Goal: Information Seeking & Learning: Compare options

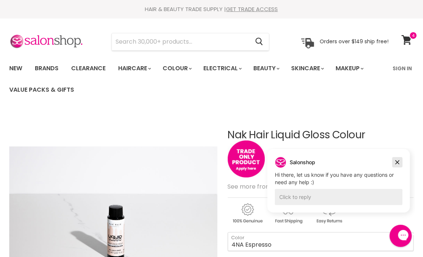
click at [395, 161] on icon "Dismiss campaign" at bounding box center [396, 162] width 7 height 9
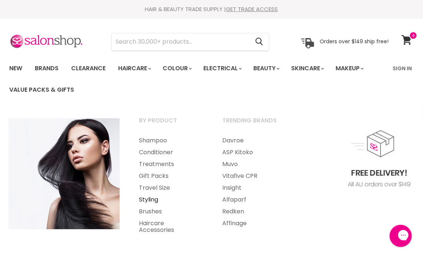
click at [148, 201] on link "Styling" at bounding box center [170, 200] width 82 height 12
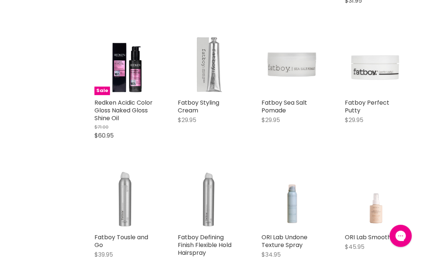
scroll to position [814, 0]
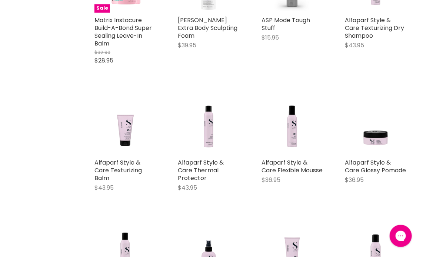
scroll to position [2812, 0]
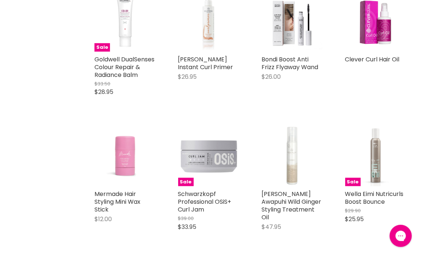
scroll to position [4477, 0]
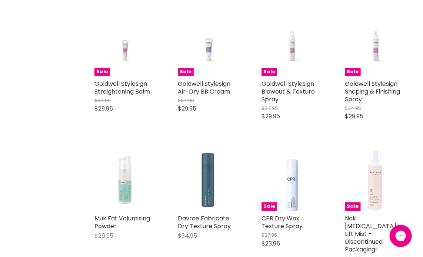
scroll to position [6068, 0]
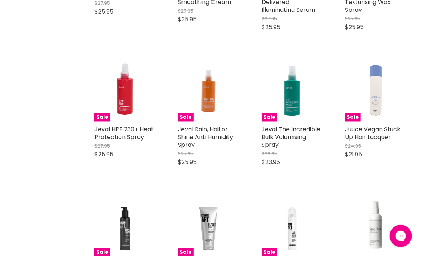
scroll to position [7696, 0]
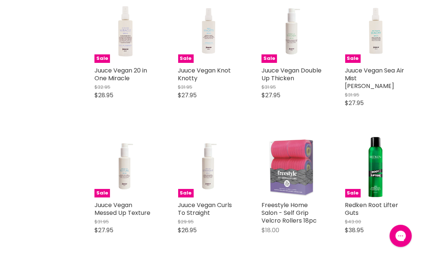
scroll to position [9402, 0]
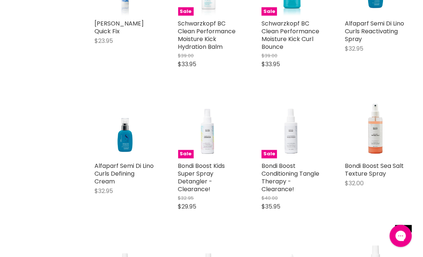
scroll to position [11035, 0]
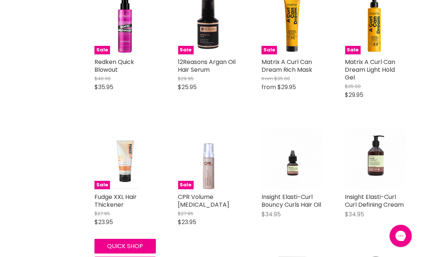
scroll to position [12647, 0]
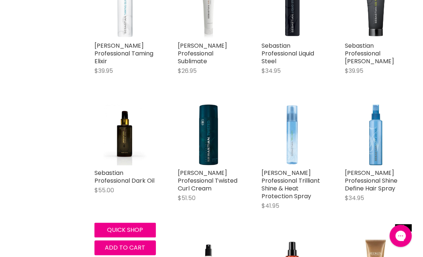
scroll to position [14277, 0]
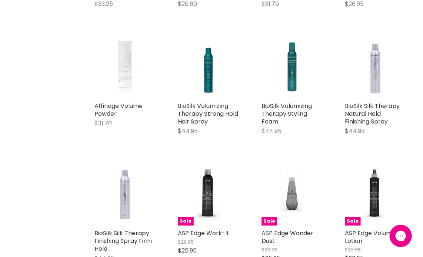
scroll to position [15793, 0]
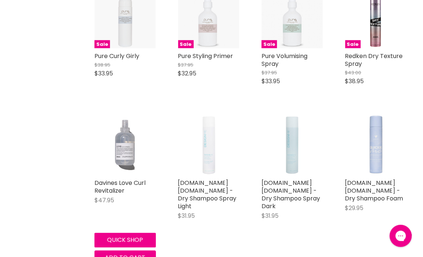
scroll to position [17352, 0]
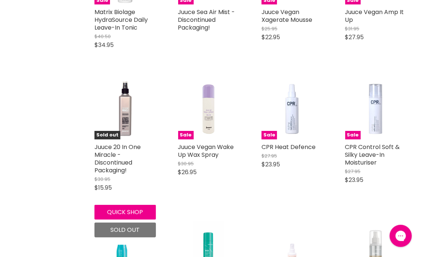
scroll to position [19004, 0]
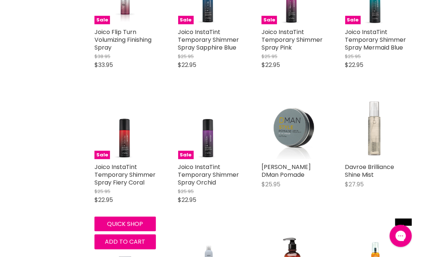
scroll to position [20422, 0]
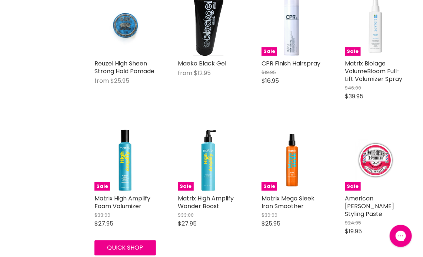
scroll to position [22273, 0]
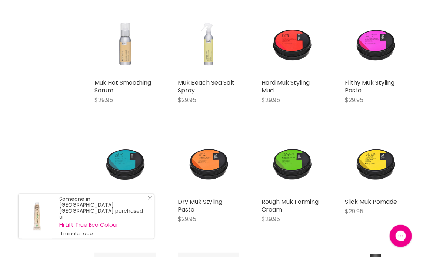
scroll to position [23753, 0]
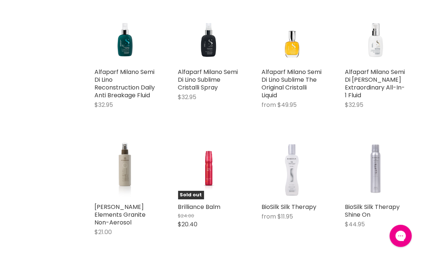
scroll to position [25269, 0]
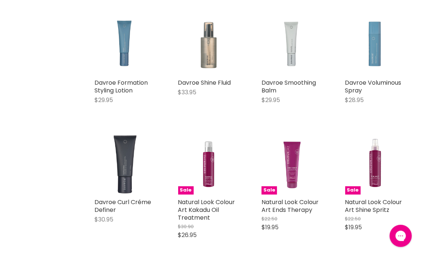
scroll to position [26934, 0]
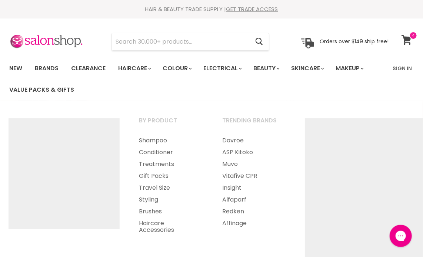
click at [410, 40] on icon at bounding box center [406, 40] width 10 height 10
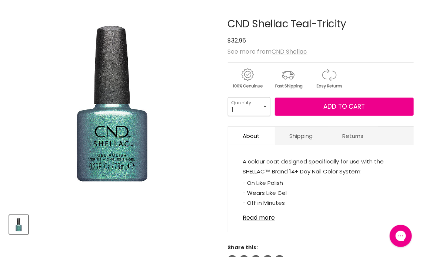
click at [94, 158] on img "CND Shellac Teal-Tricity image. Click or Scroll to Zoom." at bounding box center [113, 104] width 208 height 208
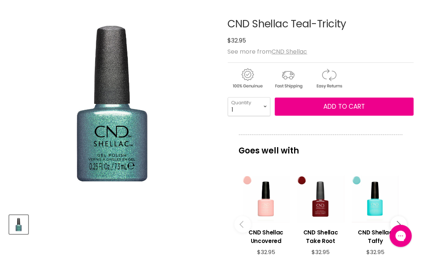
click at [181, 120] on img "CND Shellac Teal-Tricity image. Click or Scroll to Zoom." at bounding box center [113, 104] width 208 height 208
click at [127, 146] on img "CND Shellac Teal-Tricity image. Click or Scroll to Zoom." at bounding box center [113, 104] width 208 height 208
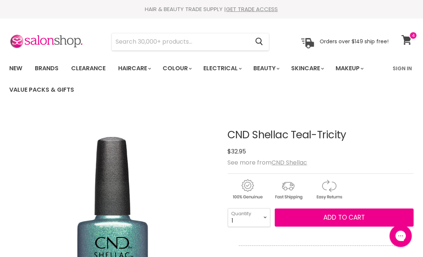
click at [406, 38] on icon at bounding box center [406, 40] width 10 height 10
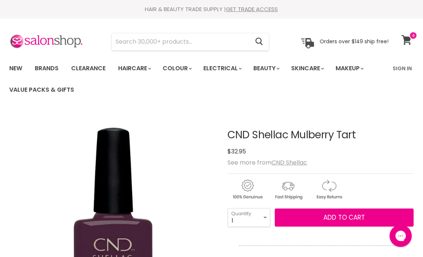
click at [407, 37] on icon at bounding box center [406, 40] width 10 height 10
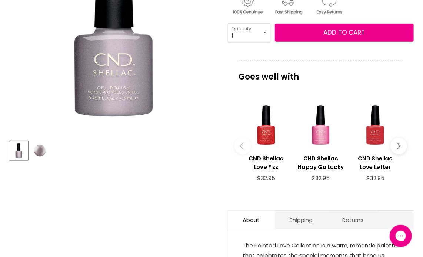
scroll to position [222, 0]
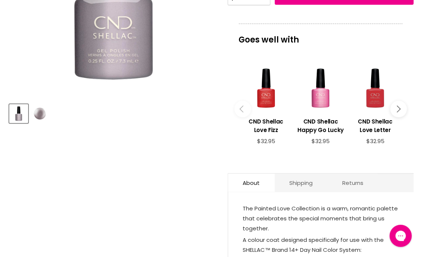
click at [399, 110] on button "Main content" at bounding box center [398, 109] width 17 height 17
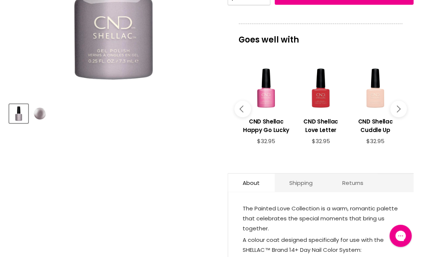
click at [399, 110] on button "Main content" at bounding box center [398, 109] width 17 height 17
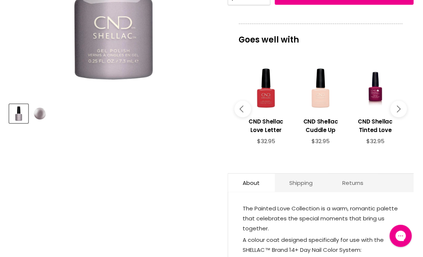
click at [399, 110] on button "Main content" at bounding box center [398, 109] width 17 height 17
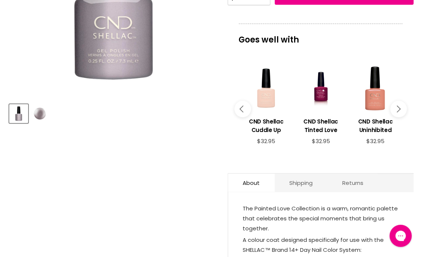
click at [399, 110] on button "Main content" at bounding box center [398, 109] width 17 height 17
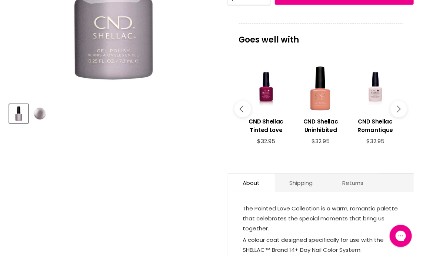
click at [399, 110] on button "Main content" at bounding box center [398, 109] width 17 height 17
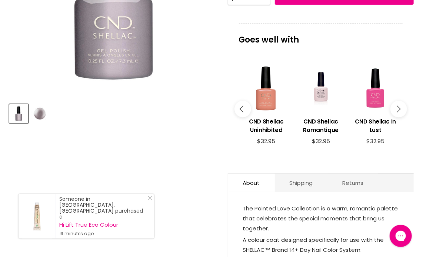
click at [399, 110] on button "Main content" at bounding box center [398, 109] width 17 height 17
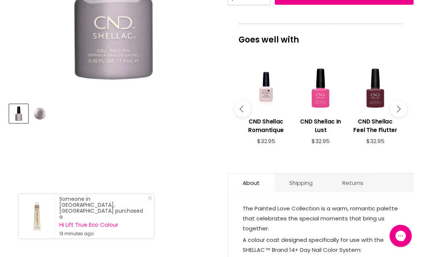
click at [399, 110] on button "Main content" at bounding box center [398, 109] width 17 height 17
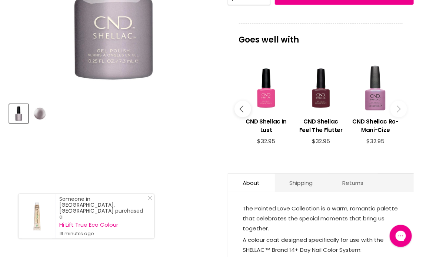
click at [399, 110] on button "Main content" at bounding box center [398, 109] width 17 height 17
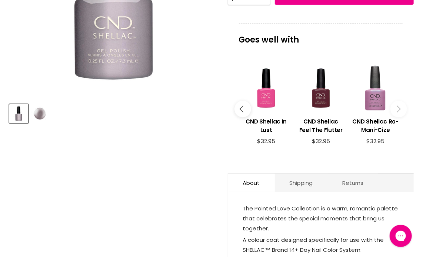
click at [240, 108] on icon "Main content" at bounding box center [242, 109] width 7 height 7
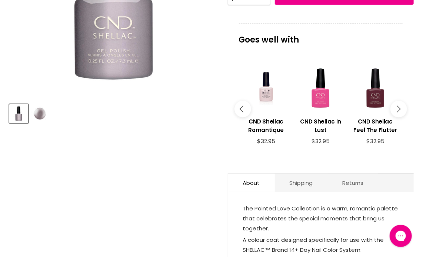
click at [240, 108] on icon "Main content" at bounding box center [242, 109] width 7 height 7
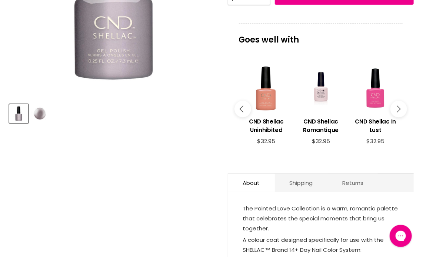
click at [240, 108] on icon "Main content" at bounding box center [242, 109] width 7 height 7
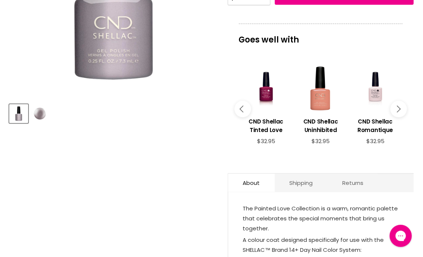
click at [240, 108] on icon "Main content" at bounding box center [242, 109] width 7 height 7
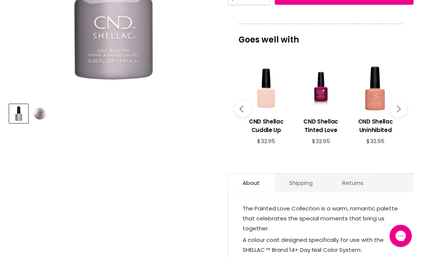
click at [240, 108] on icon "Main content" at bounding box center [242, 109] width 7 height 7
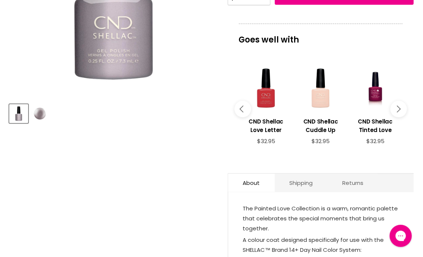
click at [240, 108] on icon "Main content" at bounding box center [242, 109] width 7 height 7
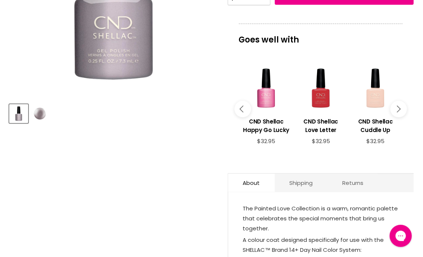
click at [240, 108] on icon "Main content" at bounding box center [242, 109] width 7 height 7
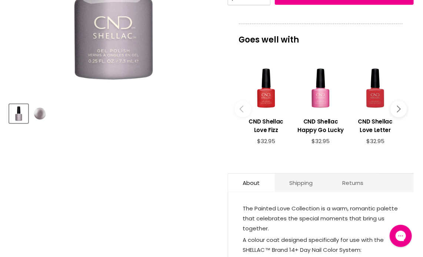
click at [240, 108] on icon "Main content" at bounding box center [242, 109] width 7 height 7
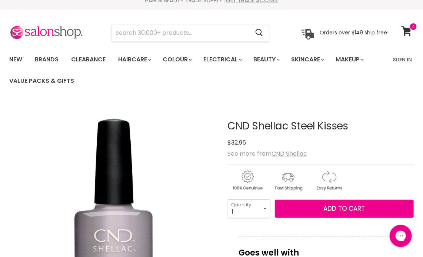
scroll to position [0, 0]
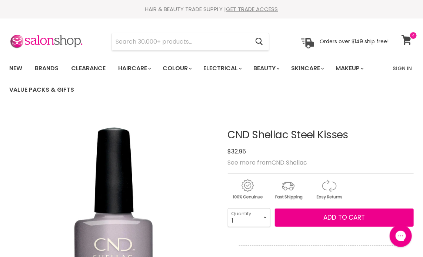
click at [409, 38] on span at bounding box center [413, 35] width 8 height 8
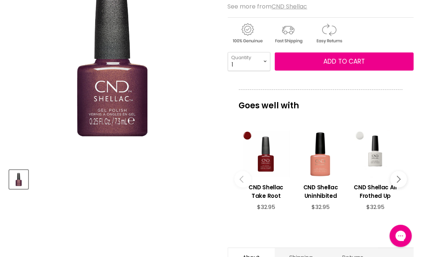
scroll to position [185, 0]
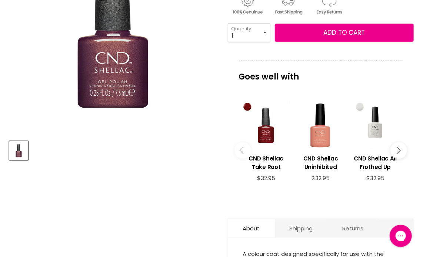
click at [398, 151] on icon "Main content" at bounding box center [396, 150] width 7 height 7
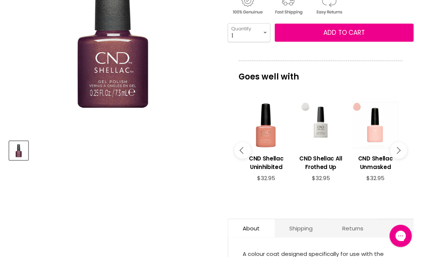
click at [398, 151] on icon "Main content" at bounding box center [396, 150] width 7 height 7
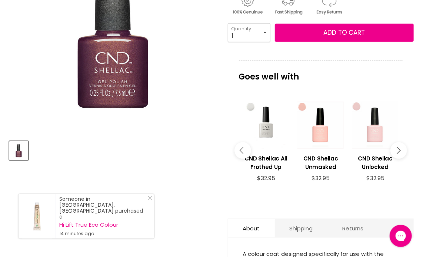
click at [378, 135] on div "Main content" at bounding box center [374, 125] width 47 height 47
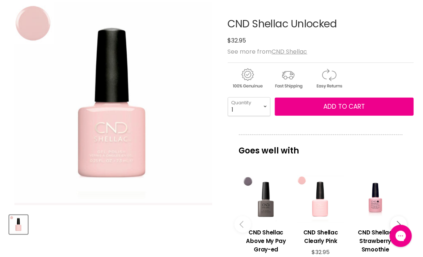
click at [322, 207] on div "Main content" at bounding box center [320, 199] width 47 height 47
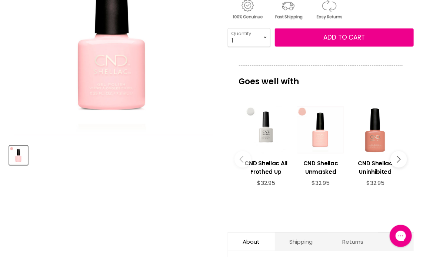
scroll to position [185, 0]
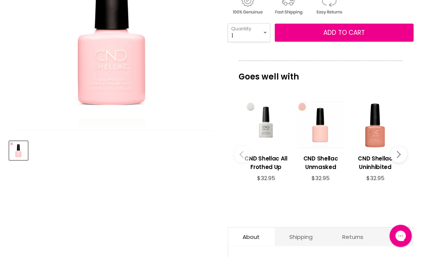
click at [401, 153] on button "Main content" at bounding box center [398, 155] width 17 height 17
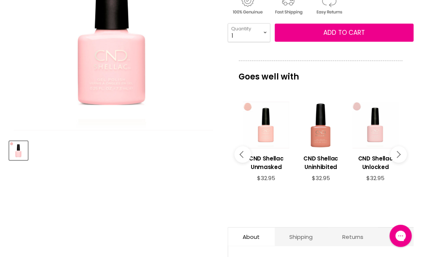
click at [401, 153] on button "Main content" at bounding box center [398, 155] width 17 height 17
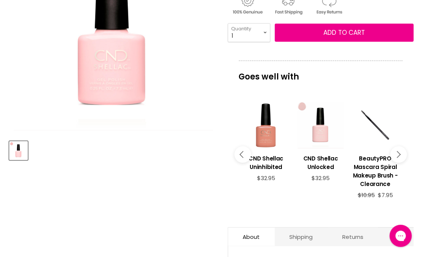
click at [401, 153] on button "Main content" at bounding box center [398, 155] width 17 height 17
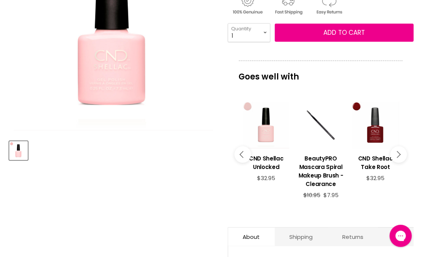
click at [401, 153] on button "Main content" at bounding box center [398, 155] width 17 height 17
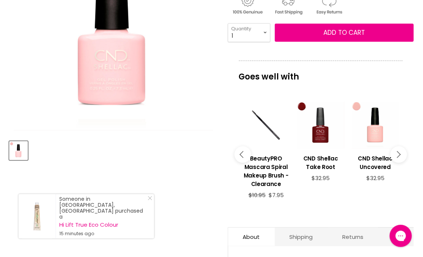
click at [401, 154] on button "Main content" at bounding box center [398, 155] width 17 height 17
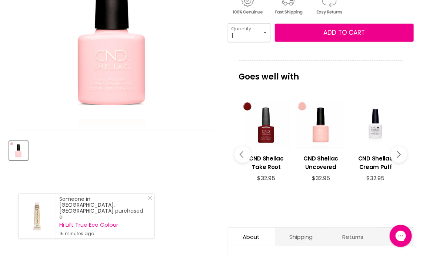
click at [400, 155] on button "Main content" at bounding box center [398, 155] width 17 height 17
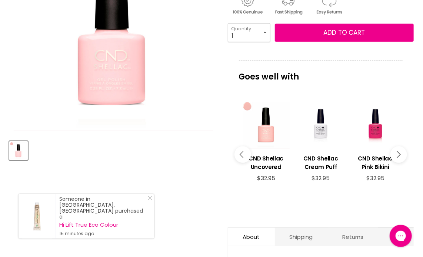
click at [400, 155] on button "Main content" at bounding box center [398, 155] width 17 height 17
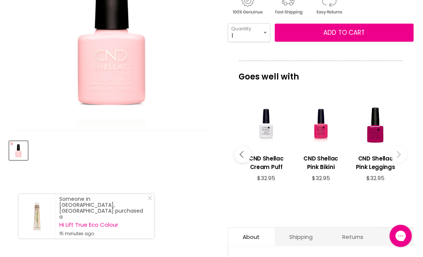
click at [400, 155] on button "Main content" at bounding box center [398, 155] width 17 height 17
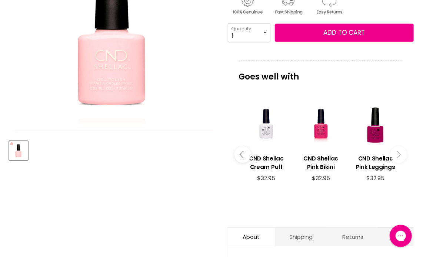
click at [397, 155] on icon "Main content" at bounding box center [396, 154] width 7 height 7
click at [318, 131] on div "Main content" at bounding box center [320, 125] width 47 height 47
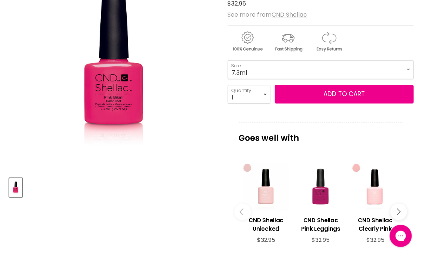
click at [319, 192] on div "Main content" at bounding box center [320, 186] width 47 height 47
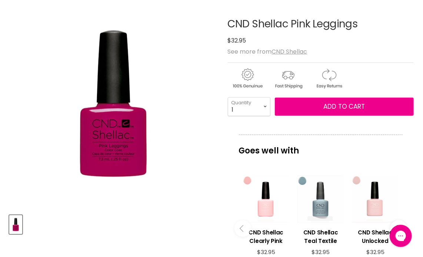
scroll to position [148, 0]
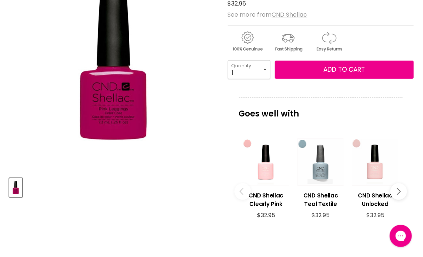
click at [321, 170] on div "Main content" at bounding box center [320, 162] width 47 height 47
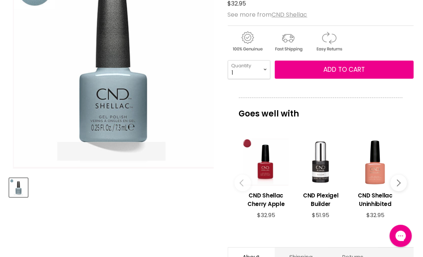
click at [398, 181] on icon "Main content" at bounding box center [396, 183] width 7 height 7
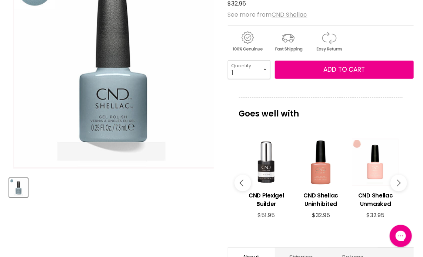
click at [398, 181] on icon "Main content" at bounding box center [396, 183] width 7 height 7
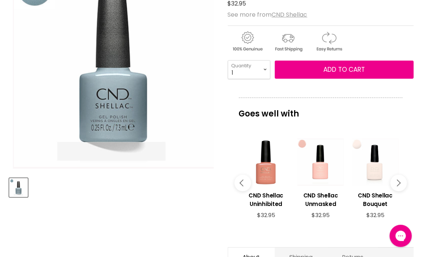
click at [398, 181] on icon "Main content" at bounding box center [396, 183] width 7 height 7
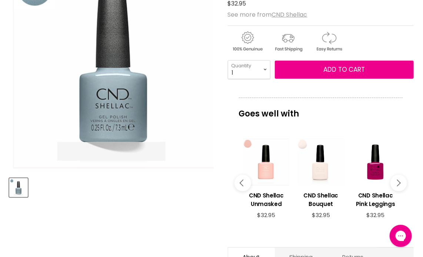
click at [399, 181] on button "Main content" at bounding box center [398, 183] width 17 height 17
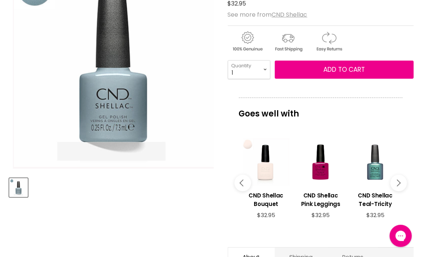
click at [399, 181] on button "Main content" at bounding box center [398, 183] width 17 height 17
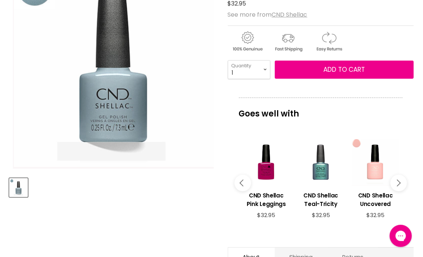
click at [399, 181] on button "Main content" at bounding box center [398, 183] width 17 height 17
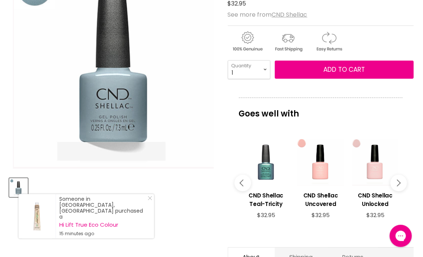
click at [399, 181] on button "Main content" at bounding box center [398, 183] width 17 height 17
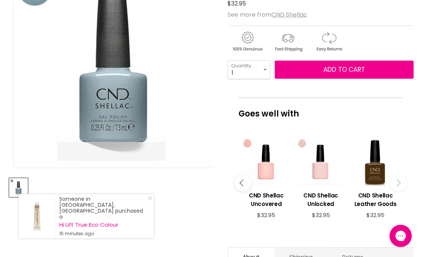
click at [399, 181] on button "Main content" at bounding box center [398, 183] width 17 height 17
click at [241, 182] on icon "Main content" at bounding box center [242, 183] width 7 height 7
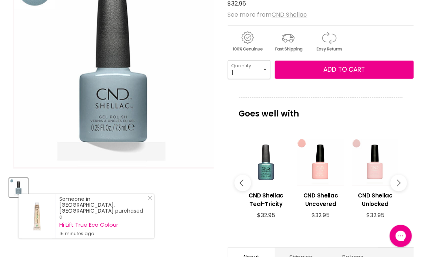
click at [241, 182] on icon "Main content" at bounding box center [242, 183] width 7 height 7
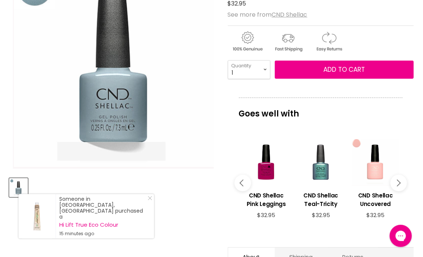
click at [241, 182] on icon "Main content" at bounding box center [242, 183] width 7 height 7
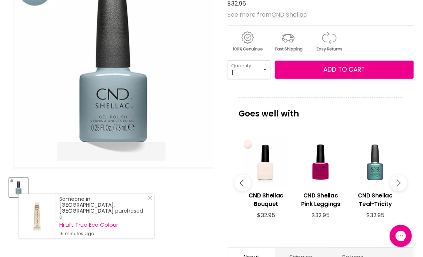
click at [241, 182] on icon "Main content" at bounding box center [242, 183] width 7 height 7
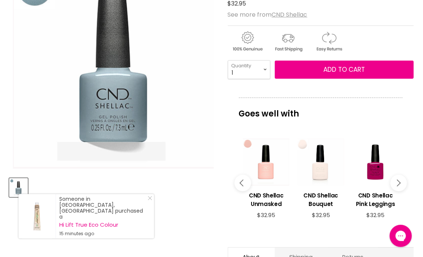
click at [241, 182] on icon "Main content" at bounding box center [242, 183] width 7 height 7
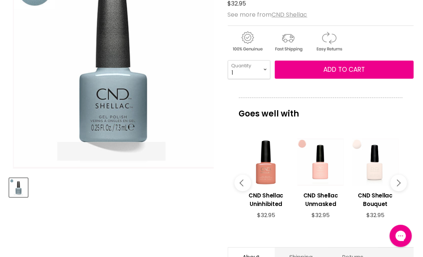
click at [241, 182] on icon "Main content" at bounding box center [242, 183] width 7 height 7
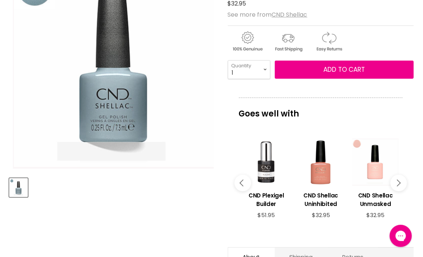
click at [241, 182] on icon "Main content" at bounding box center [242, 183] width 7 height 7
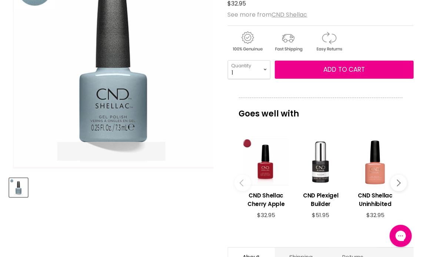
click at [241, 182] on icon "Main content" at bounding box center [242, 183] width 7 height 7
click at [262, 171] on div "Main content" at bounding box center [265, 162] width 47 height 47
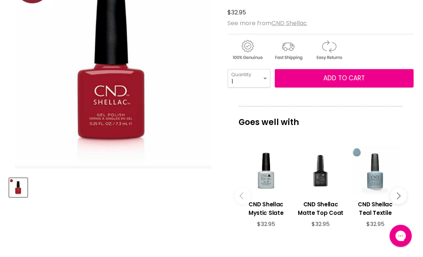
click at [397, 193] on icon "Main content" at bounding box center [396, 196] width 7 height 7
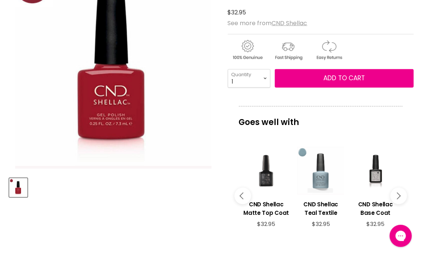
click at [397, 193] on icon "Main content" at bounding box center [396, 196] width 7 height 7
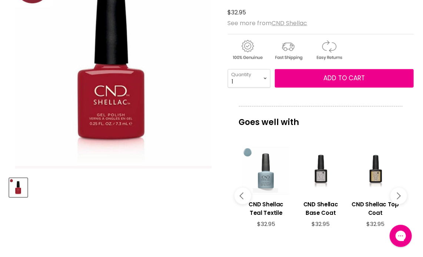
click at [397, 193] on icon "Main content" at bounding box center [396, 196] width 7 height 7
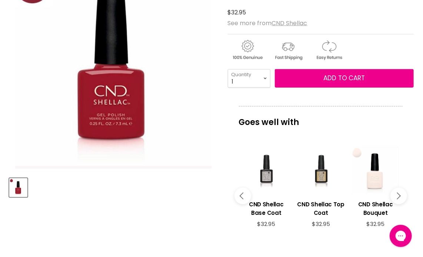
click at [397, 193] on icon "Main content" at bounding box center [396, 196] width 7 height 7
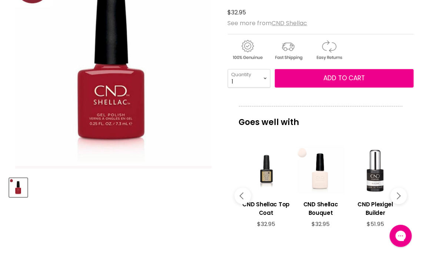
click at [397, 193] on icon "Main content" at bounding box center [396, 196] width 7 height 7
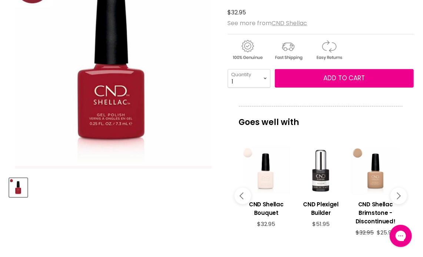
click at [397, 193] on icon "Main content" at bounding box center [396, 196] width 7 height 7
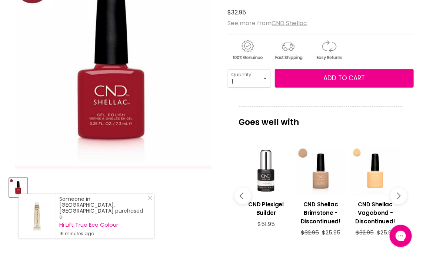
click at [398, 193] on icon "Main content" at bounding box center [396, 196] width 7 height 7
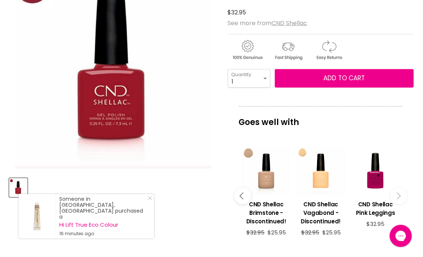
click at [398, 193] on button "Main content" at bounding box center [398, 196] width 17 height 17
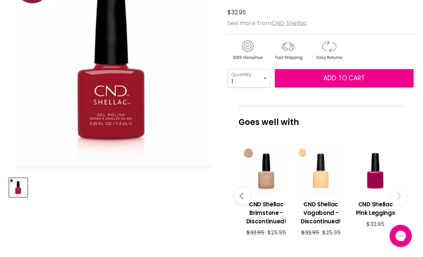
click at [322, 179] on div "Main content" at bounding box center [320, 170] width 47 height 47
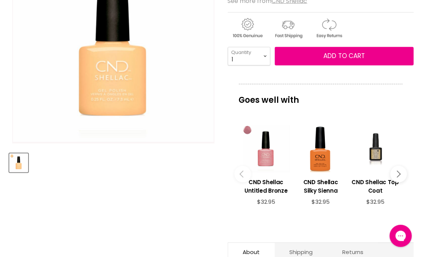
scroll to position [185, 0]
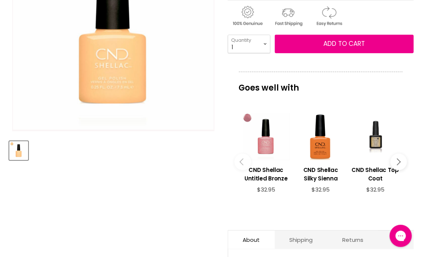
click at [240, 160] on button "Main content" at bounding box center [242, 162] width 17 height 17
click at [240, 163] on button "Main content" at bounding box center [242, 162] width 17 height 17
click at [399, 162] on icon "Main content" at bounding box center [396, 161] width 7 height 7
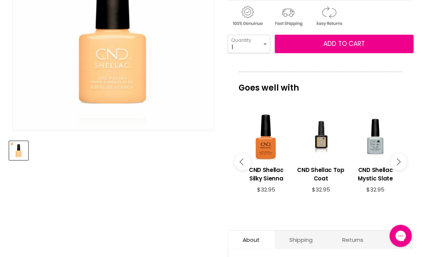
click at [399, 162] on icon "Main content" at bounding box center [396, 161] width 7 height 7
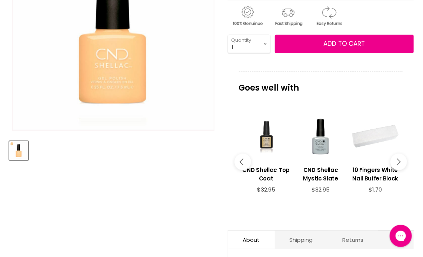
click at [399, 162] on icon "Main content" at bounding box center [396, 161] width 7 height 7
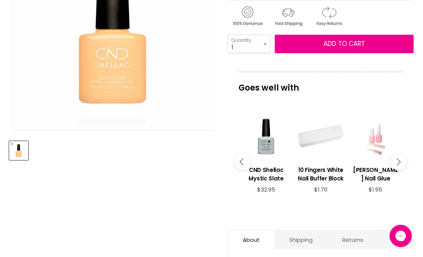
click at [399, 162] on icon "Main content" at bounding box center [396, 161] width 7 height 7
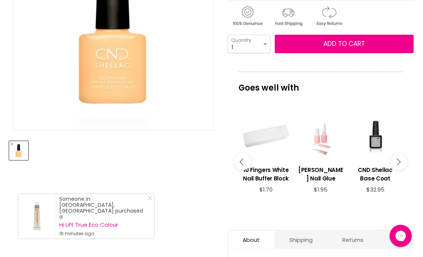
click at [399, 162] on icon "Main content" at bounding box center [396, 161] width 7 height 7
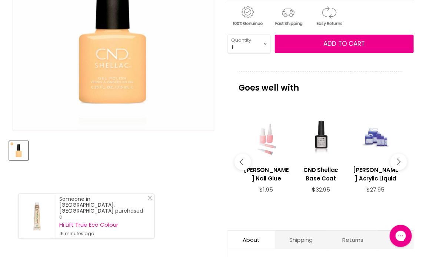
click at [399, 162] on icon "Main content" at bounding box center [396, 161] width 7 height 7
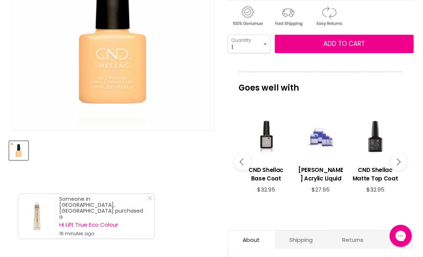
click at [399, 162] on icon "Main content" at bounding box center [396, 161] width 7 height 7
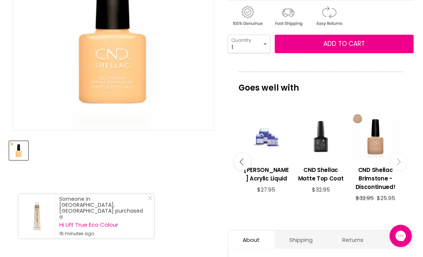
click at [399, 162] on icon "Main content" at bounding box center [396, 161] width 7 height 7
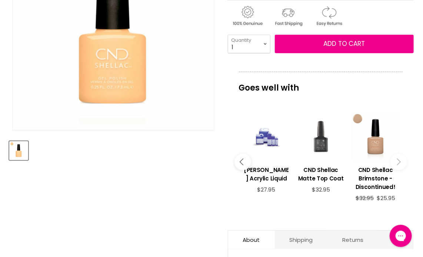
click at [321, 145] on div "Main content" at bounding box center [320, 136] width 47 height 47
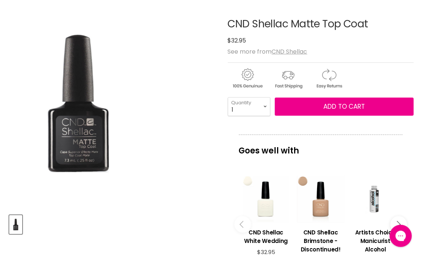
scroll to position [148, 0]
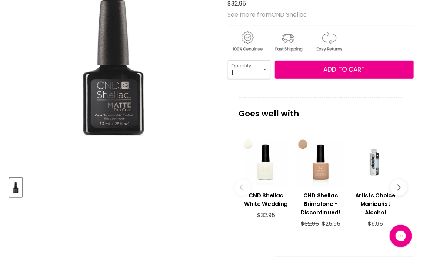
click at [400, 187] on icon "Main content" at bounding box center [396, 187] width 7 height 7
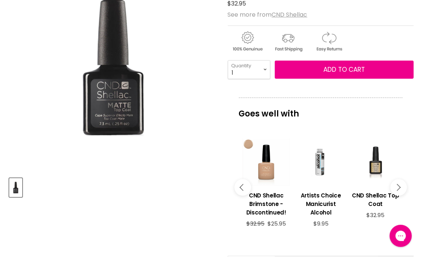
click at [400, 187] on icon "Main content" at bounding box center [396, 187] width 7 height 7
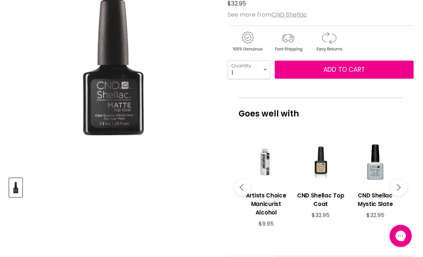
click at [400, 187] on icon "Main content" at bounding box center [396, 187] width 7 height 7
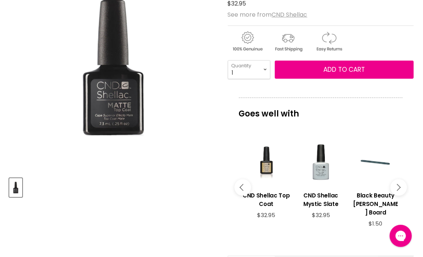
click at [319, 175] on div "Main content" at bounding box center [320, 162] width 47 height 47
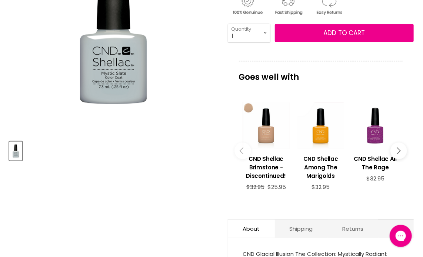
scroll to position [185, 0]
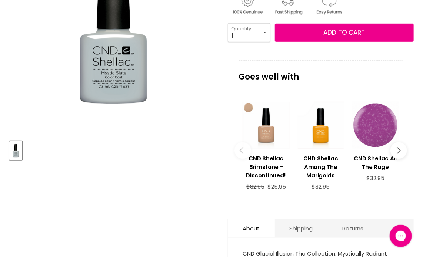
click at [373, 133] on div "Main content" at bounding box center [374, 125] width 47 height 47
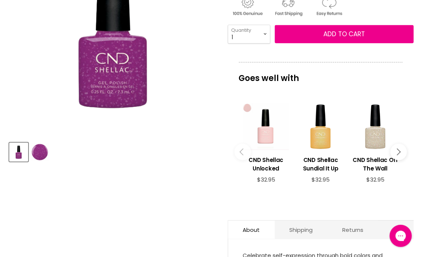
scroll to position [185, 0]
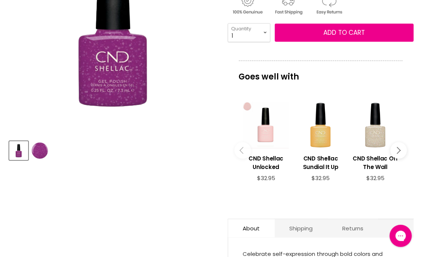
click at [399, 151] on icon "Main content" at bounding box center [396, 150] width 7 height 7
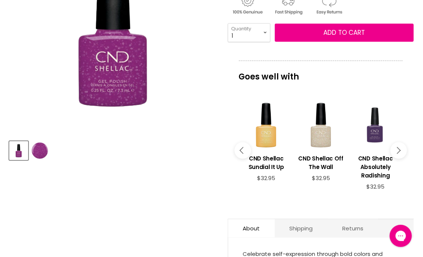
click at [373, 131] on div "Main content" at bounding box center [374, 125] width 47 height 47
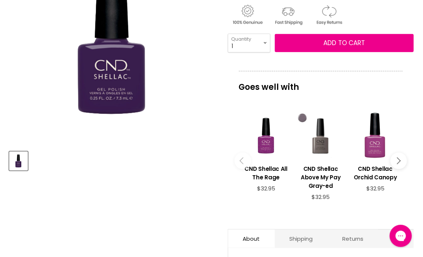
scroll to position [185, 0]
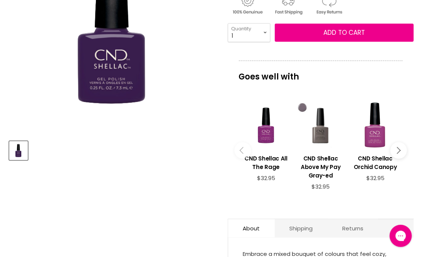
click at [399, 151] on icon "Main content" at bounding box center [396, 150] width 7 height 7
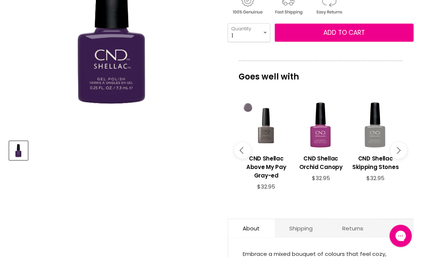
click at [399, 151] on icon "Main content" at bounding box center [396, 150] width 7 height 7
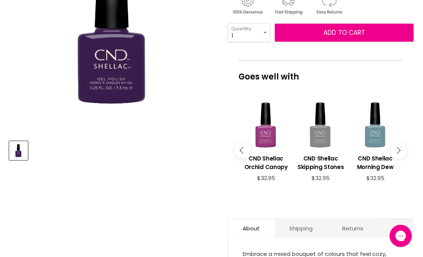
click at [399, 151] on icon "Main content" at bounding box center [396, 150] width 7 height 7
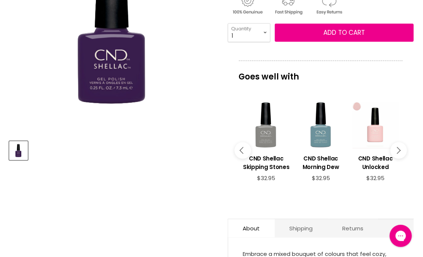
click at [399, 151] on icon "Main content" at bounding box center [396, 150] width 7 height 7
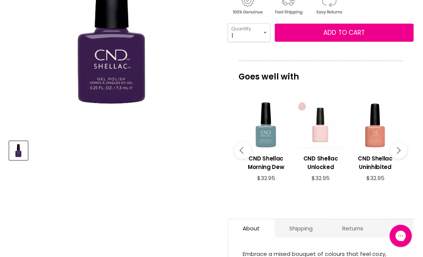
click at [317, 134] on div "Main content" at bounding box center [320, 125] width 47 height 47
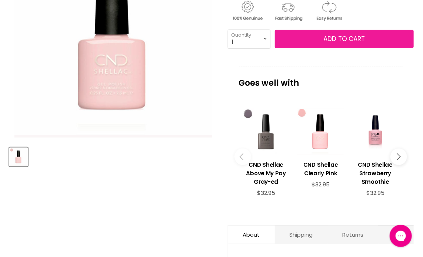
scroll to position [185, 0]
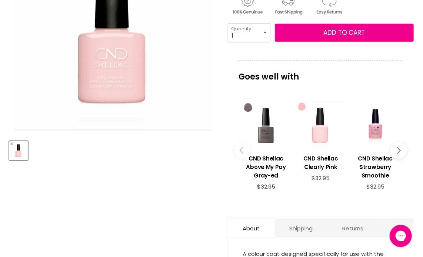
click at [318, 129] on div "Main content" at bounding box center [320, 125] width 47 height 47
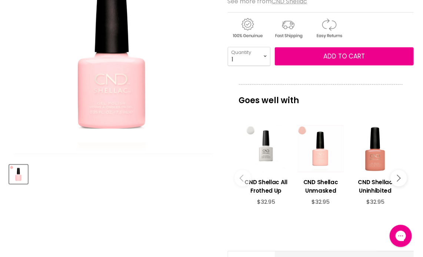
scroll to position [185, 0]
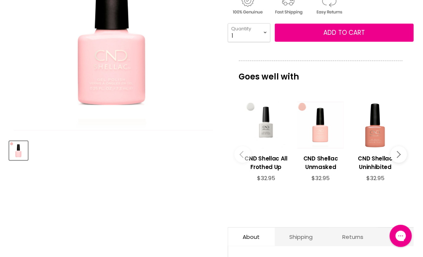
click at [399, 154] on icon "Main content" at bounding box center [396, 154] width 7 height 7
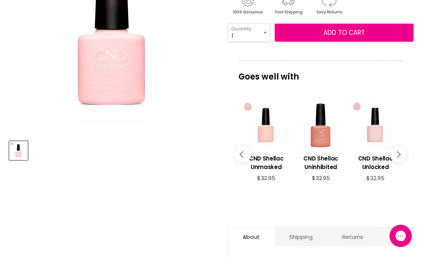
click at [399, 154] on icon "Main content" at bounding box center [396, 154] width 7 height 7
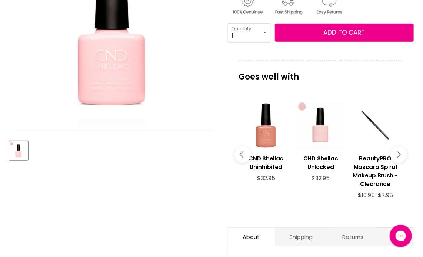
click at [399, 154] on icon "Main content" at bounding box center [396, 154] width 7 height 7
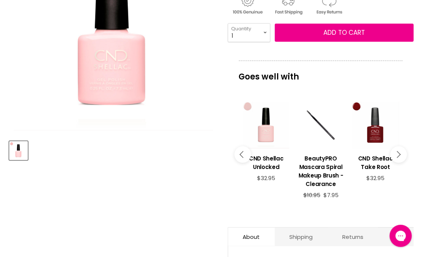
click at [399, 154] on icon "Main content" at bounding box center [396, 154] width 7 height 7
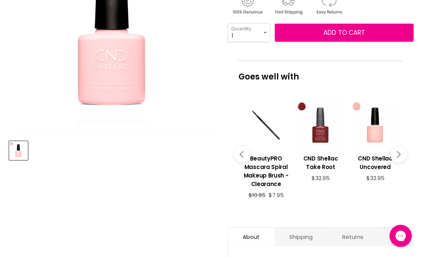
click at [323, 136] on div "Main content" at bounding box center [320, 125] width 47 height 47
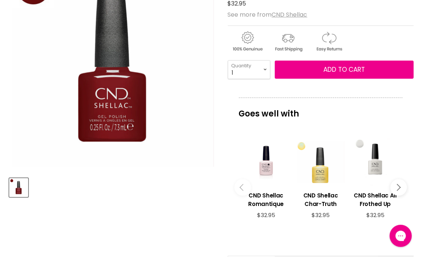
click at [401, 187] on button "Main content" at bounding box center [398, 187] width 17 height 17
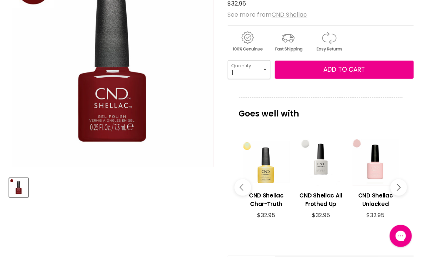
click at [400, 187] on button "Main content" at bounding box center [398, 187] width 17 height 17
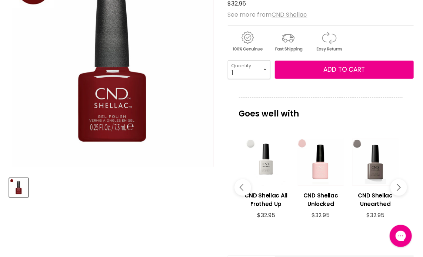
click at [400, 187] on button "Main content" at bounding box center [398, 187] width 17 height 17
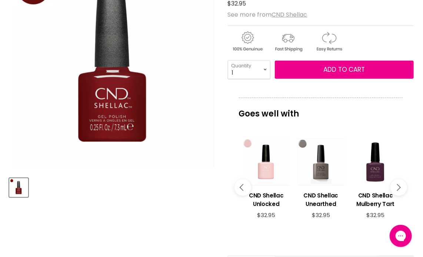
click at [400, 187] on button "Main content" at bounding box center [398, 187] width 17 height 17
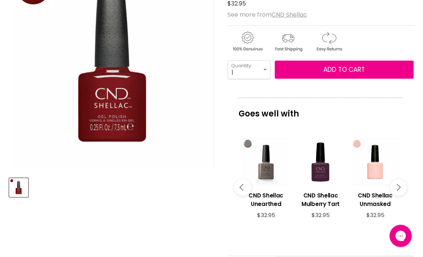
click at [400, 187] on button "Main content" at bounding box center [398, 187] width 17 height 17
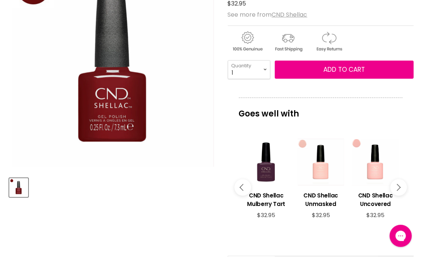
click at [400, 187] on button "Main content" at bounding box center [398, 187] width 17 height 17
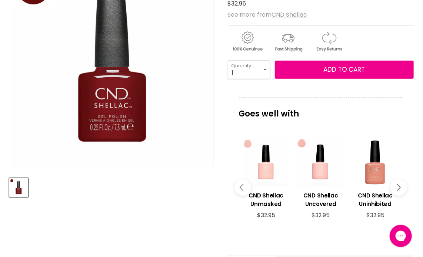
click at [400, 187] on button "Main content" at bounding box center [398, 187] width 17 height 17
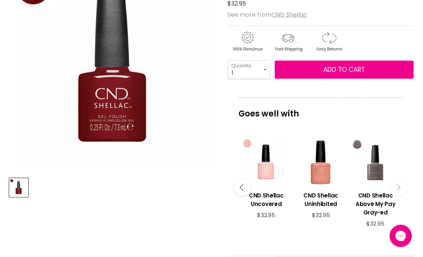
click at [400, 187] on button "Main content" at bounding box center [398, 187] width 17 height 17
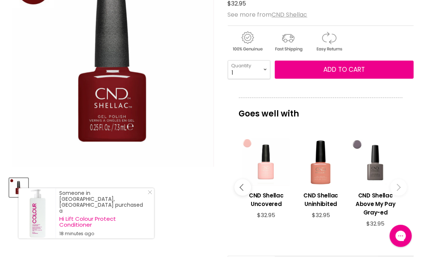
click at [268, 171] on div "Main content" at bounding box center [265, 162] width 47 height 47
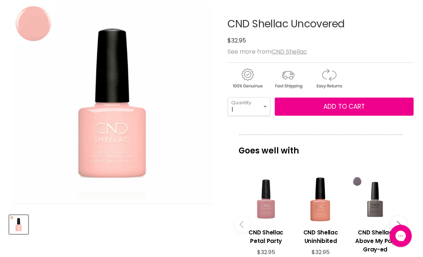
click at [266, 211] on div "Main content" at bounding box center [265, 199] width 47 height 47
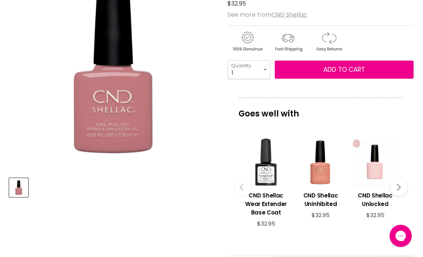
click at [399, 187] on icon "Main content" at bounding box center [396, 187] width 7 height 7
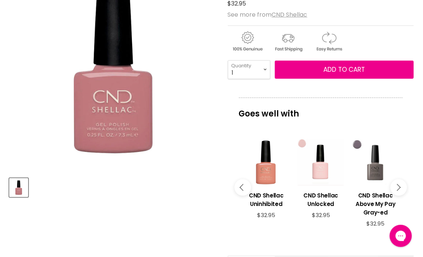
click at [399, 187] on icon "Main content" at bounding box center [396, 187] width 7 height 7
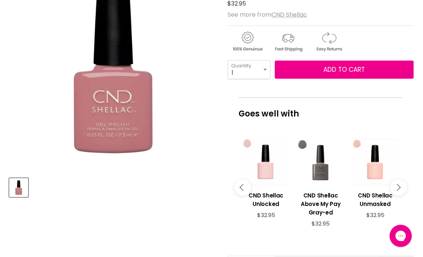
click at [399, 187] on icon "Main content" at bounding box center [396, 187] width 7 height 7
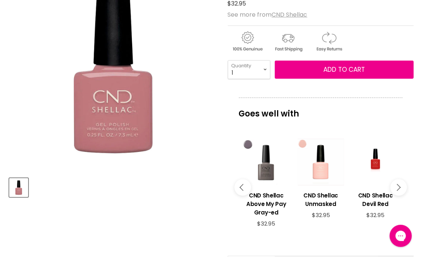
click at [399, 187] on icon "Main content" at bounding box center [396, 187] width 7 height 7
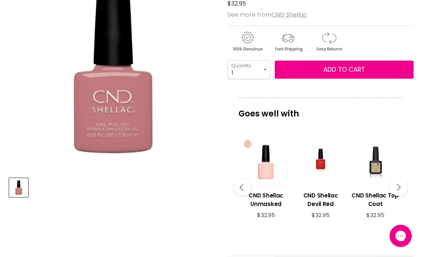
click at [399, 187] on icon "Main content" at bounding box center [396, 187] width 7 height 7
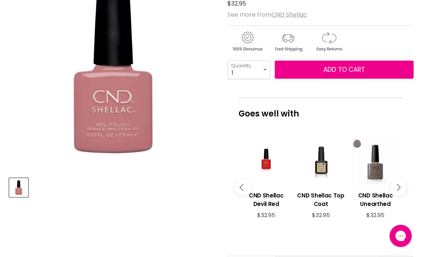
click at [399, 187] on icon "Main content" at bounding box center [396, 187] width 7 height 7
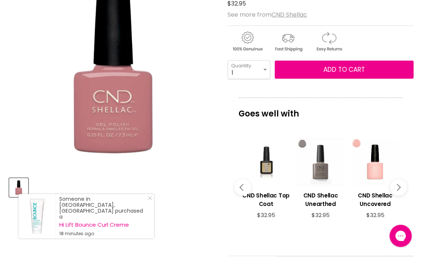
click at [326, 172] on div "Main content" at bounding box center [320, 162] width 47 height 47
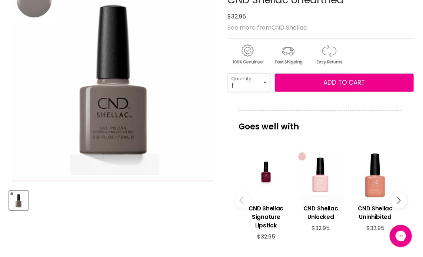
scroll to position [148, 0]
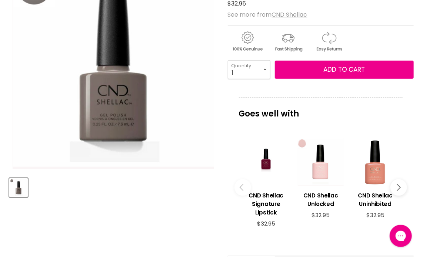
click at [399, 186] on icon "Main content" at bounding box center [396, 187] width 7 height 7
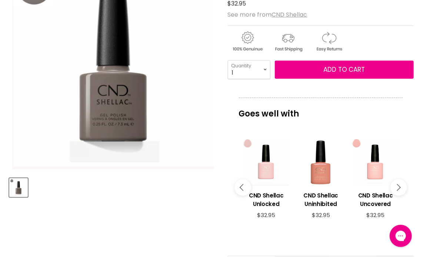
click at [399, 186] on icon "Main content" at bounding box center [396, 187] width 7 height 7
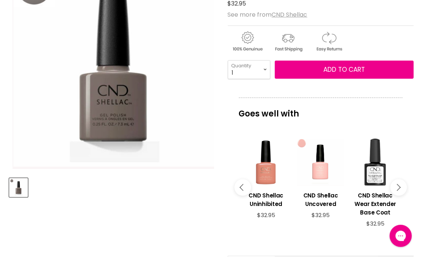
click at [399, 186] on icon "Main content" at bounding box center [396, 187] width 7 height 7
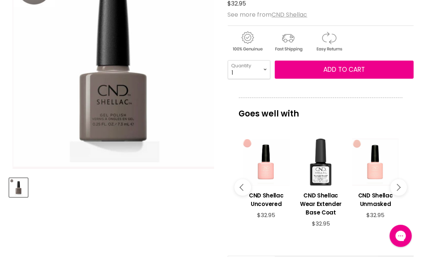
click at [399, 186] on icon "Main content" at bounding box center [396, 187] width 7 height 7
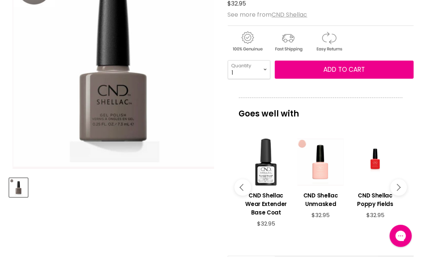
click at [399, 186] on icon "Main content" at bounding box center [396, 187] width 7 height 7
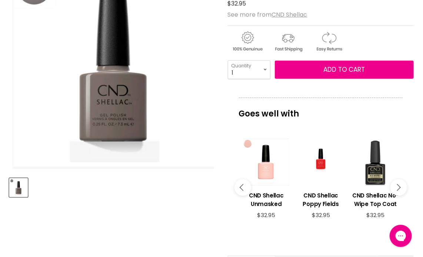
click at [399, 186] on icon "Main content" at bounding box center [396, 187] width 7 height 7
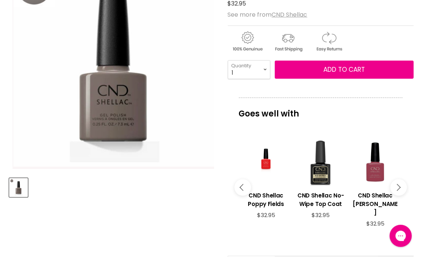
click at [399, 186] on icon "Main content" at bounding box center [396, 187] width 7 height 7
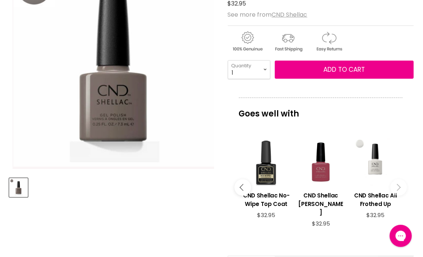
click at [399, 186] on icon "Main content" at bounding box center [396, 187] width 7 height 7
click at [320, 173] on div "Main content" at bounding box center [320, 162] width 47 height 47
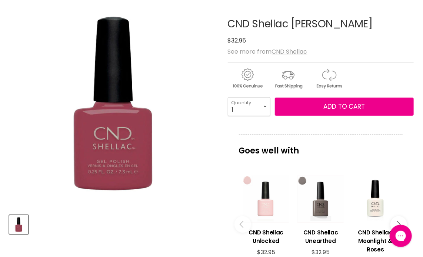
click at [266, 202] on div "Main content" at bounding box center [265, 199] width 47 height 47
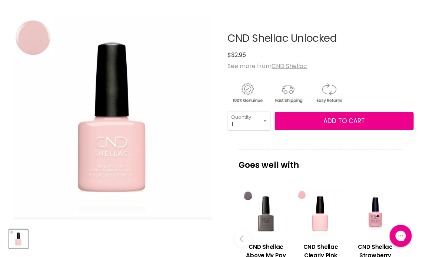
scroll to position [111, 0]
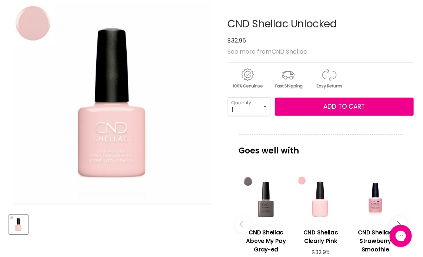
click at [322, 209] on div "Main content" at bounding box center [320, 199] width 47 height 47
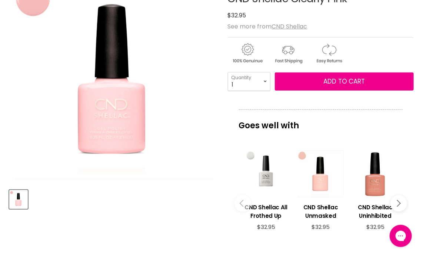
scroll to position [148, 0]
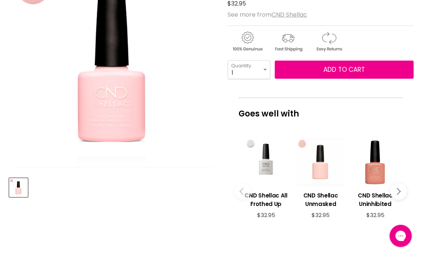
click at [319, 169] on div "Main content" at bounding box center [320, 162] width 47 height 47
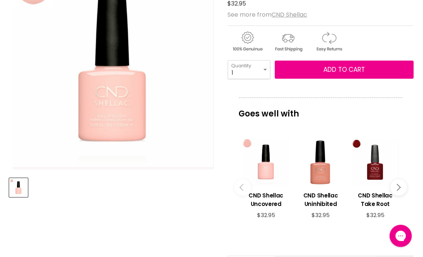
click at [398, 185] on button "Main content" at bounding box center [398, 187] width 17 height 17
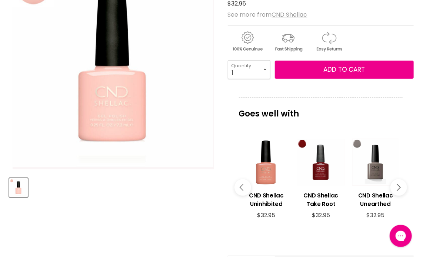
click at [398, 185] on button "Main content" at bounding box center [398, 187] width 17 height 17
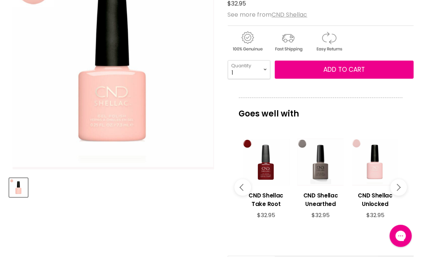
click at [398, 185] on button "Main content" at bounding box center [398, 187] width 17 height 17
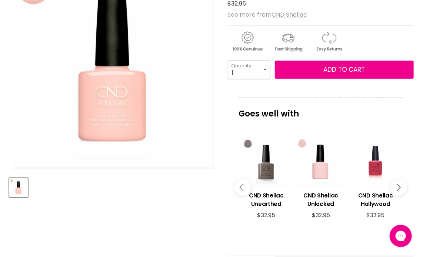
click at [374, 168] on div "Main content" at bounding box center [374, 162] width 47 height 47
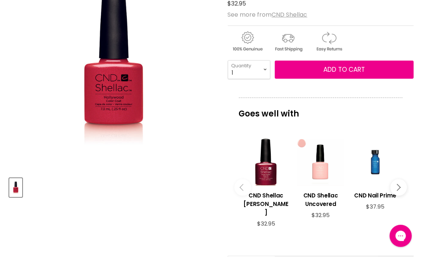
click at [374, 161] on div "Main content" at bounding box center [374, 162] width 47 height 47
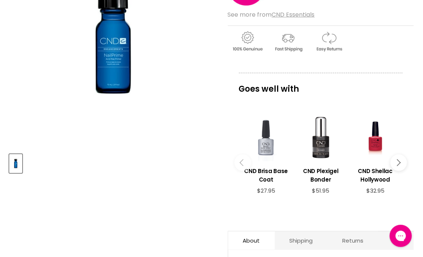
scroll to position [185, 0]
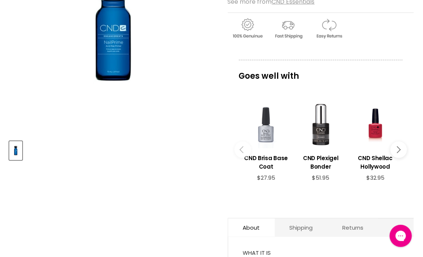
click at [398, 148] on icon "Main content" at bounding box center [396, 150] width 7 height 7
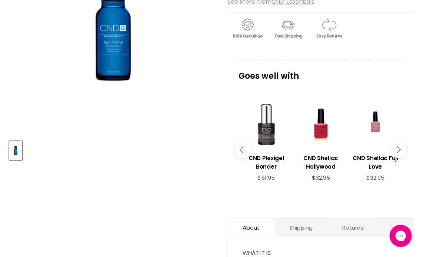
click at [398, 148] on icon "Main content" at bounding box center [396, 150] width 7 height 7
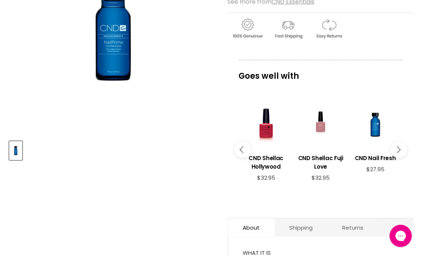
click at [398, 148] on icon "Main content" at bounding box center [396, 150] width 7 height 7
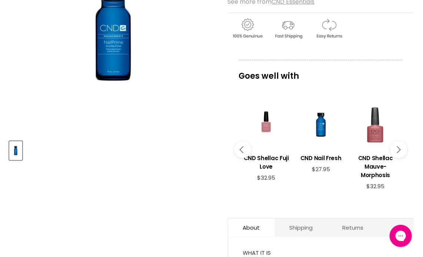
click at [398, 148] on icon "Main content" at bounding box center [396, 150] width 7 height 7
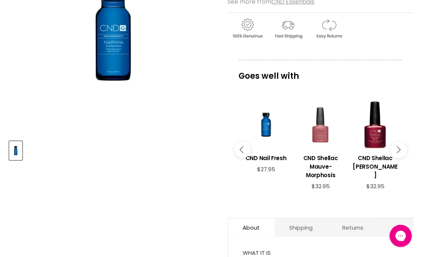
click at [398, 148] on icon "Main content" at bounding box center [396, 150] width 7 height 7
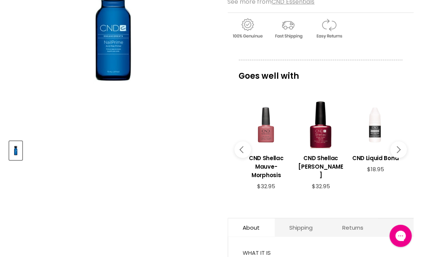
click at [398, 148] on icon "Main content" at bounding box center [396, 150] width 7 height 7
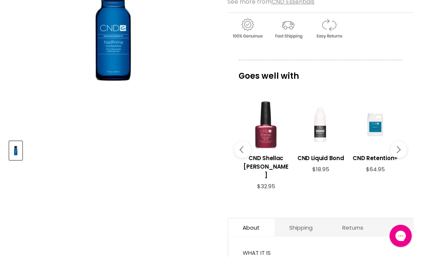
click at [265, 137] on div "Main content" at bounding box center [265, 124] width 47 height 47
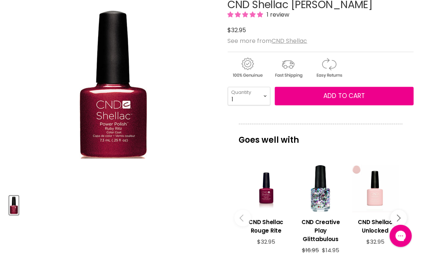
scroll to position [148, 0]
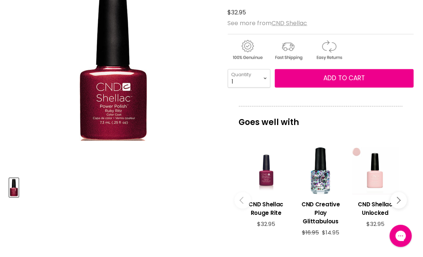
click at [267, 180] on div "Main content" at bounding box center [265, 170] width 47 height 47
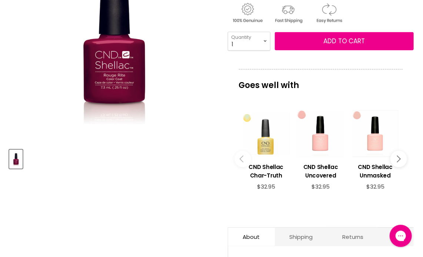
scroll to position [185, 0]
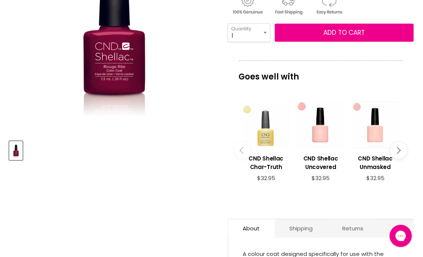
click at [266, 141] on div "Main content" at bounding box center [265, 125] width 47 height 47
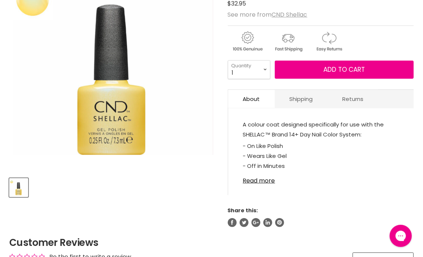
scroll to position [185, 0]
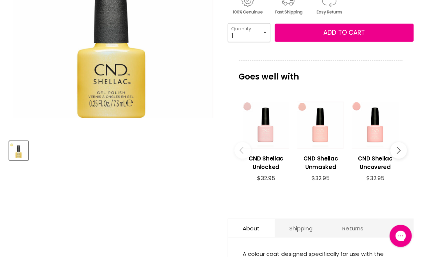
click at [399, 148] on icon "Main content" at bounding box center [396, 150] width 7 height 7
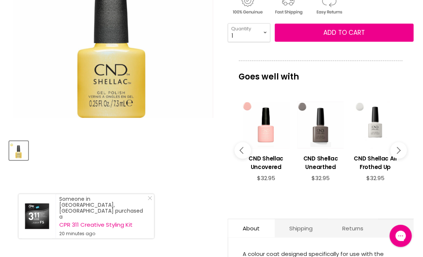
click at [399, 148] on icon "Main content" at bounding box center [396, 150] width 7 height 7
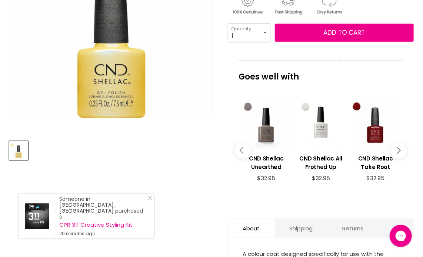
click at [399, 148] on icon "Main content" at bounding box center [396, 150] width 7 height 7
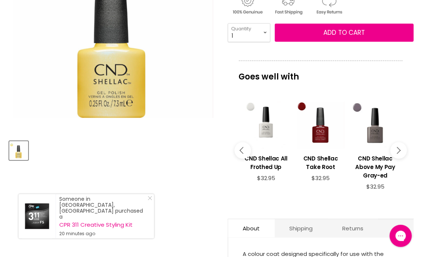
click at [399, 148] on icon "Main content" at bounding box center [396, 150] width 7 height 7
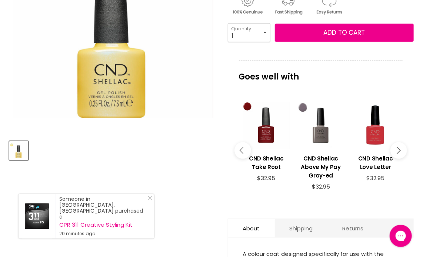
click at [399, 148] on icon "Main content" at bounding box center [396, 150] width 7 height 7
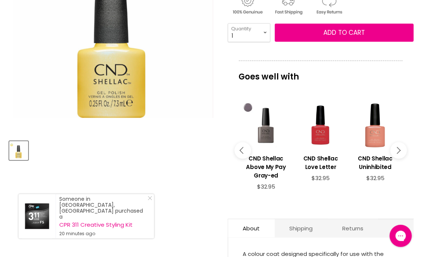
click at [399, 149] on icon "Main content" at bounding box center [396, 150] width 7 height 7
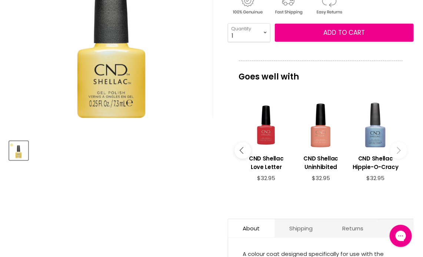
click at [398, 149] on icon "Main content" at bounding box center [396, 150] width 7 height 7
click at [374, 133] on div "Main content" at bounding box center [374, 125] width 47 height 47
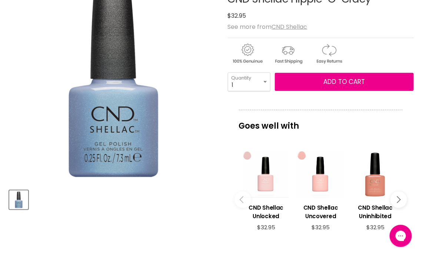
scroll to position [148, 0]
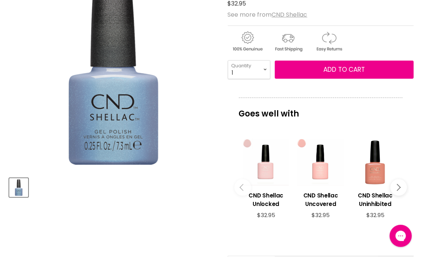
click at [400, 187] on button "Main content" at bounding box center [398, 187] width 17 height 17
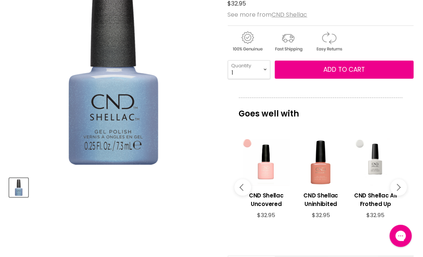
click at [400, 187] on button "Main content" at bounding box center [398, 187] width 17 height 17
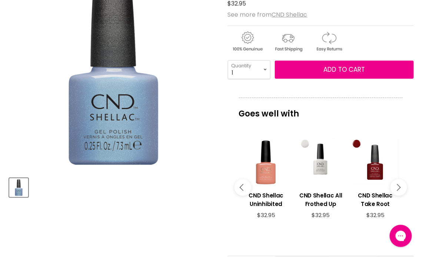
click at [400, 187] on button "Main content" at bounding box center [398, 187] width 17 height 17
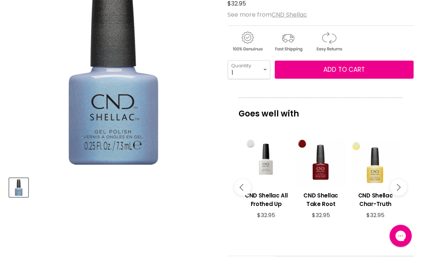
click at [400, 187] on button "Main content" at bounding box center [398, 187] width 17 height 17
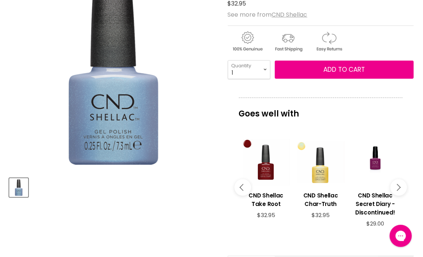
click at [400, 187] on button "Main content" at bounding box center [398, 187] width 17 height 17
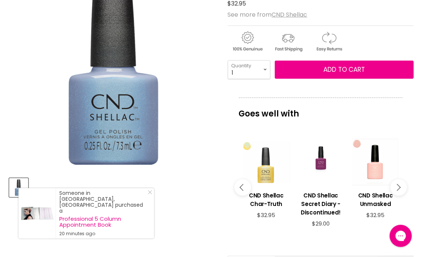
click at [321, 164] on div "Main content" at bounding box center [320, 162] width 47 height 47
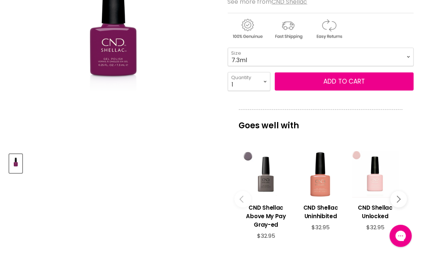
scroll to position [185, 0]
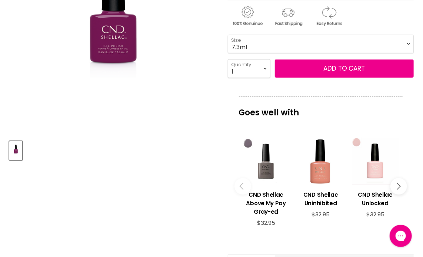
click at [398, 185] on icon "Main content" at bounding box center [396, 186] width 7 height 7
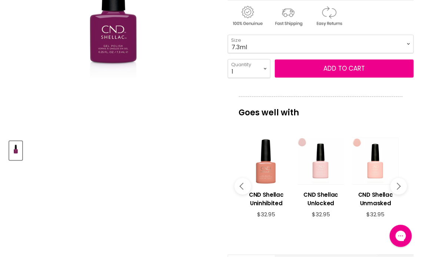
click at [398, 185] on icon "Main content" at bounding box center [396, 186] width 7 height 7
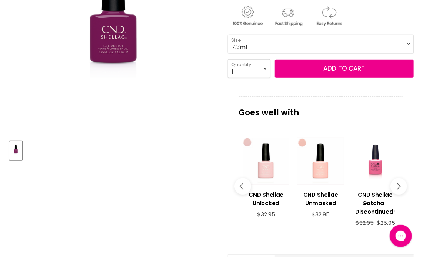
click at [376, 166] on div "Main content" at bounding box center [374, 161] width 47 height 47
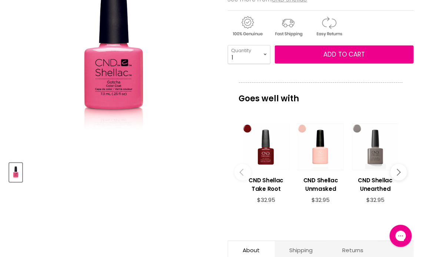
scroll to position [185, 0]
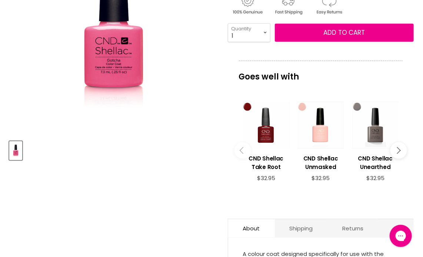
click at [399, 150] on icon "Main content" at bounding box center [396, 150] width 7 height 7
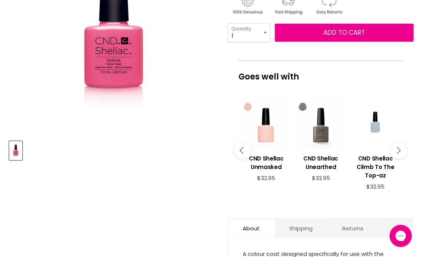
click at [399, 150] on icon "Main content" at bounding box center [396, 150] width 7 height 7
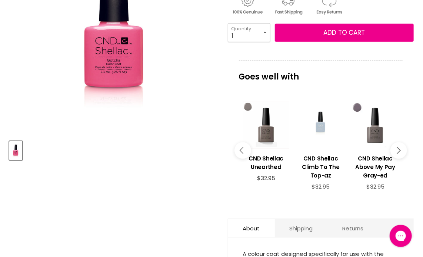
click at [320, 124] on div "Main content" at bounding box center [320, 125] width 47 height 47
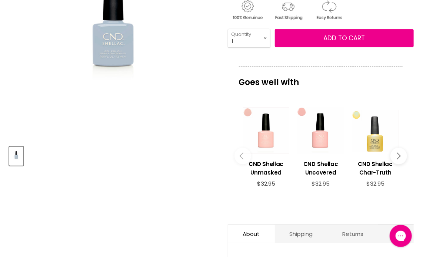
scroll to position [185, 0]
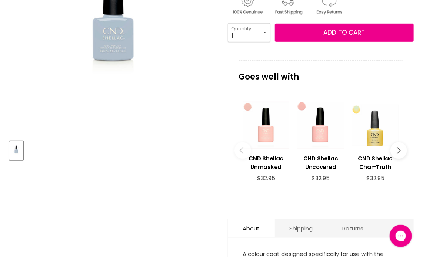
click at [397, 148] on icon "Main content" at bounding box center [396, 150] width 7 height 7
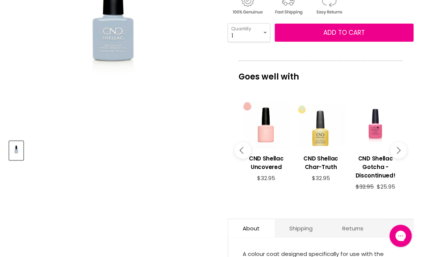
click at [379, 133] on div "Main content" at bounding box center [374, 125] width 47 height 47
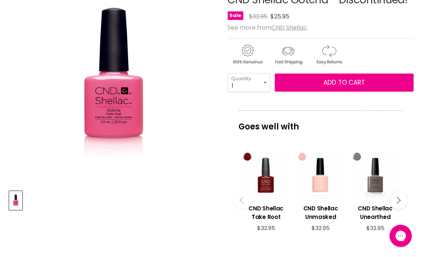
scroll to position [185, 0]
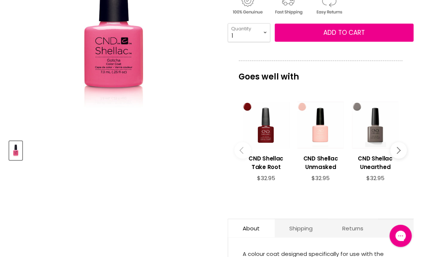
click at [400, 149] on icon "Main content" at bounding box center [396, 150] width 7 height 7
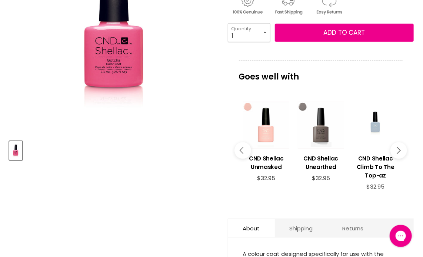
click at [400, 149] on icon "Main content" at bounding box center [396, 150] width 7 height 7
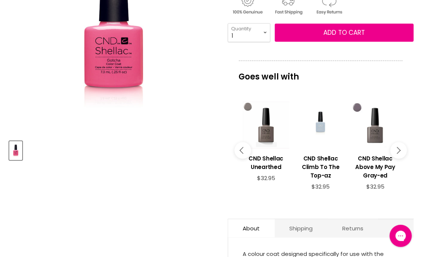
click at [320, 130] on div "Main content" at bounding box center [320, 125] width 47 height 47
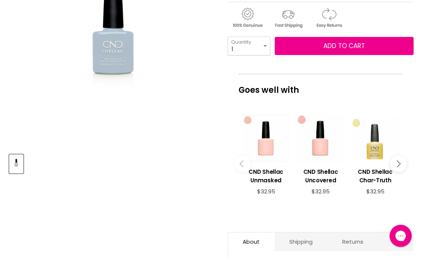
scroll to position [185, 0]
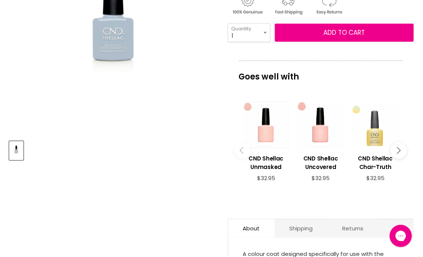
click at [379, 137] on div "Main content" at bounding box center [374, 125] width 47 height 47
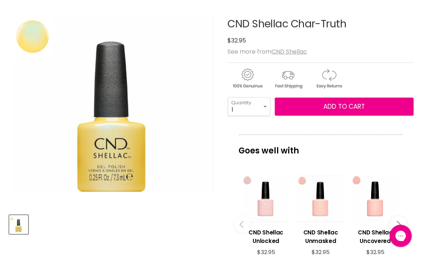
scroll to position [148, 0]
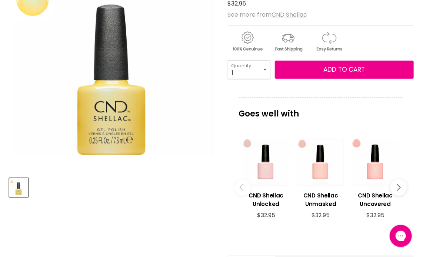
click at [399, 186] on icon "Main content" at bounding box center [396, 187] width 7 height 7
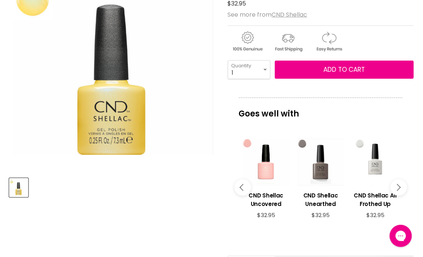
click at [399, 186] on icon "Main content" at bounding box center [396, 187] width 7 height 7
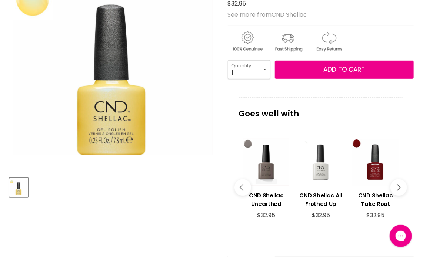
click at [329, 173] on div "Main content" at bounding box center [320, 162] width 47 height 47
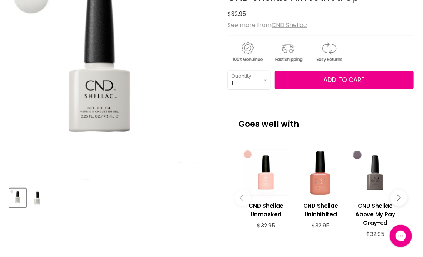
scroll to position [185, 0]
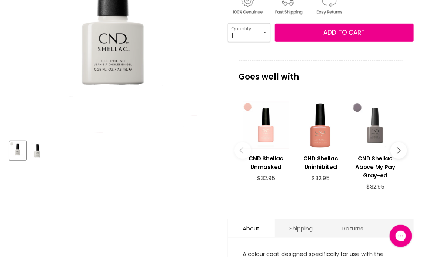
click at [378, 125] on div "Main content" at bounding box center [374, 125] width 47 height 47
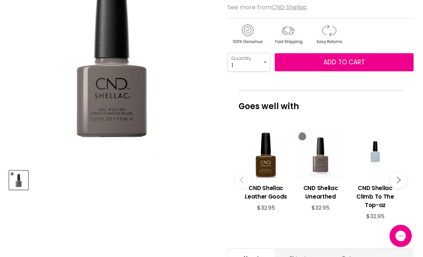
scroll to position [185, 0]
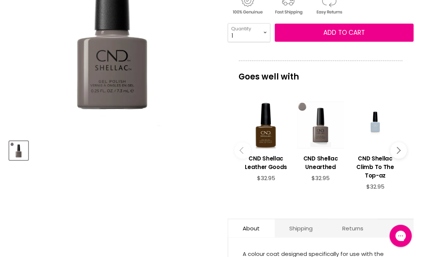
click at [398, 149] on icon "Main content" at bounding box center [396, 150] width 7 height 7
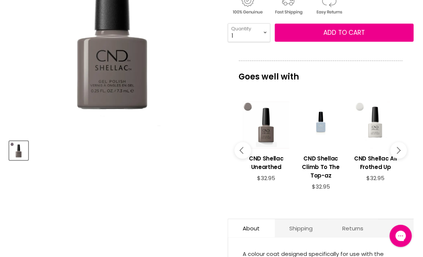
click at [398, 149] on icon "Main content" at bounding box center [396, 150] width 7 height 7
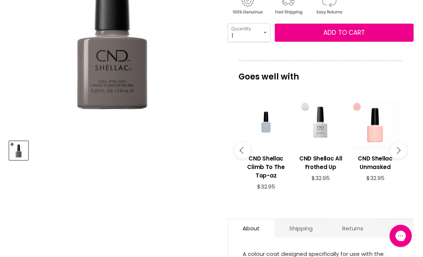
click at [398, 149] on icon "Main content" at bounding box center [396, 150] width 7 height 7
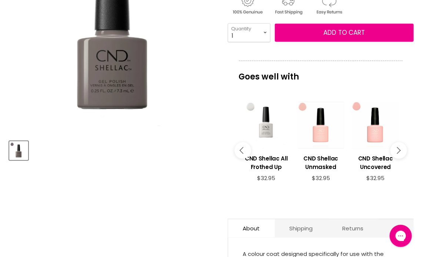
click at [398, 149] on icon "Main content" at bounding box center [396, 150] width 7 height 7
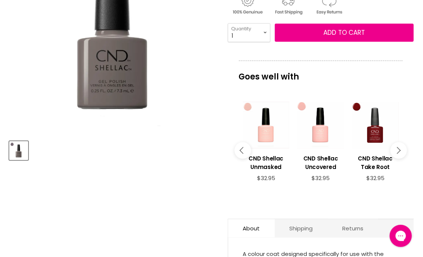
click at [398, 149] on icon "Main content" at bounding box center [396, 150] width 7 height 7
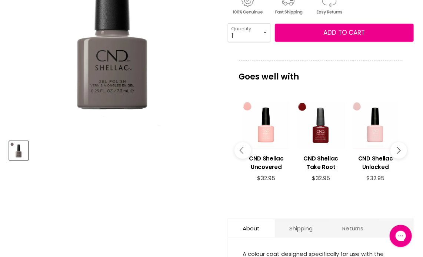
click at [398, 149] on icon "Main content" at bounding box center [396, 150] width 7 height 7
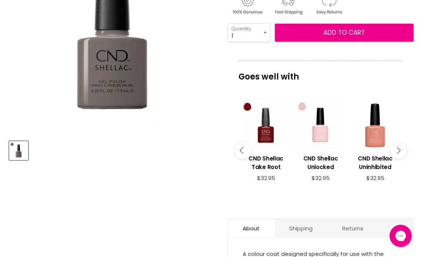
click at [398, 149] on icon "Main content" at bounding box center [396, 150] width 7 height 7
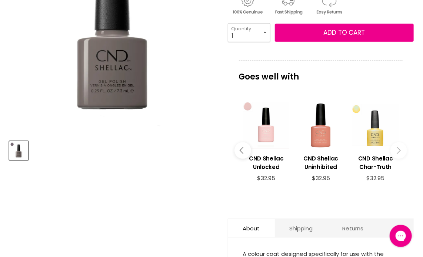
click at [398, 149] on icon "Main content" at bounding box center [396, 150] width 7 height 7
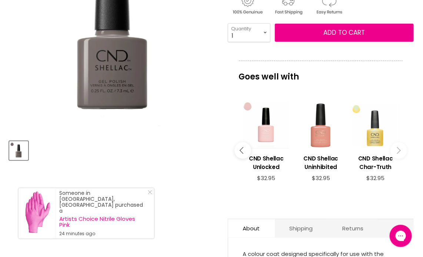
click at [320, 133] on div "Main content" at bounding box center [320, 125] width 47 height 47
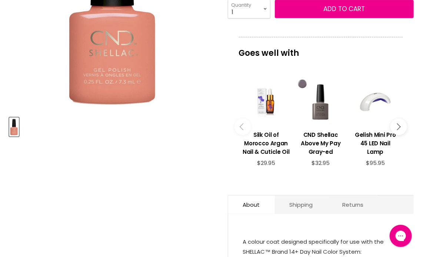
scroll to position [222, 0]
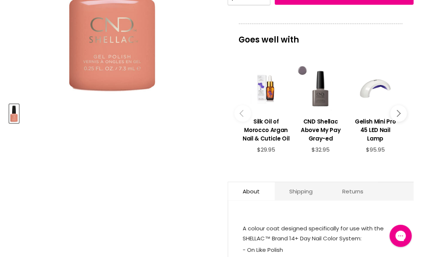
click at [398, 112] on icon "Main content" at bounding box center [396, 113] width 7 height 7
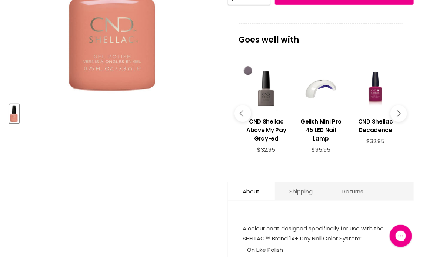
click at [377, 94] on div "Main content" at bounding box center [374, 88] width 47 height 47
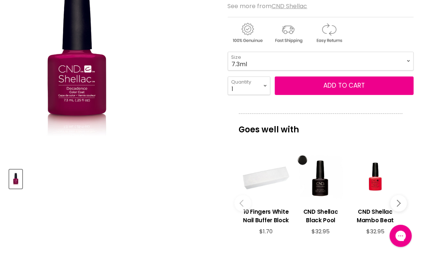
scroll to position [185, 0]
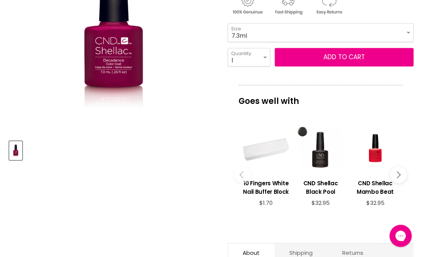
click at [322, 153] on div "Main content" at bounding box center [320, 149] width 47 height 47
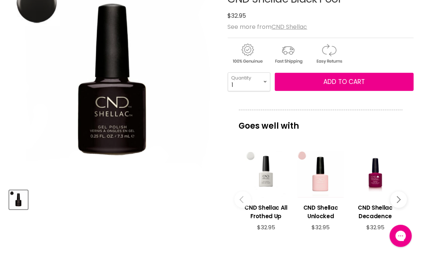
scroll to position [148, 0]
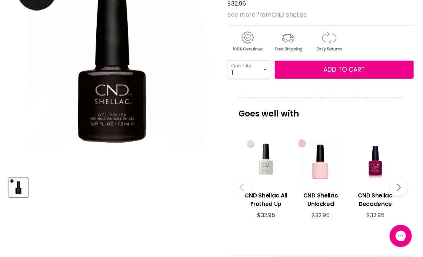
click at [398, 186] on icon "Main content" at bounding box center [396, 187] width 7 height 7
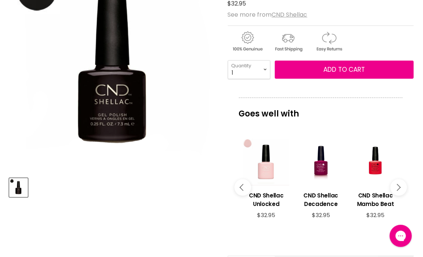
click at [398, 186] on icon "Main content" at bounding box center [396, 187] width 7 height 7
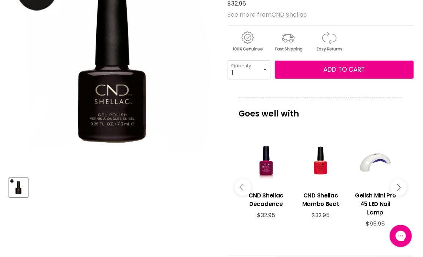
click at [398, 186] on icon "Main content" at bounding box center [396, 187] width 7 height 7
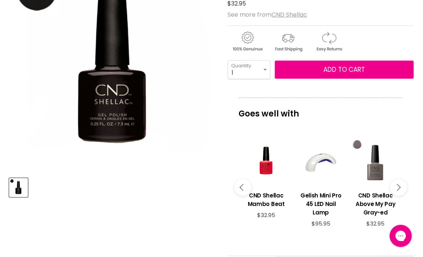
click at [398, 186] on icon "Main content" at bounding box center [396, 187] width 7 height 7
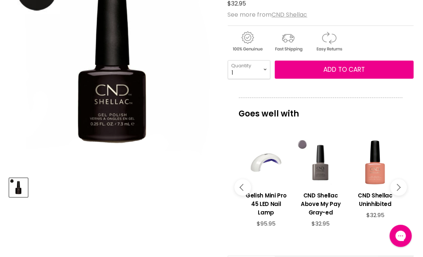
click at [398, 186] on icon "Main content" at bounding box center [396, 187] width 7 height 7
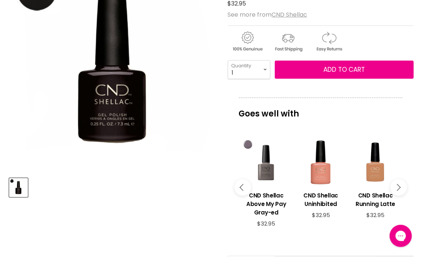
click at [398, 186] on icon "Main content" at bounding box center [396, 187] width 7 height 7
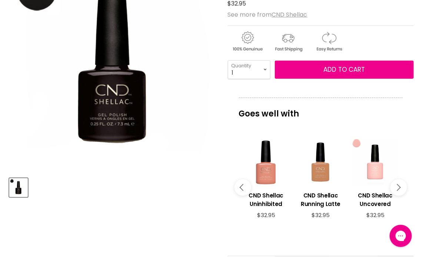
click at [398, 186] on icon "Main content" at bounding box center [396, 187] width 7 height 7
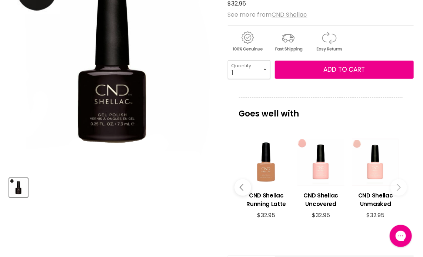
click at [398, 186] on icon "Main content" at bounding box center [396, 187] width 7 height 7
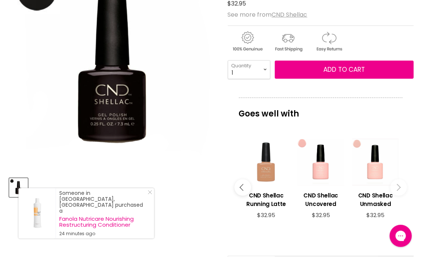
click at [268, 172] on div "Main content" at bounding box center [265, 162] width 47 height 47
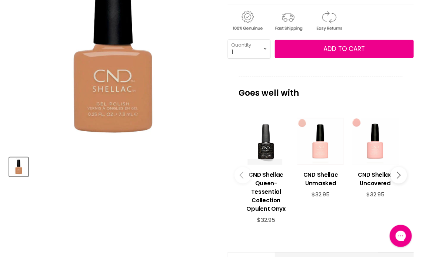
scroll to position [185, 0]
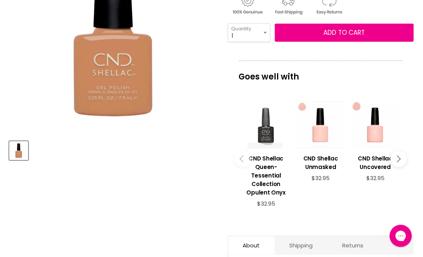
click at [266, 130] on div "Main content" at bounding box center [265, 125] width 47 height 47
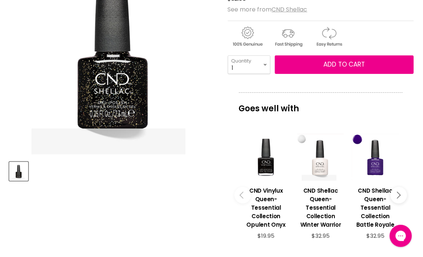
scroll to position [185, 0]
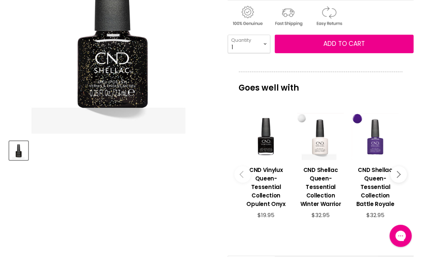
click at [376, 144] on div "Main content" at bounding box center [374, 136] width 47 height 47
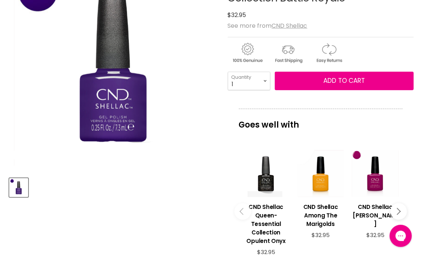
click at [398, 212] on icon "Main content" at bounding box center [396, 211] width 7 height 7
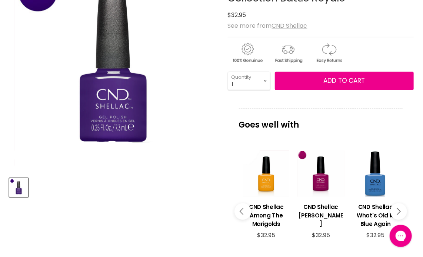
click at [398, 211] on icon "Main content" at bounding box center [396, 211] width 7 height 7
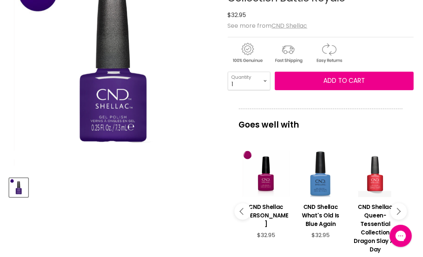
click at [322, 183] on div "Main content" at bounding box center [320, 173] width 47 height 47
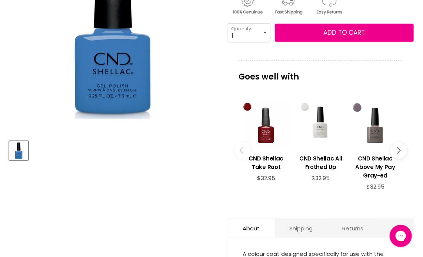
click at [399, 149] on icon "Main content" at bounding box center [396, 150] width 7 height 7
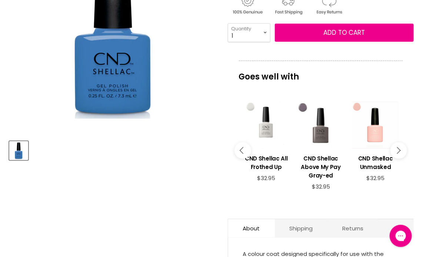
click at [399, 149] on icon "Main content" at bounding box center [396, 150] width 7 height 7
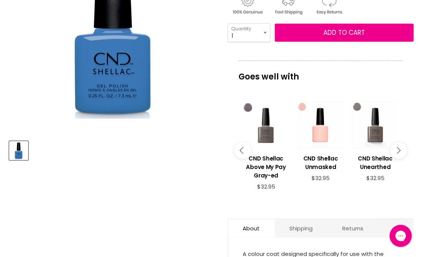
click at [399, 149] on icon "Main content" at bounding box center [396, 150] width 7 height 7
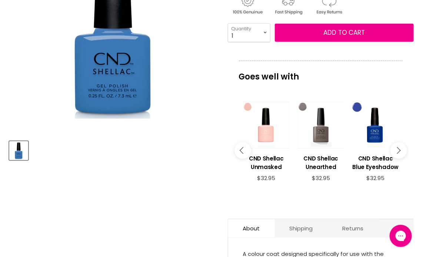
click at [399, 149] on icon "Main content" at bounding box center [396, 150] width 7 height 7
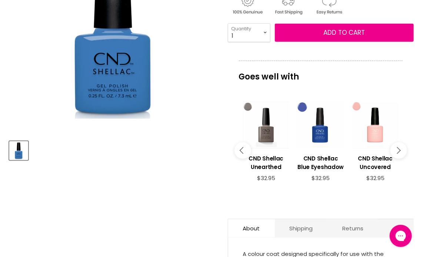
click at [322, 134] on div "Main content" at bounding box center [320, 125] width 47 height 47
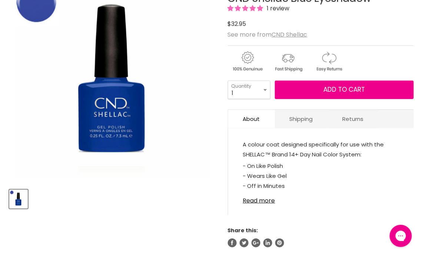
scroll to position [185, 0]
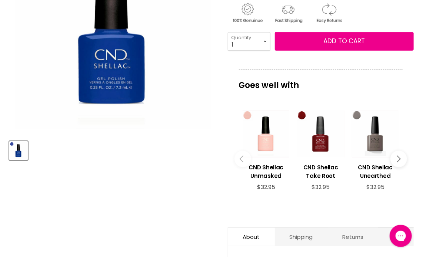
click at [399, 157] on icon "Main content" at bounding box center [396, 159] width 7 height 7
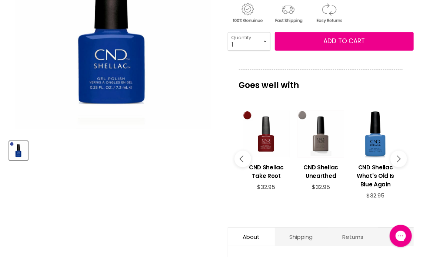
click at [399, 157] on icon "Main content" at bounding box center [396, 159] width 7 height 7
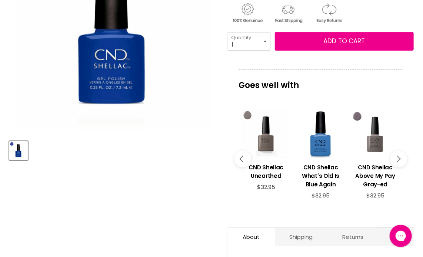
click at [399, 157] on icon "Main content" at bounding box center [396, 159] width 7 height 7
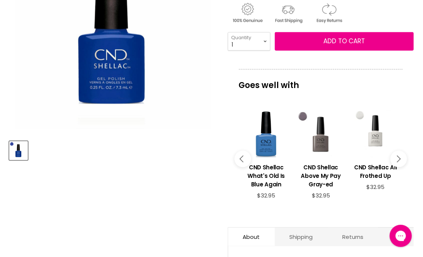
click at [399, 157] on icon "Main content" at bounding box center [396, 159] width 7 height 7
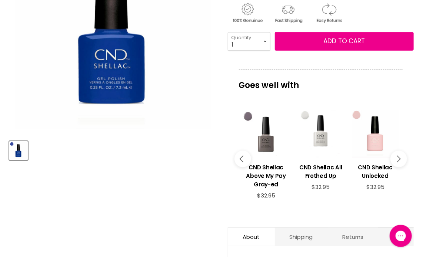
click at [399, 157] on icon "Main content" at bounding box center [396, 159] width 7 height 7
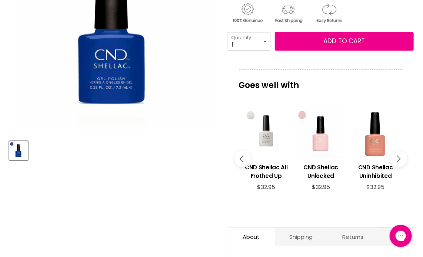
click at [399, 157] on icon "Main content" at bounding box center [396, 159] width 7 height 7
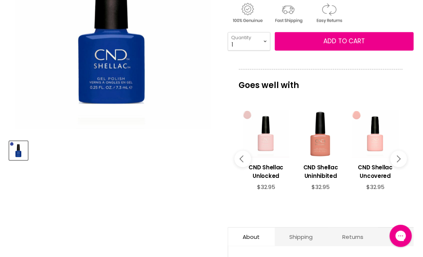
click at [399, 157] on icon "Main content" at bounding box center [396, 159] width 7 height 7
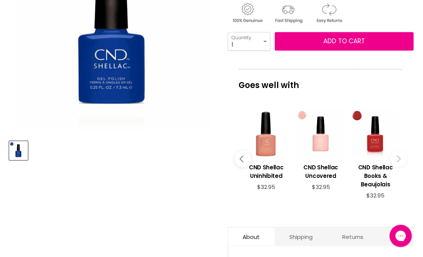
click at [398, 158] on icon "Main content" at bounding box center [396, 159] width 7 height 7
click at [375, 145] on div "Main content" at bounding box center [374, 133] width 47 height 47
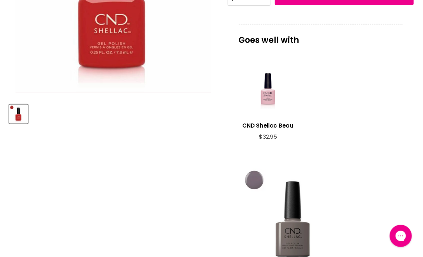
scroll to position [222, 0]
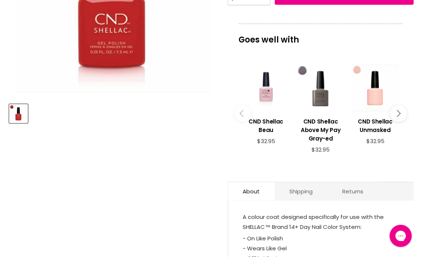
click at [267, 93] on div "Main content" at bounding box center [265, 88] width 47 height 47
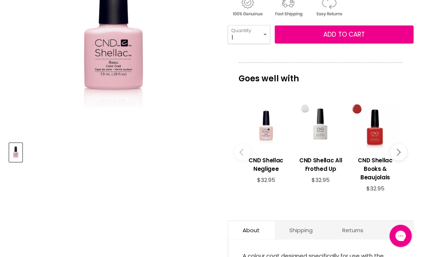
scroll to position [185, 0]
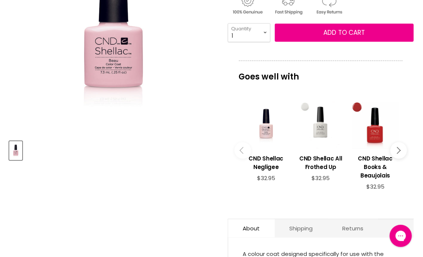
click at [399, 149] on icon "Main content" at bounding box center [396, 150] width 7 height 7
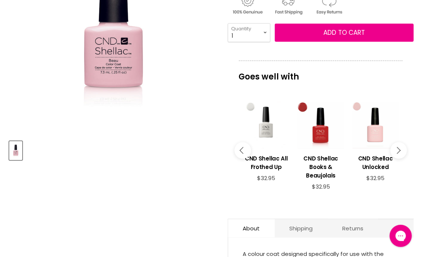
click at [399, 149] on icon "Main content" at bounding box center [396, 150] width 7 height 7
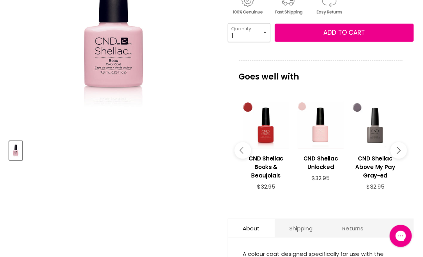
click at [399, 149] on icon "Main content" at bounding box center [396, 150] width 7 height 7
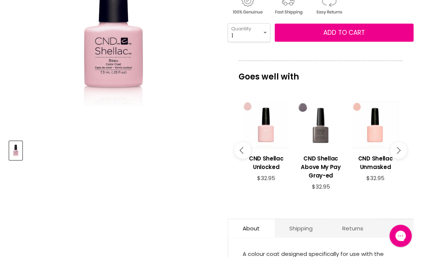
click at [399, 149] on icon "Main content" at bounding box center [396, 150] width 7 height 7
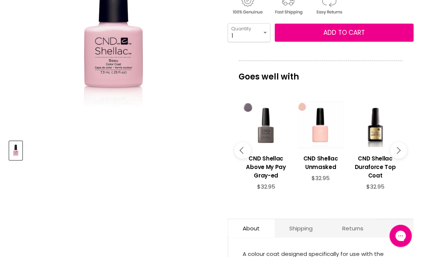
click at [399, 149] on icon "Main content" at bounding box center [396, 150] width 7 height 7
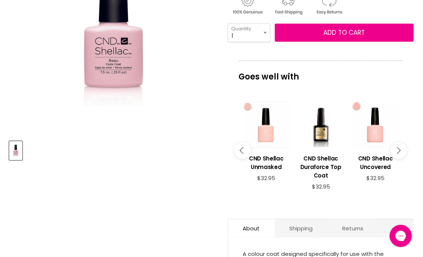
click at [399, 149] on icon "Main content" at bounding box center [396, 150] width 7 height 7
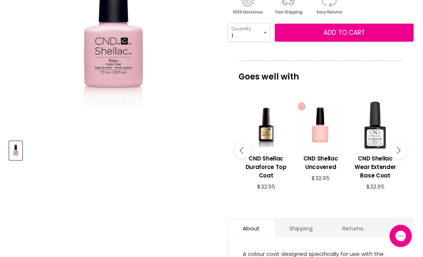
click at [399, 149] on icon "Main content" at bounding box center [396, 150] width 7 height 7
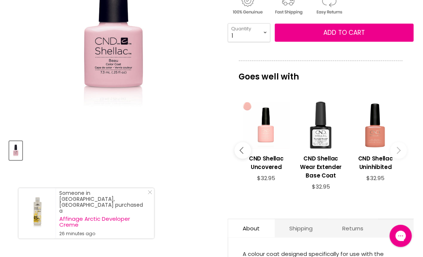
click at [399, 149] on icon "Main content" at bounding box center [396, 150] width 7 height 7
click at [269, 139] on div "Main content" at bounding box center [265, 125] width 47 height 47
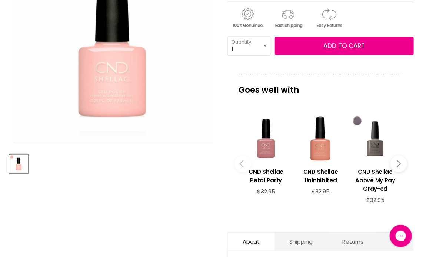
scroll to position [185, 0]
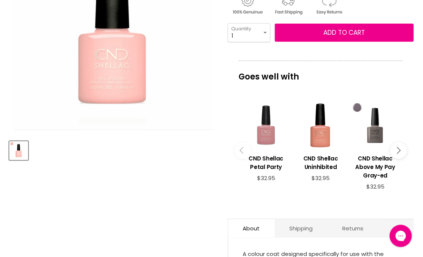
click at [268, 132] on div "Main content" at bounding box center [265, 125] width 47 height 47
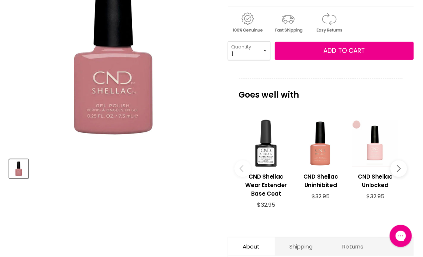
scroll to position [185, 0]
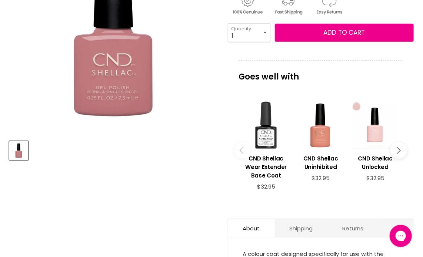
click at [400, 149] on icon "Main content" at bounding box center [396, 150] width 7 height 7
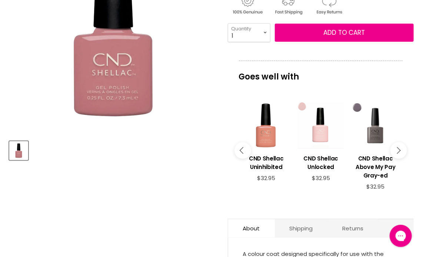
click at [400, 149] on icon "Main content" at bounding box center [396, 150] width 7 height 7
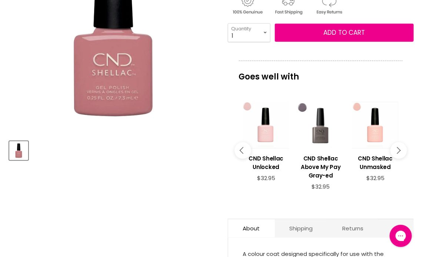
click at [400, 149] on icon "Main content" at bounding box center [396, 150] width 7 height 7
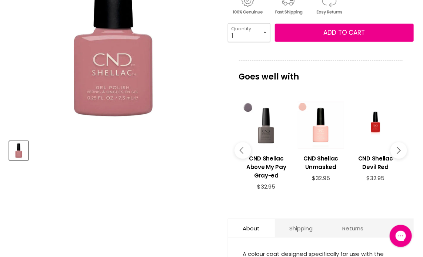
click at [400, 149] on icon "Main content" at bounding box center [396, 150] width 7 height 7
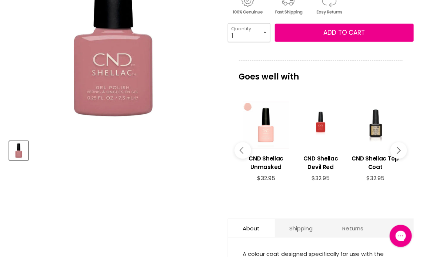
click at [321, 127] on div "Main content" at bounding box center [320, 125] width 47 height 47
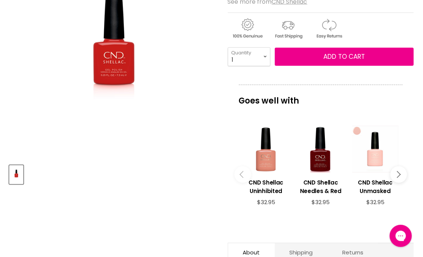
scroll to position [185, 0]
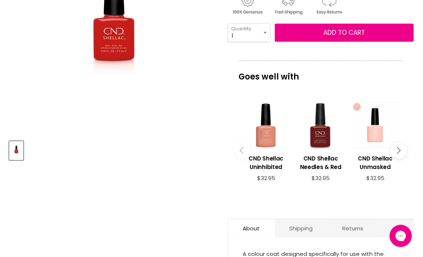
click at [322, 129] on div "Main content" at bounding box center [320, 125] width 47 height 47
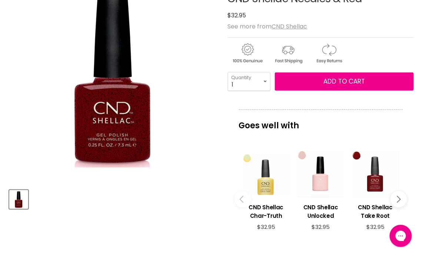
scroll to position [148, 0]
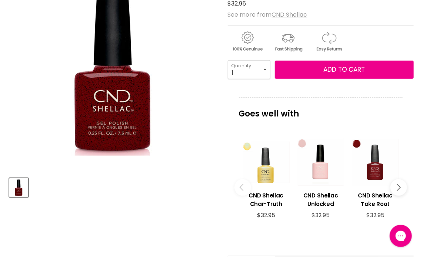
click at [399, 187] on icon "Main content" at bounding box center [396, 187] width 7 height 7
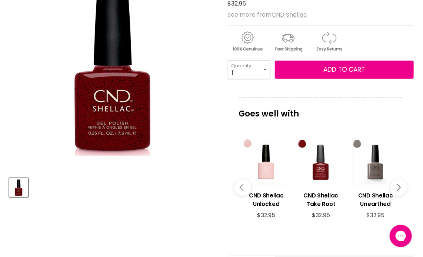
click at [399, 187] on icon "Main content" at bounding box center [396, 187] width 7 height 7
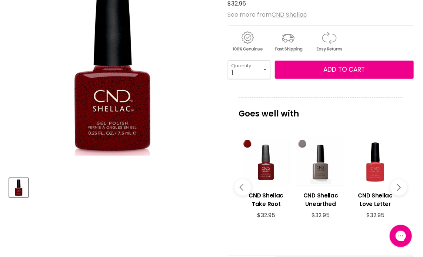
click at [399, 187] on icon "Main content" at bounding box center [396, 187] width 7 height 7
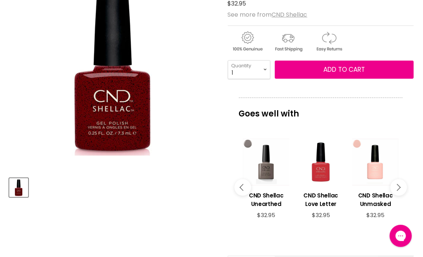
click at [399, 187] on icon "Main content" at bounding box center [396, 187] width 7 height 7
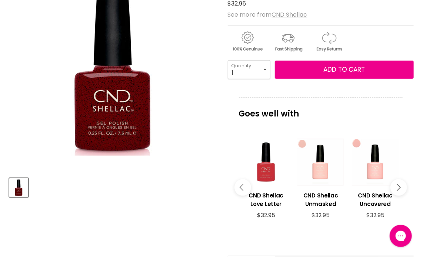
click at [399, 187] on icon "Main content" at bounding box center [396, 187] width 7 height 7
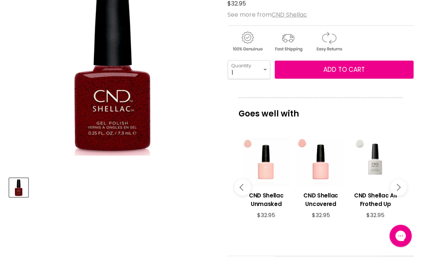
click at [399, 187] on icon "Main content" at bounding box center [396, 187] width 7 height 7
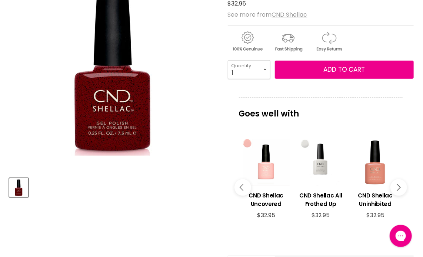
click at [399, 187] on icon "Main content" at bounding box center [396, 187] width 7 height 7
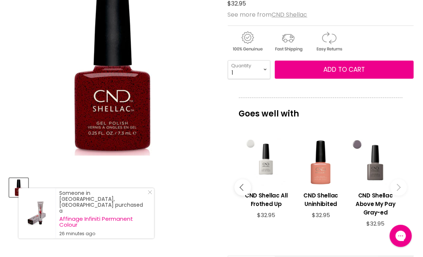
click at [399, 187] on icon "Main content" at bounding box center [396, 187] width 7 height 7
click at [241, 184] on button "Main content" at bounding box center [242, 187] width 17 height 17
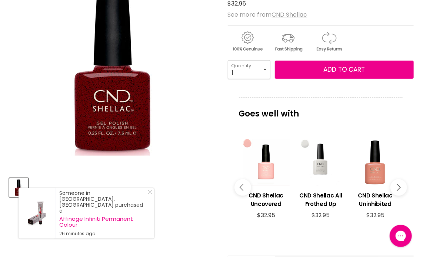
click at [241, 184] on button "Main content" at bounding box center [242, 187] width 17 height 17
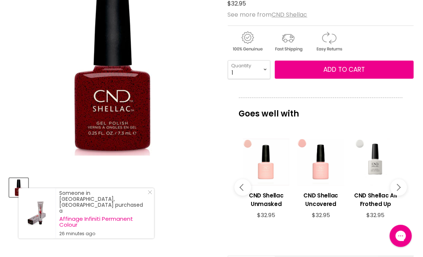
click at [241, 184] on button "Main content" at bounding box center [242, 187] width 17 height 17
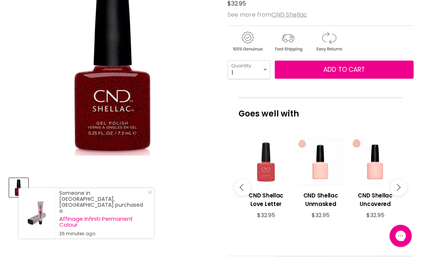
click at [269, 166] on div "Main content" at bounding box center [265, 162] width 47 height 47
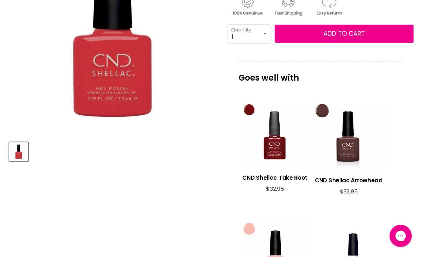
scroll to position [185, 0]
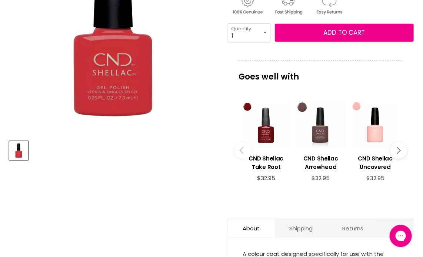
click at [318, 129] on div "Main content" at bounding box center [320, 125] width 47 height 47
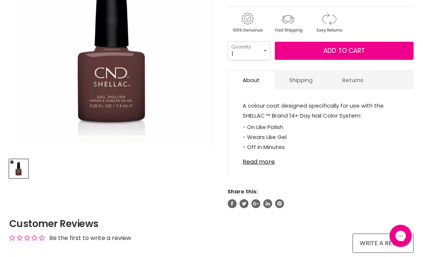
scroll to position [185, 0]
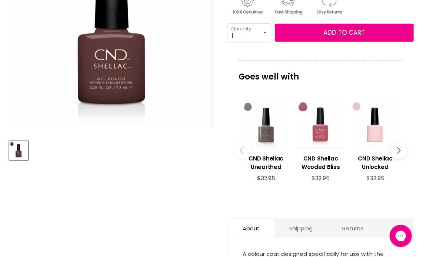
click at [320, 133] on div "Main content" at bounding box center [320, 125] width 47 height 47
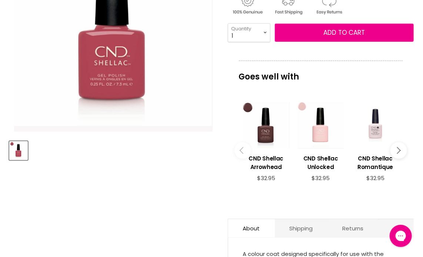
click at [378, 130] on div "Main content" at bounding box center [374, 125] width 47 height 47
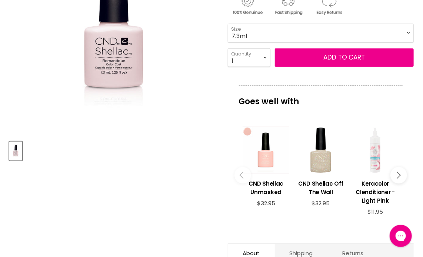
scroll to position [185, 0]
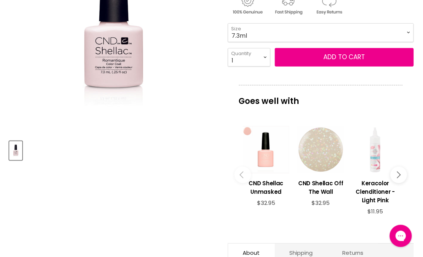
click at [324, 161] on div "Main content" at bounding box center [320, 149] width 47 height 47
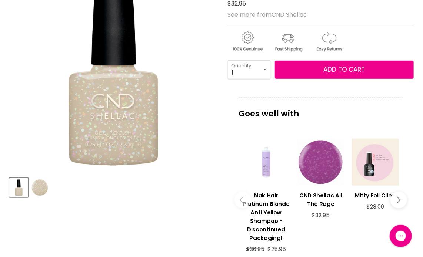
click at [323, 167] on div "Main content" at bounding box center [320, 162] width 47 height 47
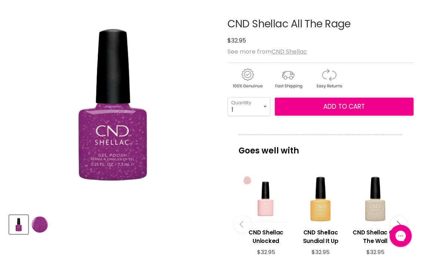
scroll to position [148, 0]
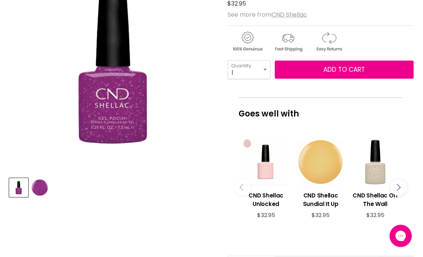
click at [322, 173] on div "Main content" at bounding box center [320, 162] width 47 height 47
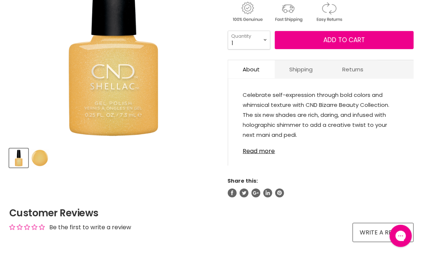
scroll to position [185, 0]
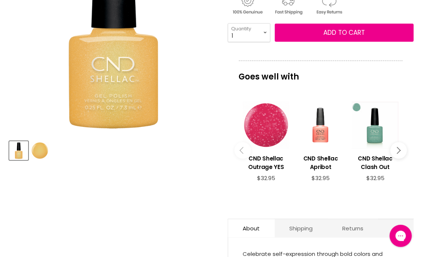
click at [269, 137] on div "Main content" at bounding box center [265, 125] width 47 height 47
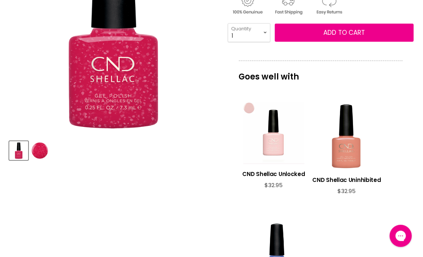
scroll to position [222, 0]
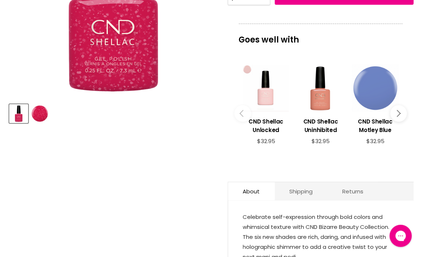
click at [376, 99] on div "Main content" at bounding box center [374, 88] width 47 height 47
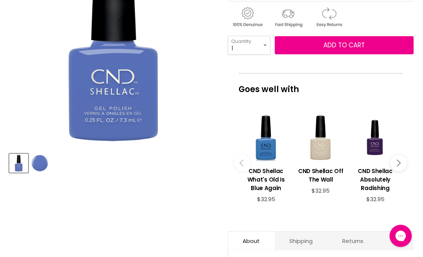
scroll to position [185, 0]
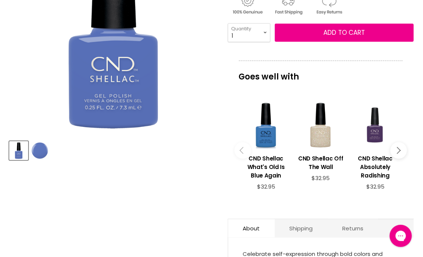
click at [374, 132] on div "Main content" at bounding box center [374, 125] width 47 height 47
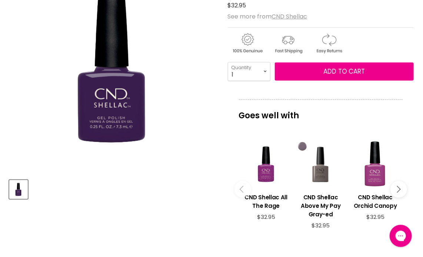
scroll to position [148, 0]
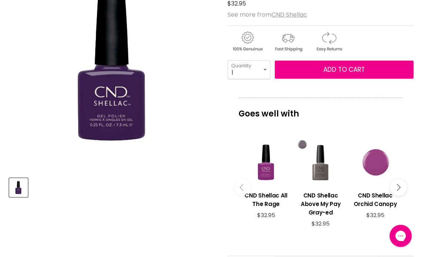
click at [378, 168] on div "Main content" at bounding box center [374, 162] width 47 height 47
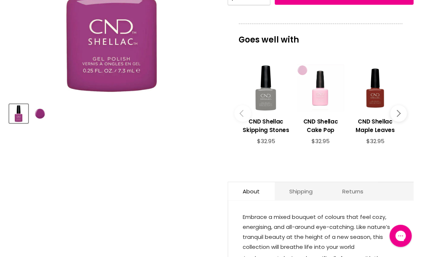
click at [321, 93] on div "Main content" at bounding box center [320, 88] width 47 height 47
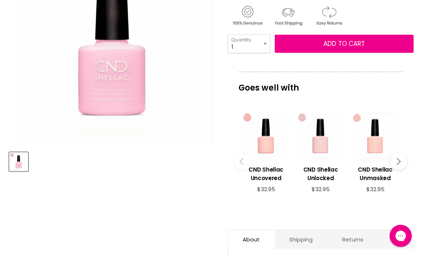
scroll to position [185, 0]
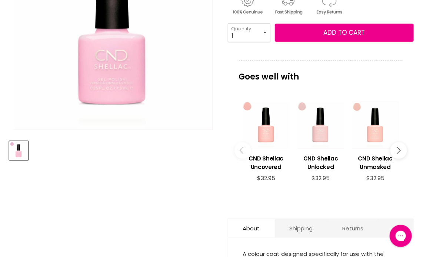
click at [398, 149] on icon "Main content" at bounding box center [396, 150] width 7 height 7
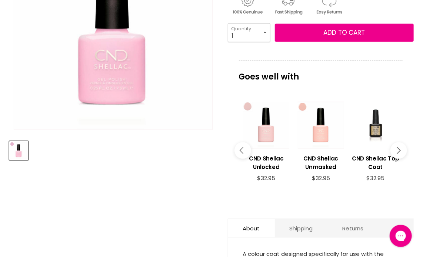
click at [398, 149] on icon "Main content" at bounding box center [396, 150] width 7 height 7
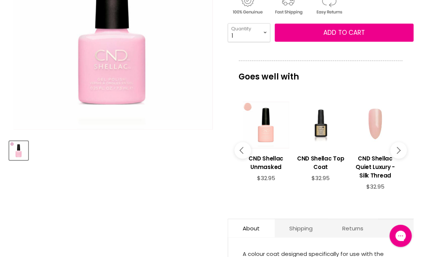
click at [398, 149] on icon "Main content" at bounding box center [396, 150] width 7 height 7
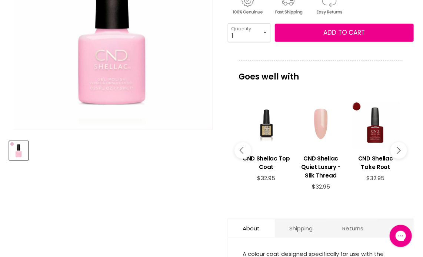
click at [398, 149] on icon "Main content" at bounding box center [396, 150] width 7 height 7
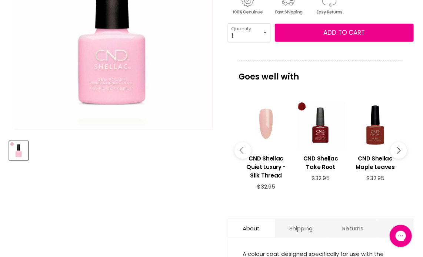
click at [398, 149] on icon "Main content" at bounding box center [396, 150] width 7 height 7
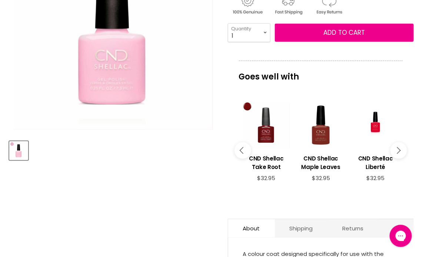
click at [398, 149] on icon "Main content" at bounding box center [396, 150] width 7 height 7
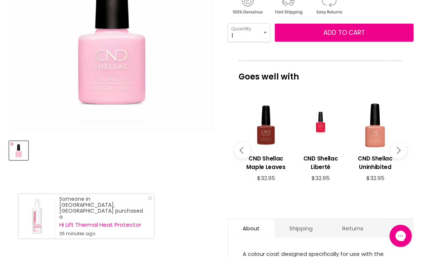
click at [322, 126] on div "Main content" at bounding box center [320, 125] width 47 height 47
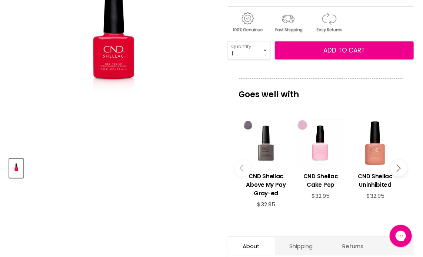
scroll to position [185, 0]
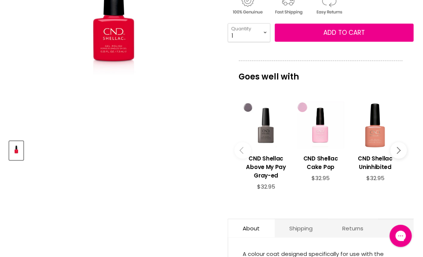
click at [398, 149] on icon "Main content" at bounding box center [396, 150] width 7 height 7
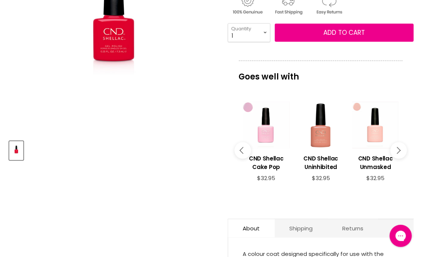
click at [398, 149] on icon "Main content" at bounding box center [396, 150] width 7 height 7
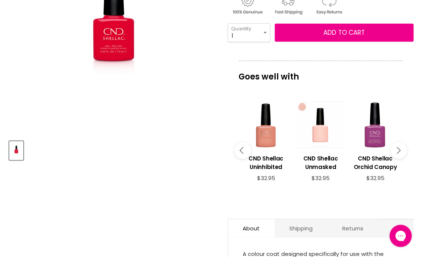
click at [398, 149] on icon "Main content" at bounding box center [396, 150] width 7 height 7
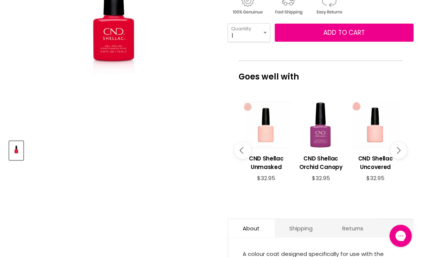
click at [398, 149] on icon "Main content" at bounding box center [396, 150] width 7 height 7
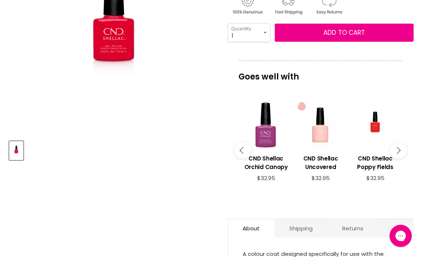
click at [398, 149] on icon "Main content" at bounding box center [396, 150] width 7 height 7
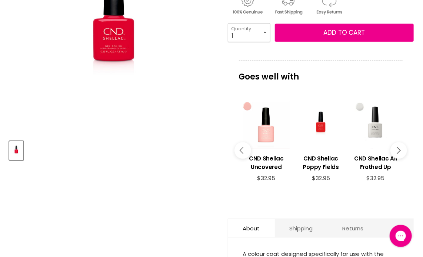
click at [398, 149] on icon "Main content" at bounding box center [396, 150] width 7 height 7
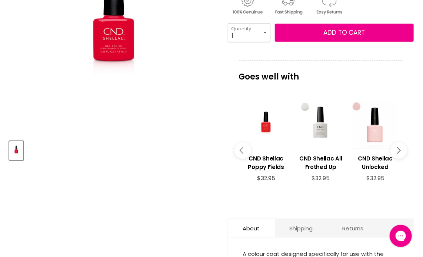
click at [398, 149] on icon "Main content" at bounding box center [396, 150] width 7 height 7
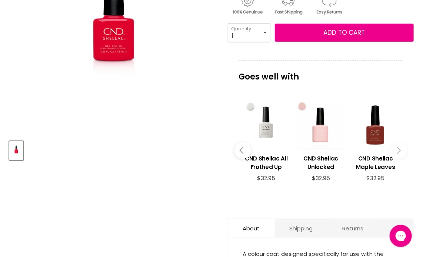
click at [398, 149] on icon "Main content" at bounding box center [396, 150] width 7 height 7
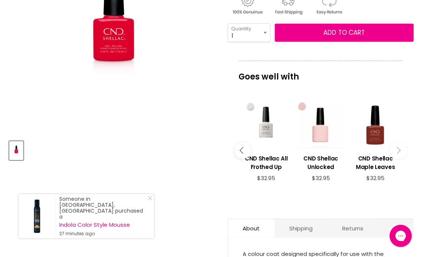
click at [240, 151] on icon "Main content" at bounding box center [242, 150] width 7 height 7
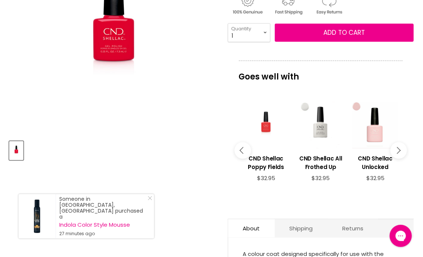
click at [265, 124] on div "Main content" at bounding box center [265, 125] width 47 height 47
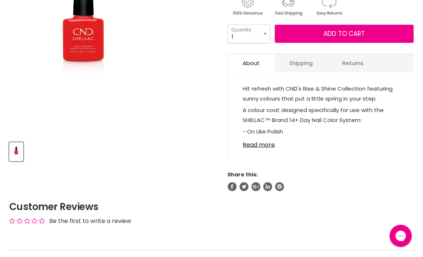
scroll to position [185, 0]
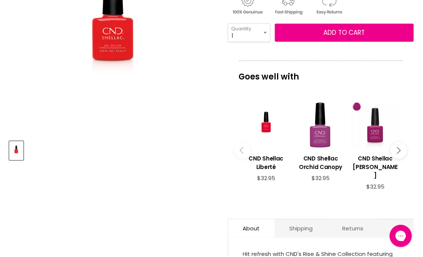
click at [371, 134] on div "View product:CND Shellac Violet Rays" at bounding box center [374, 125] width 47 height 47
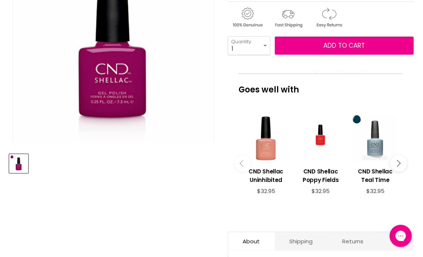
scroll to position [185, 0]
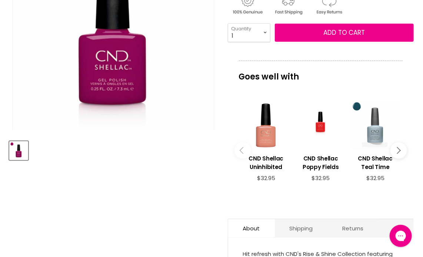
click at [376, 131] on div "Main content" at bounding box center [374, 125] width 47 height 47
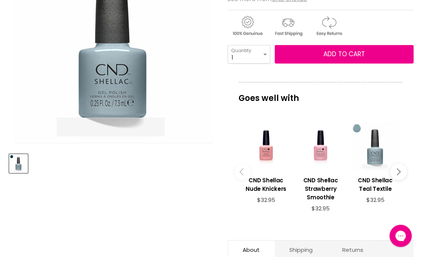
scroll to position [185, 0]
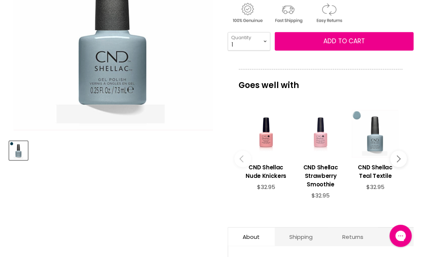
click at [321, 140] on div "Main content" at bounding box center [320, 133] width 47 height 47
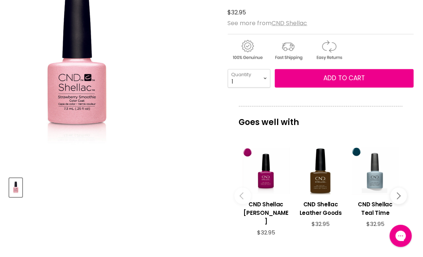
scroll to position [185, 0]
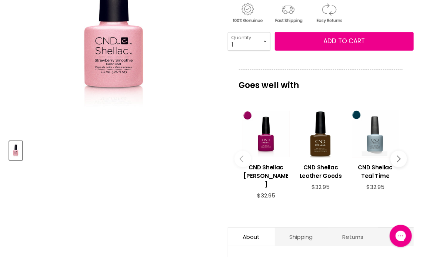
click at [399, 156] on icon "Main content" at bounding box center [396, 159] width 7 height 7
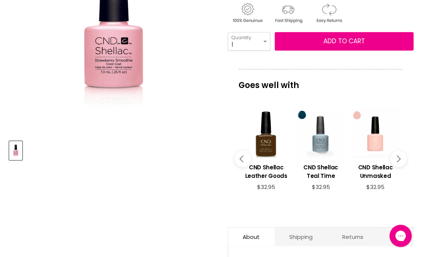
click at [399, 156] on icon "Main content" at bounding box center [396, 159] width 7 height 7
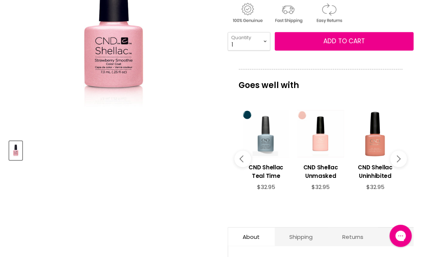
click at [399, 156] on icon "Main content" at bounding box center [396, 159] width 7 height 7
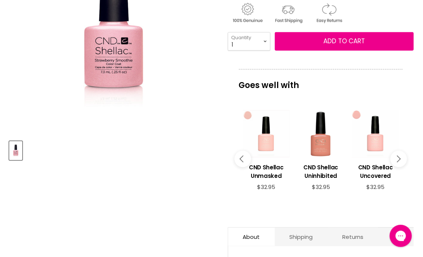
click at [399, 156] on icon "Main content" at bounding box center [396, 159] width 7 height 7
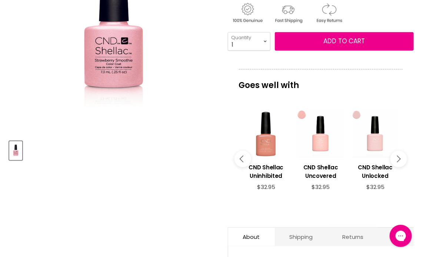
click at [399, 156] on icon "Main content" at bounding box center [396, 159] width 7 height 7
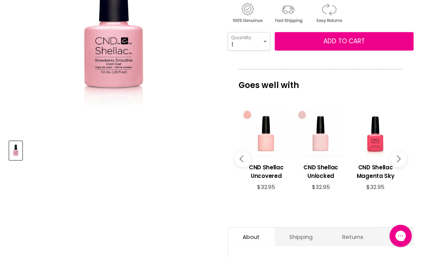
click at [399, 156] on icon "Main content" at bounding box center [396, 159] width 7 height 7
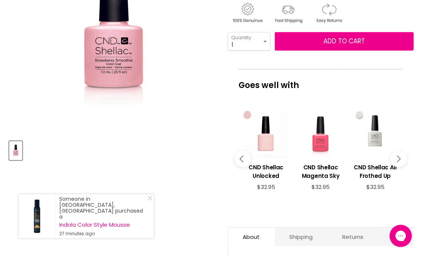
click at [320, 143] on div "Main content" at bounding box center [320, 133] width 47 height 47
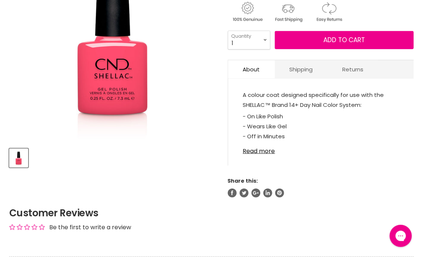
scroll to position [185, 0]
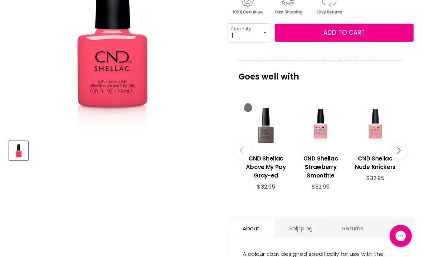
click at [376, 127] on div "Main content" at bounding box center [374, 125] width 47 height 47
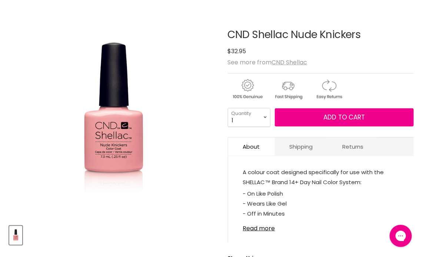
scroll to position [148, 0]
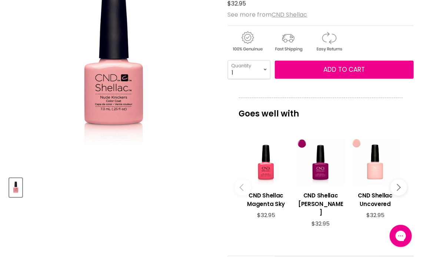
click at [398, 190] on button "Main content" at bounding box center [398, 187] width 17 height 17
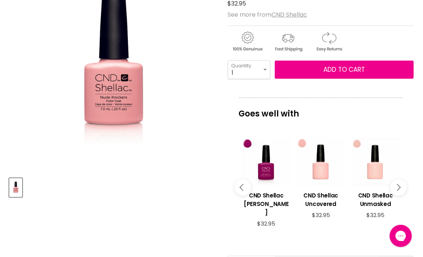
click at [399, 188] on icon "Main content" at bounding box center [396, 187] width 7 height 7
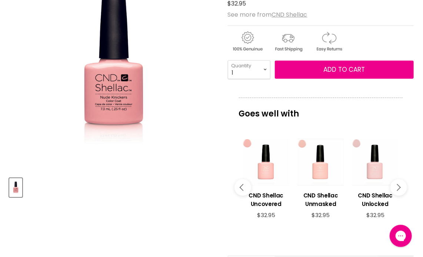
click at [399, 188] on icon "Main content" at bounding box center [396, 187] width 7 height 7
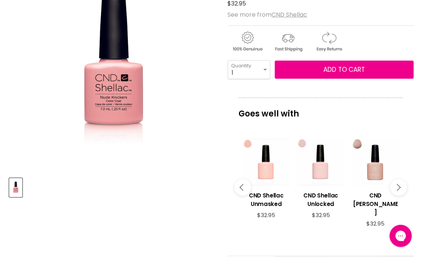
click at [399, 188] on icon "Main content" at bounding box center [396, 187] width 7 height 7
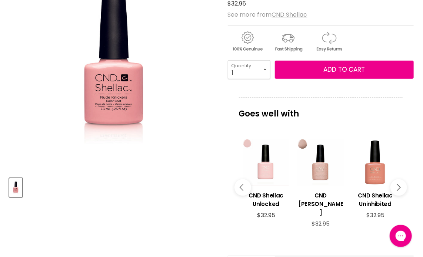
click at [399, 188] on icon "Main content" at bounding box center [396, 187] width 7 height 7
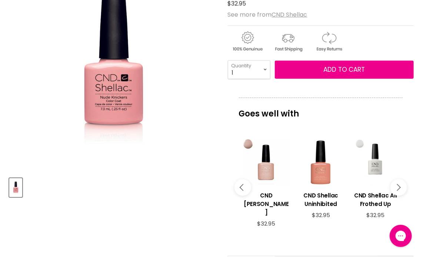
click at [399, 188] on icon "Main content" at bounding box center [396, 187] width 7 height 7
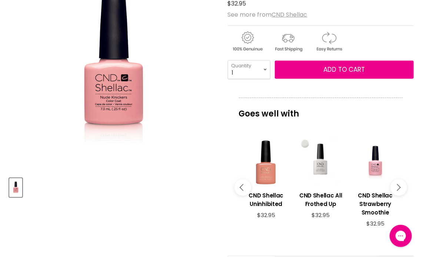
click at [399, 188] on icon "Main content" at bounding box center [396, 187] width 7 height 7
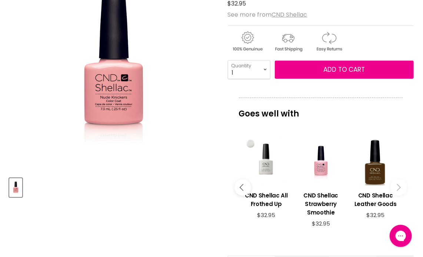
click at [399, 188] on icon "Main content" at bounding box center [396, 187] width 7 height 7
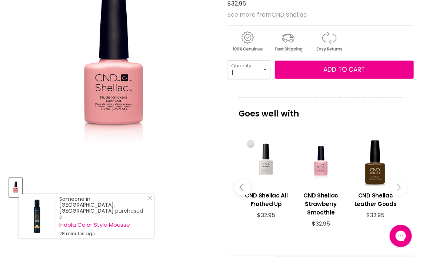
click at [240, 184] on button "Main content" at bounding box center [242, 187] width 17 height 17
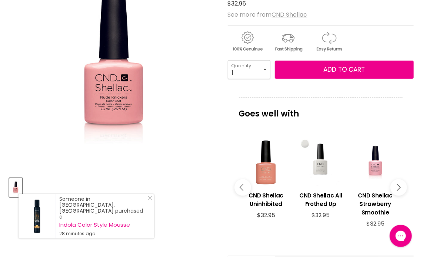
click at [240, 184] on button "Main content" at bounding box center [242, 187] width 17 height 17
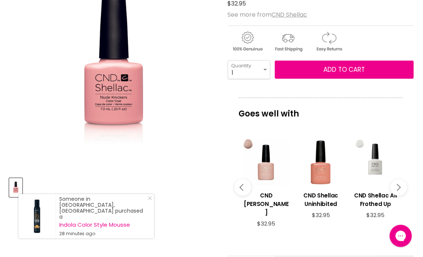
click at [240, 184] on button "Main content" at bounding box center [242, 187] width 17 height 17
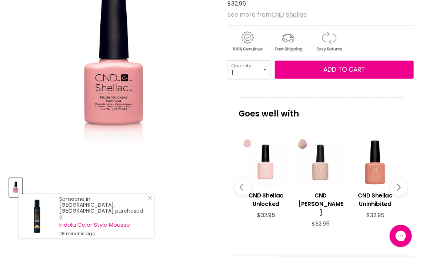
click at [319, 174] on div "Main content" at bounding box center [320, 162] width 47 height 47
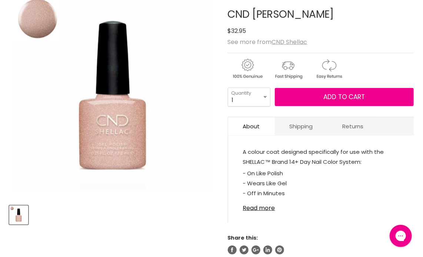
scroll to position [148, 0]
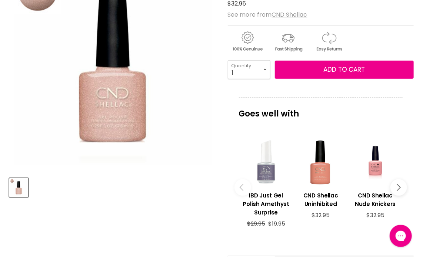
click at [399, 186] on icon "Main content" at bounding box center [396, 187] width 7 height 7
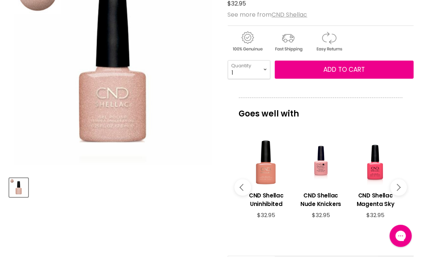
click at [241, 188] on icon "Main content" at bounding box center [242, 187] width 7 height 7
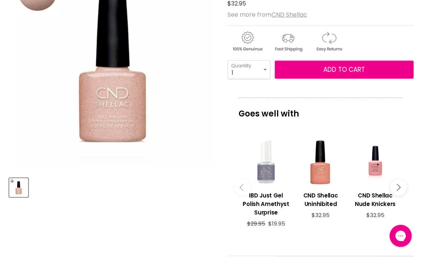
click at [267, 175] on div "Main content" at bounding box center [265, 162] width 47 height 47
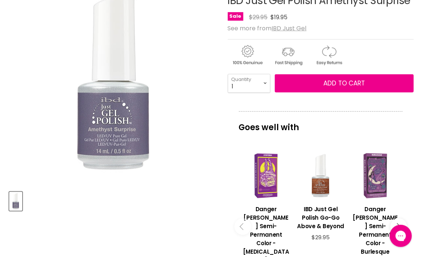
scroll to position [148, 0]
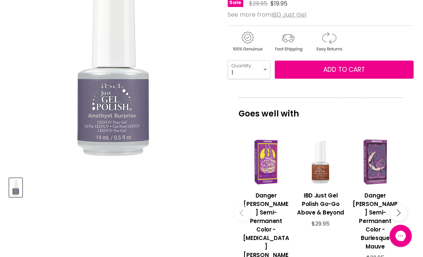
click at [400, 210] on icon "Main content" at bounding box center [396, 213] width 7 height 7
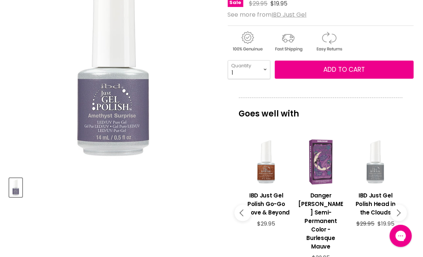
click at [400, 210] on icon "Main content" at bounding box center [396, 213] width 7 height 7
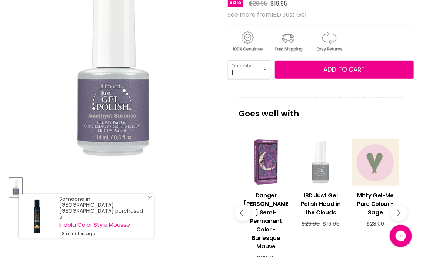
click at [324, 183] on div "Main content" at bounding box center [320, 162] width 47 height 47
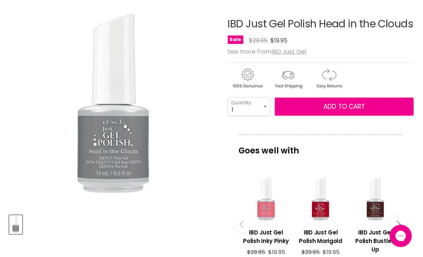
scroll to position [148, 0]
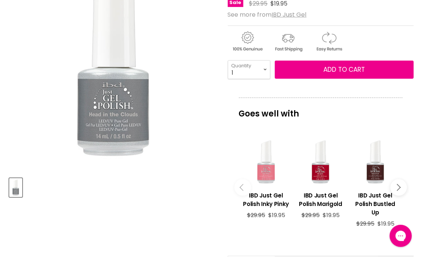
click at [270, 176] on div "Main content" at bounding box center [265, 162] width 47 height 47
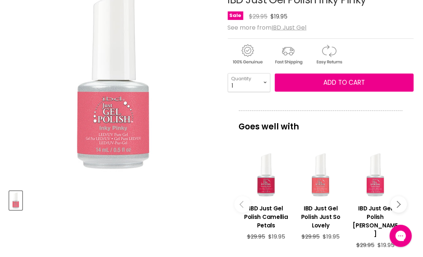
scroll to position [148, 0]
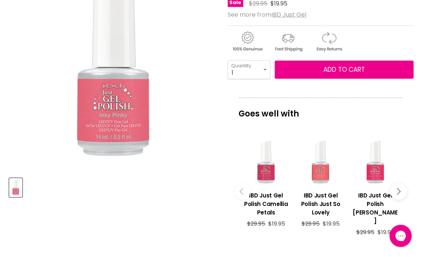
click at [268, 175] on div "Main content" at bounding box center [265, 162] width 47 height 47
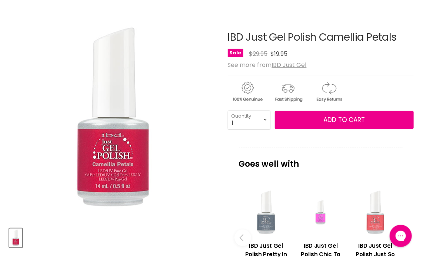
scroll to position [222, 0]
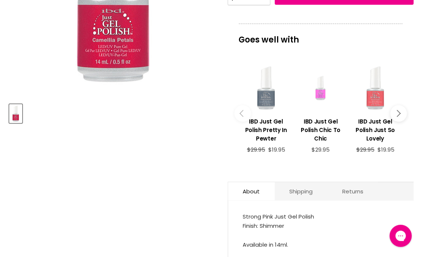
click at [320, 94] on div "Main content" at bounding box center [320, 88] width 47 height 47
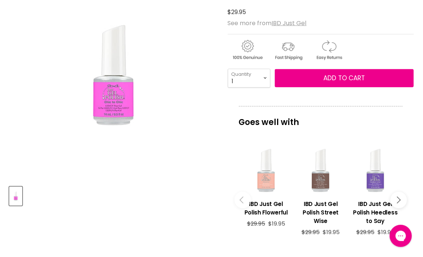
scroll to position [148, 0]
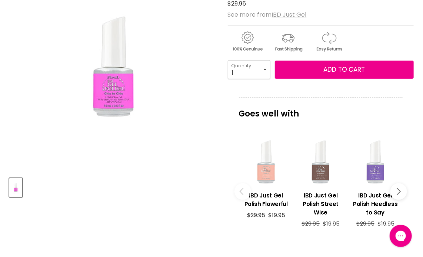
click at [378, 176] on div "Main content" at bounding box center [374, 162] width 47 height 47
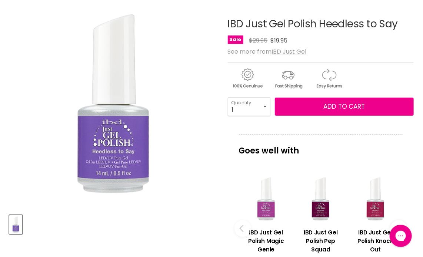
click at [261, 222] on div "Main content" at bounding box center [265, 199] width 47 height 47
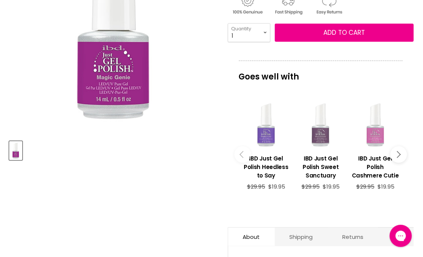
click at [318, 137] on div "Main content" at bounding box center [320, 125] width 47 height 47
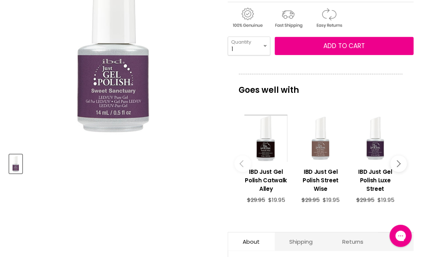
scroll to position [185, 0]
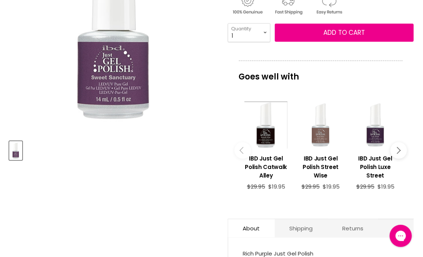
click at [401, 149] on button "Main content" at bounding box center [398, 150] width 17 height 17
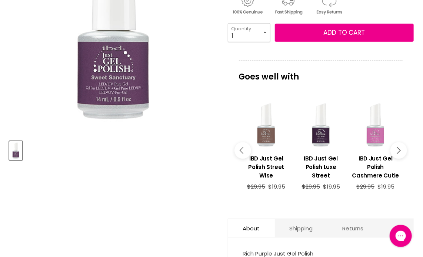
click at [401, 149] on button "Main content" at bounding box center [398, 150] width 17 height 17
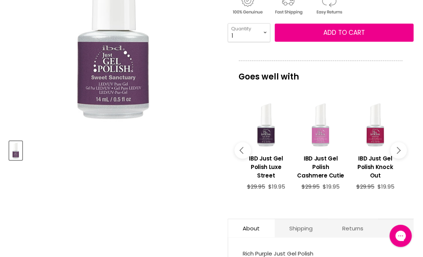
click at [401, 149] on button "Main content" at bounding box center [398, 150] width 17 height 17
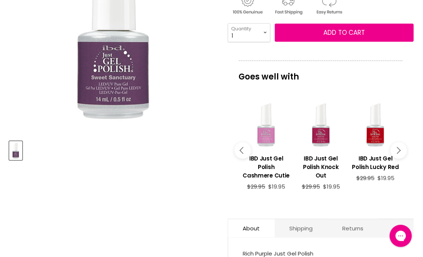
click at [269, 138] on div "Main content" at bounding box center [265, 125] width 47 height 47
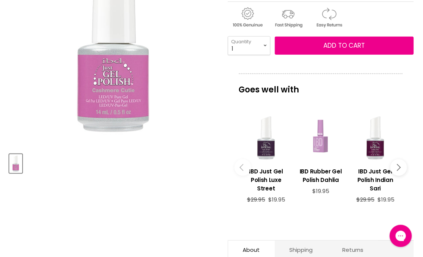
scroll to position [185, 0]
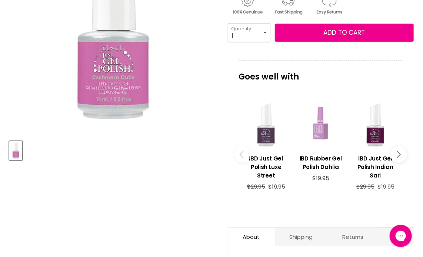
click at [266, 137] on div "Main content" at bounding box center [265, 125] width 47 height 47
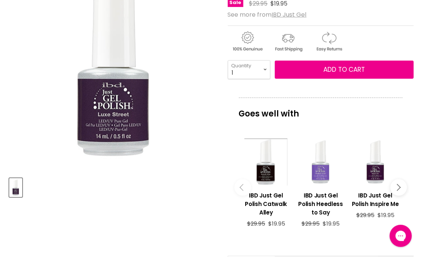
scroll to position [185, 0]
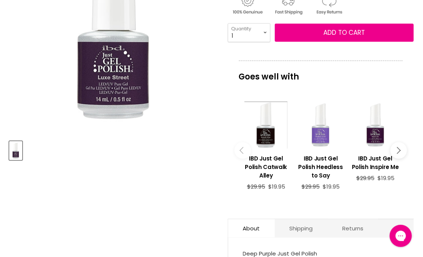
click at [397, 150] on icon "Main content" at bounding box center [396, 150] width 7 height 7
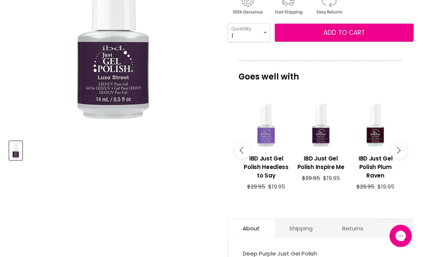
click at [396, 149] on icon "Main content" at bounding box center [396, 150] width 7 height 7
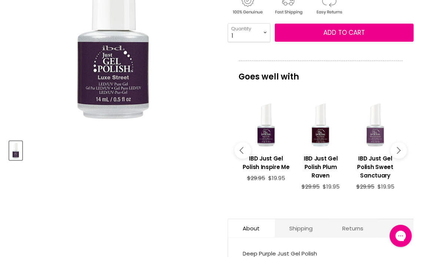
click at [396, 149] on icon "Main content" at bounding box center [396, 150] width 7 height 7
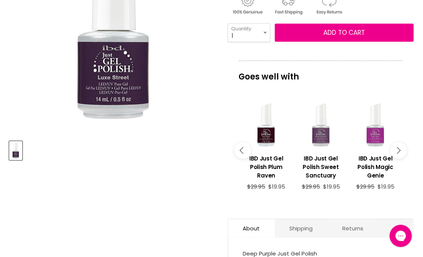
click at [396, 149] on icon "Main content" at bounding box center [396, 150] width 7 height 7
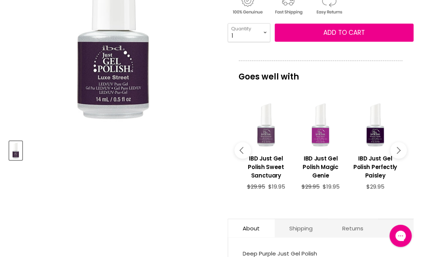
click at [396, 149] on icon "Main content" at bounding box center [396, 150] width 7 height 7
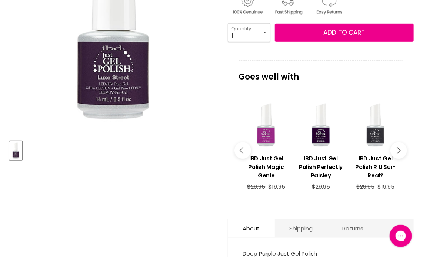
click at [396, 149] on icon "Main content" at bounding box center [396, 150] width 7 height 7
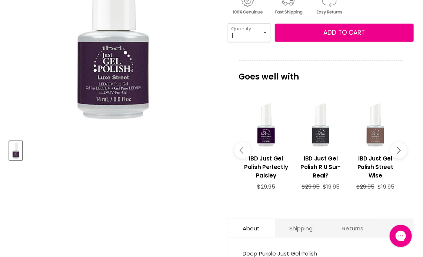
click at [396, 149] on icon "Main content" at bounding box center [396, 150] width 7 height 7
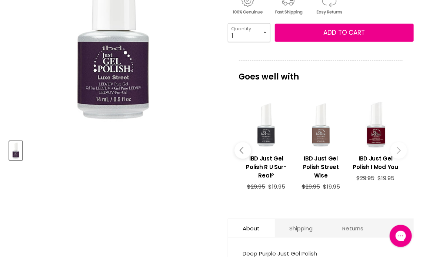
click at [396, 149] on icon "Main content" at bounding box center [396, 150] width 7 height 7
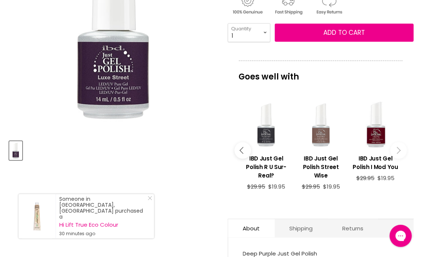
click at [239, 148] on button "Main content" at bounding box center [242, 150] width 17 height 17
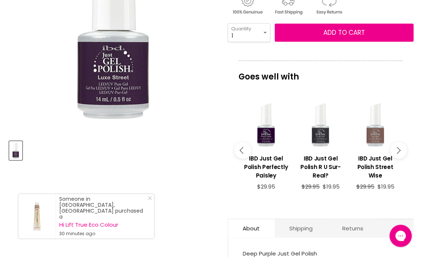
click at [239, 148] on button "Main content" at bounding box center [242, 150] width 17 height 17
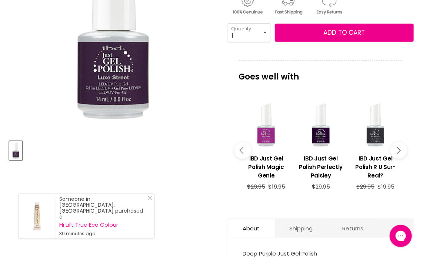
click at [239, 148] on button "Main content" at bounding box center [242, 150] width 17 height 17
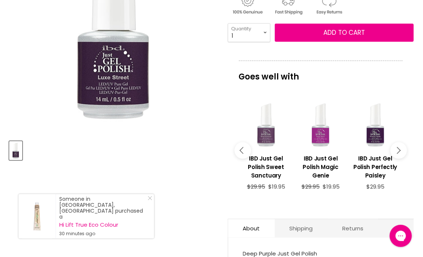
click at [375, 135] on div "Main content" at bounding box center [374, 125] width 47 height 47
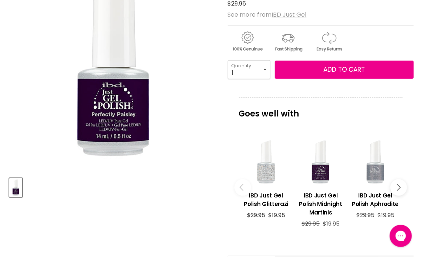
click at [269, 172] on div "Main content" at bounding box center [265, 162] width 47 height 47
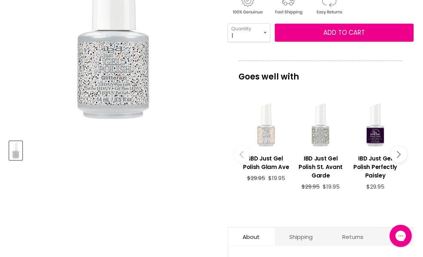
click at [266, 133] on div "Main content" at bounding box center [265, 125] width 47 height 47
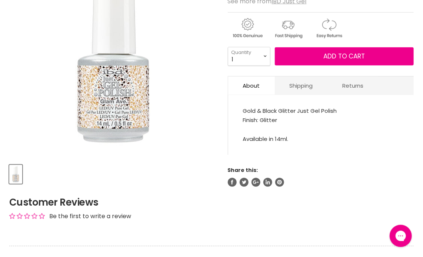
scroll to position [185, 0]
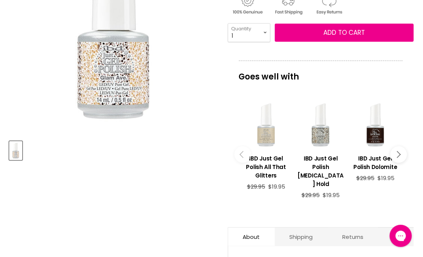
click at [265, 135] on div "Main content" at bounding box center [265, 125] width 47 height 47
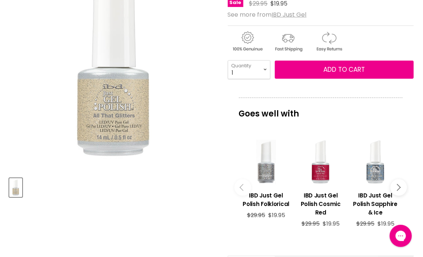
scroll to position [185, 0]
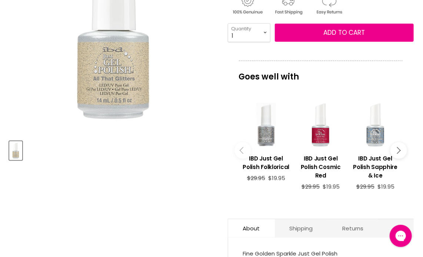
click at [376, 137] on div "Main content" at bounding box center [374, 125] width 47 height 47
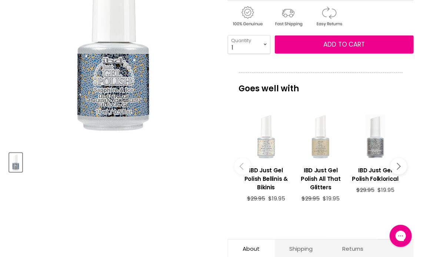
scroll to position [185, 0]
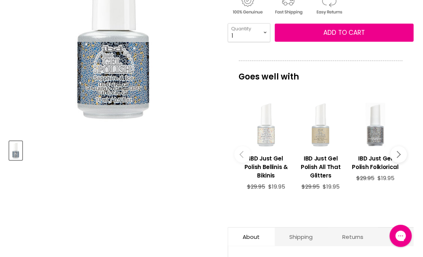
click at [265, 137] on div "Main content" at bounding box center [265, 125] width 47 height 47
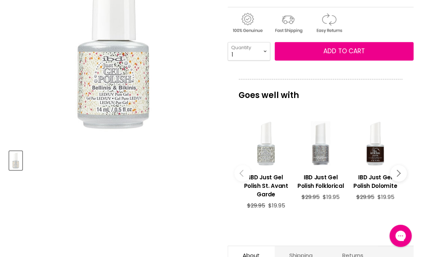
scroll to position [185, 0]
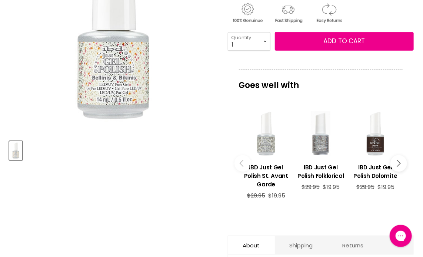
click at [376, 145] on div "Main content" at bounding box center [374, 133] width 47 height 47
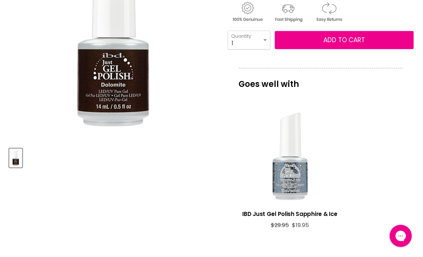
scroll to position [222, 0]
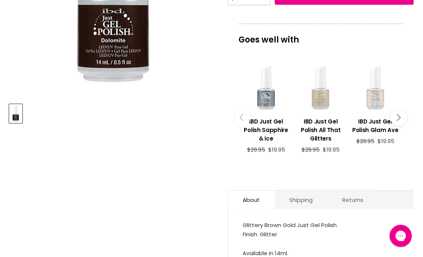
click at [376, 99] on div "Main content" at bounding box center [374, 88] width 47 height 47
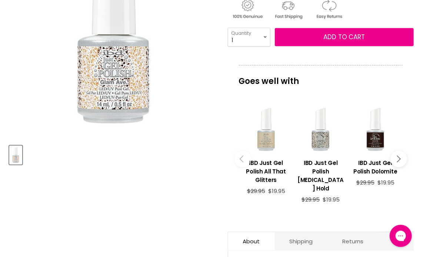
scroll to position [185, 0]
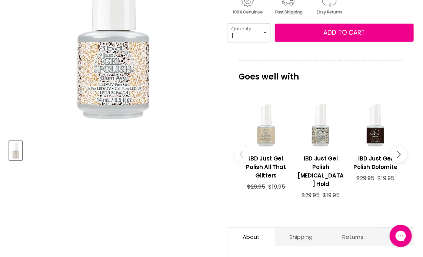
click at [401, 149] on button "Main content" at bounding box center [398, 155] width 17 height 17
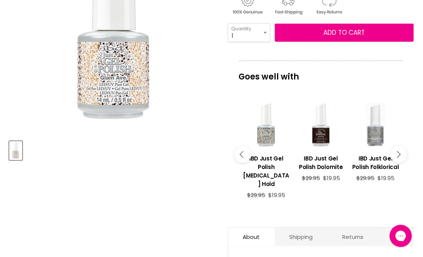
click at [401, 149] on button "Main content" at bounding box center [398, 155] width 17 height 17
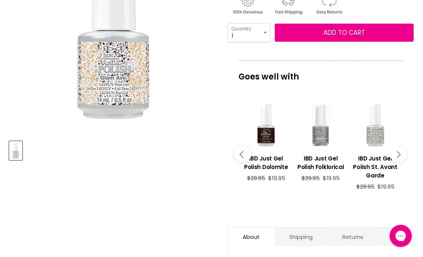
click at [401, 149] on button "Main content" at bounding box center [398, 155] width 17 height 17
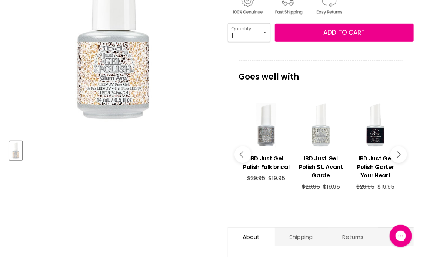
click at [318, 136] on div "Main content" at bounding box center [320, 125] width 47 height 47
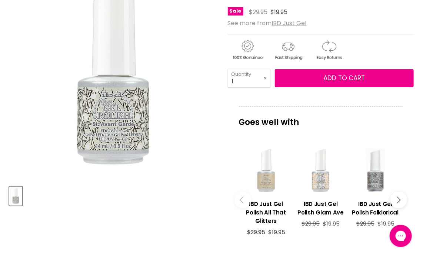
scroll to position [148, 0]
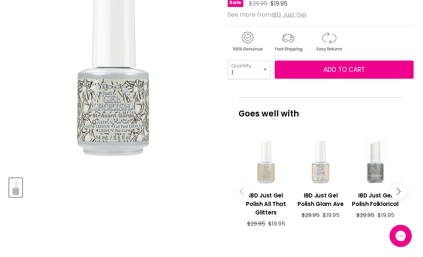
click at [267, 174] on div "Main content" at bounding box center [265, 162] width 47 height 47
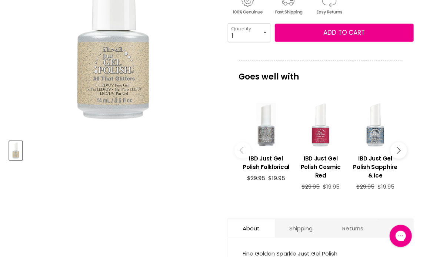
click at [320, 134] on div "Main content" at bounding box center [320, 125] width 47 height 47
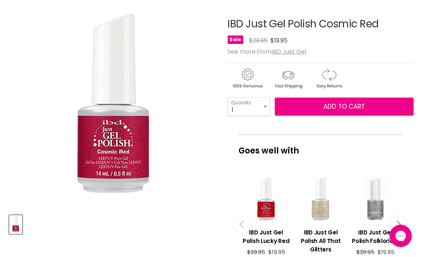
scroll to position [148, 0]
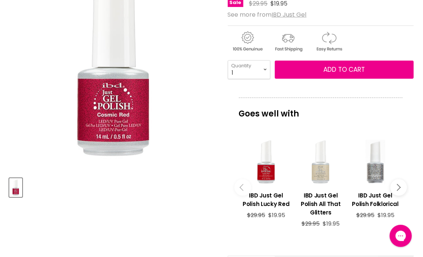
click at [322, 170] on div "Main content" at bounding box center [320, 162] width 47 height 47
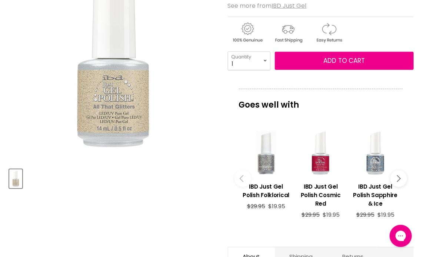
scroll to position [185, 0]
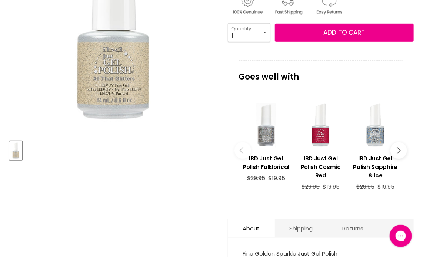
click at [376, 139] on div "Main content" at bounding box center [374, 125] width 47 height 47
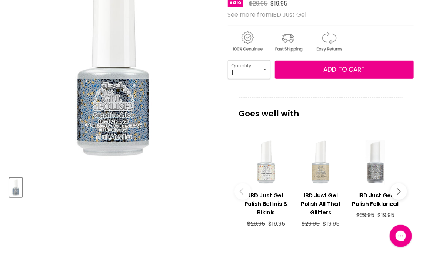
scroll to position [185, 0]
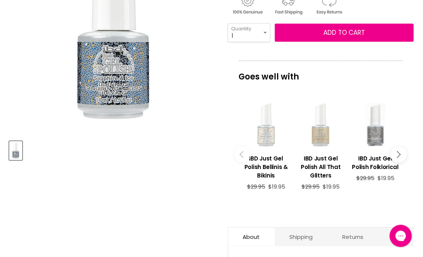
click at [265, 139] on div "Main content" at bounding box center [265, 125] width 47 height 47
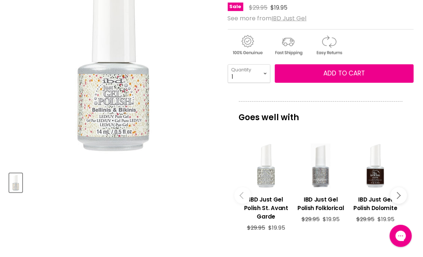
scroll to position [185, 0]
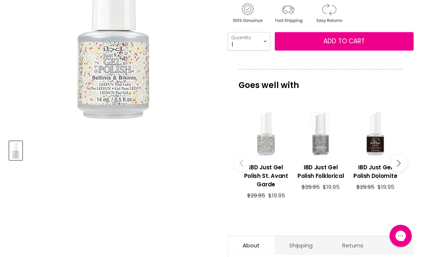
click at [399, 160] on icon "Main content" at bounding box center [396, 163] width 7 height 7
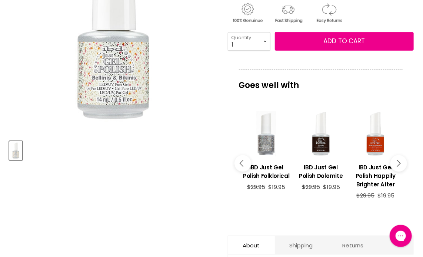
click at [240, 160] on icon "Main content" at bounding box center [242, 163] width 7 height 7
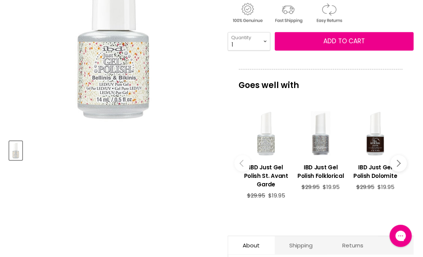
click at [266, 142] on div "Main content" at bounding box center [265, 133] width 47 height 47
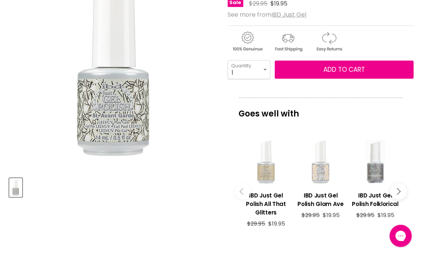
click at [400, 184] on button "Main content" at bounding box center [398, 192] width 17 height 17
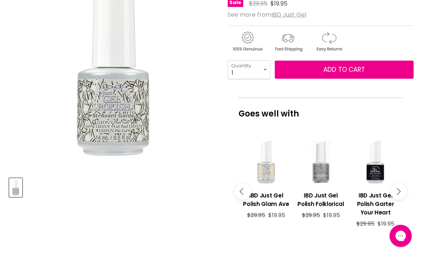
click at [400, 184] on button "Main content" at bounding box center [398, 192] width 17 height 17
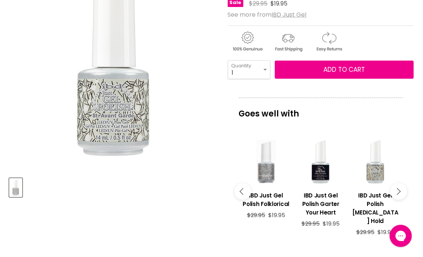
click at [400, 184] on button "Main content" at bounding box center [398, 192] width 17 height 17
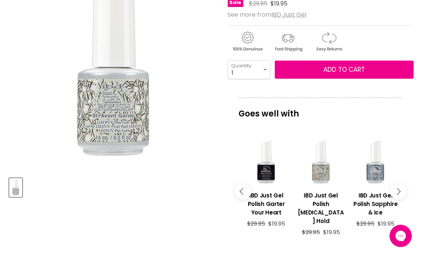
click at [400, 184] on button "Main content" at bounding box center [398, 192] width 17 height 17
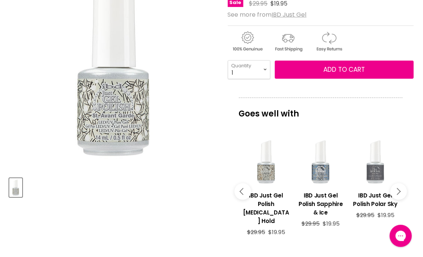
click at [400, 184] on button "Main content" at bounding box center [398, 192] width 17 height 17
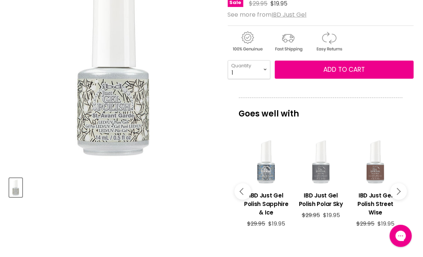
click at [322, 174] on div "Main content" at bounding box center [320, 162] width 47 height 47
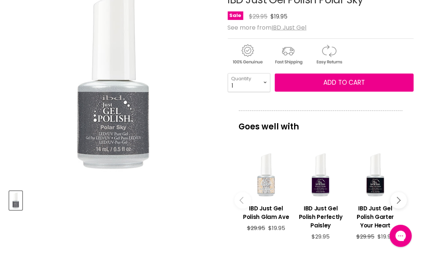
scroll to position [148, 0]
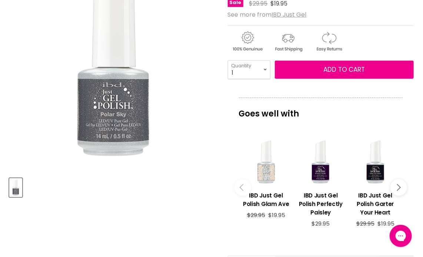
click at [269, 173] on div "Main content" at bounding box center [265, 162] width 47 height 47
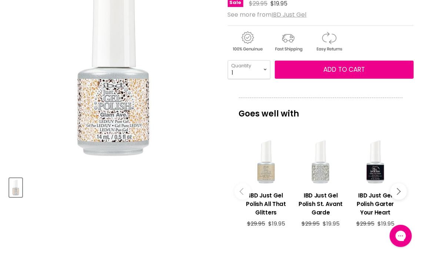
click at [325, 170] on div "Main content" at bounding box center [320, 162] width 47 height 47
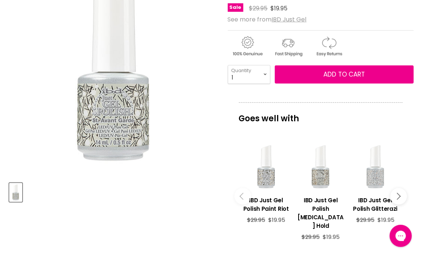
scroll to position [148, 0]
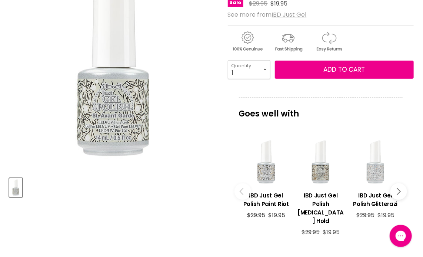
click at [378, 172] on div "Main content" at bounding box center [374, 162] width 47 height 47
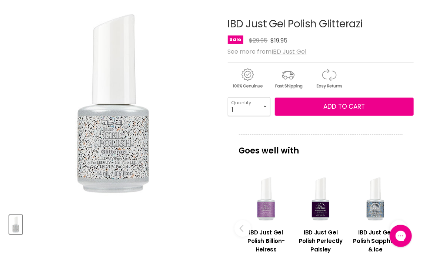
click at [265, 208] on div "Main content" at bounding box center [265, 199] width 47 height 47
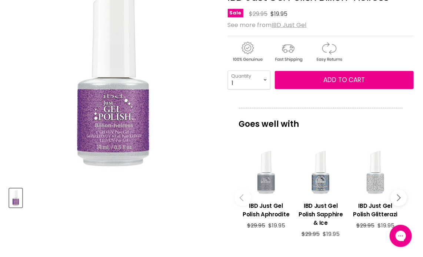
scroll to position [148, 0]
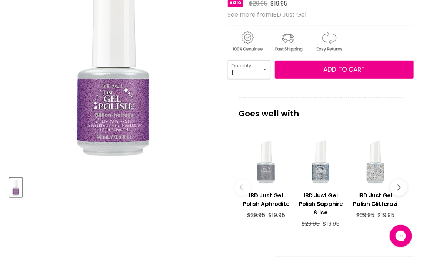
click at [320, 168] on div "Main content" at bounding box center [320, 162] width 47 height 47
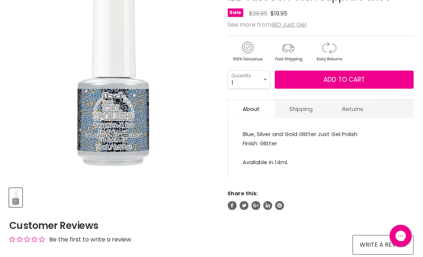
scroll to position [185, 0]
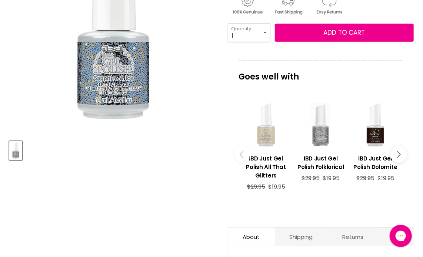
click at [265, 139] on div "Main content" at bounding box center [265, 125] width 47 height 47
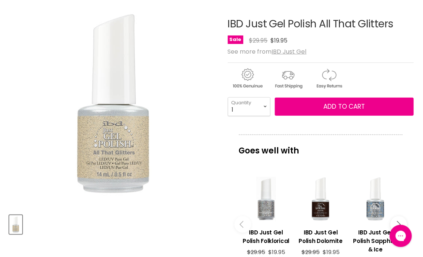
scroll to position [148, 0]
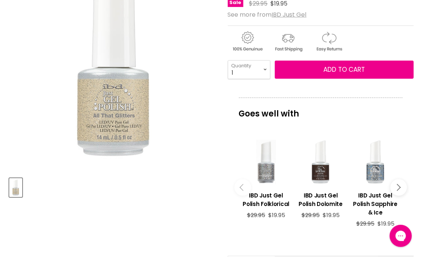
click at [320, 173] on div "Main content" at bounding box center [320, 162] width 47 height 47
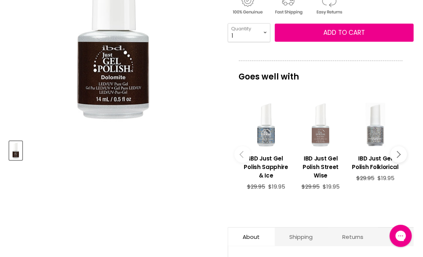
click at [317, 133] on div "Main content" at bounding box center [320, 125] width 47 height 47
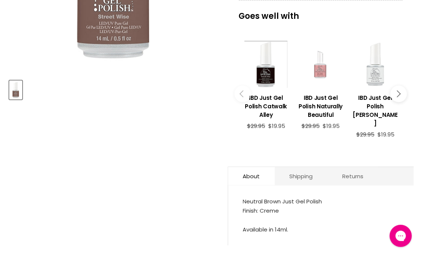
scroll to position [259, 0]
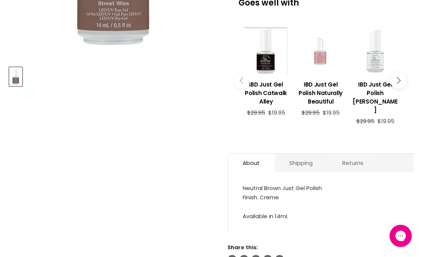
click at [317, 57] on div "Main content" at bounding box center [320, 51] width 47 height 47
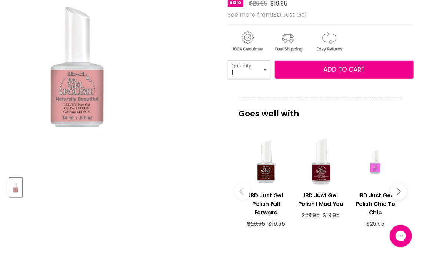
scroll to position [185, 0]
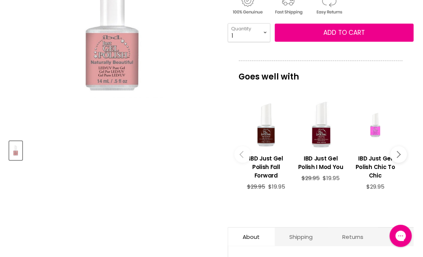
click at [398, 152] on icon "Main content" at bounding box center [396, 154] width 7 height 7
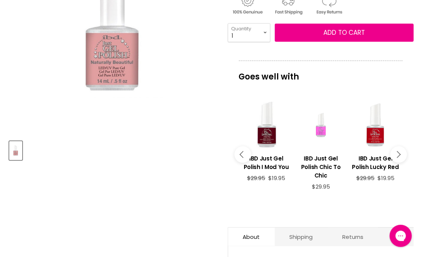
click at [398, 152] on icon "Main content" at bounding box center [396, 154] width 7 height 7
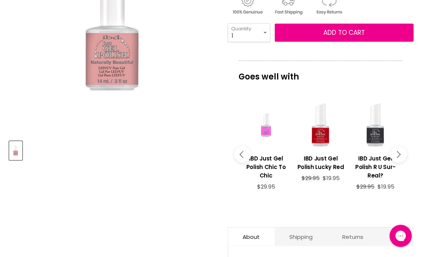
click at [398, 152] on icon "Main content" at bounding box center [396, 154] width 7 height 7
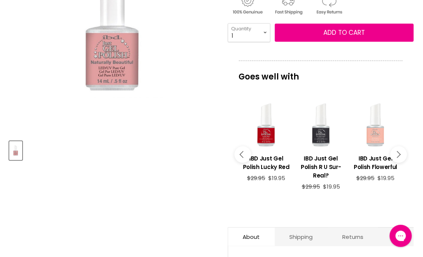
click at [398, 152] on icon "Main content" at bounding box center [396, 154] width 7 height 7
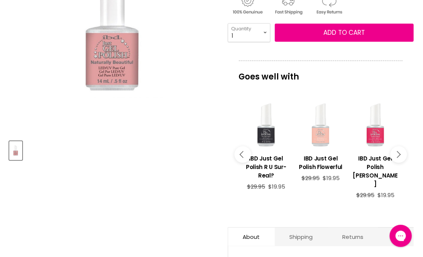
click at [322, 137] on div "Main content" at bounding box center [320, 125] width 47 height 47
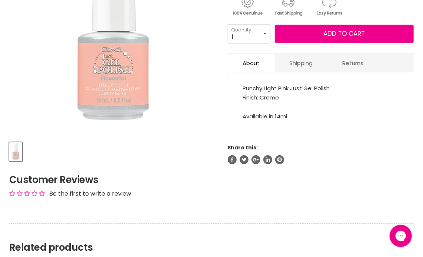
scroll to position [185, 0]
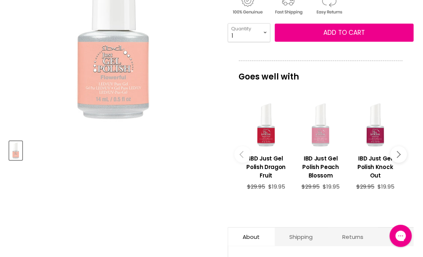
click at [323, 138] on div "Main content" at bounding box center [320, 125] width 47 height 47
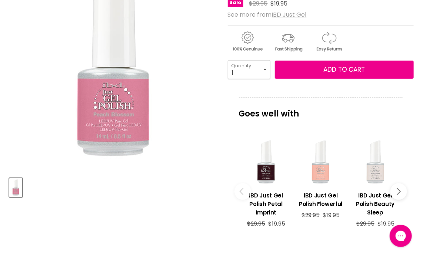
click at [373, 176] on div "Main content" at bounding box center [374, 162] width 47 height 47
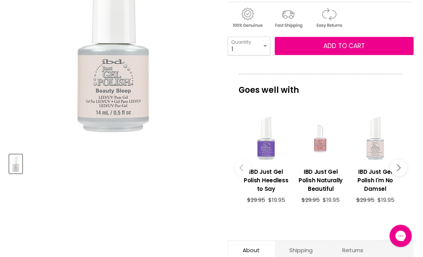
scroll to position [185, 0]
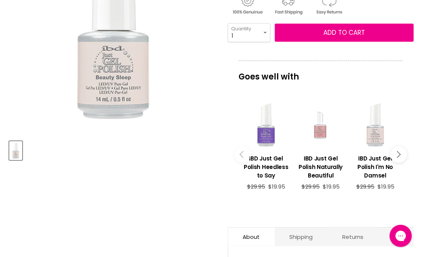
click at [320, 133] on div "Main content" at bounding box center [320, 125] width 47 height 47
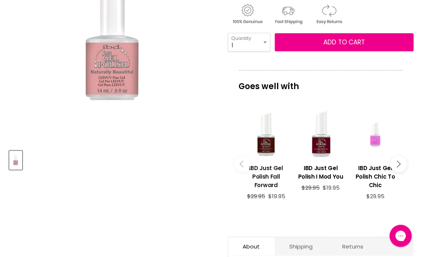
scroll to position [185, 0]
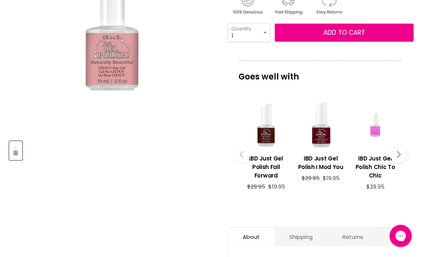
click at [400, 151] on icon "Main content" at bounding box center [396, 154] width 7 height 7
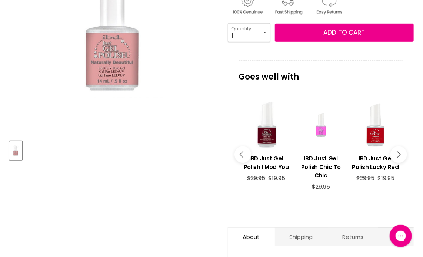
click at [400, 151] on icon "Main content" at bounding box center [396, 154] width 7 height 7
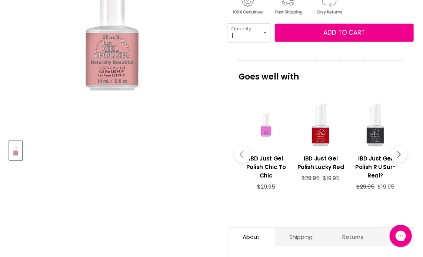
click at [400, 151] on icon "Main content" at bounding box center [396, 154] width 7 height 7
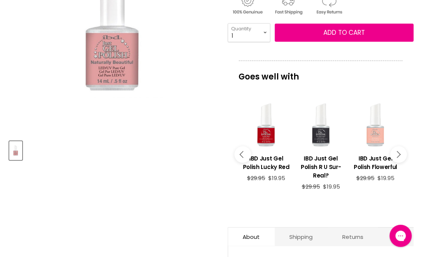
click at [400, 151] on icon "Main content" at bounding box center [396, 154] width 7 height 7
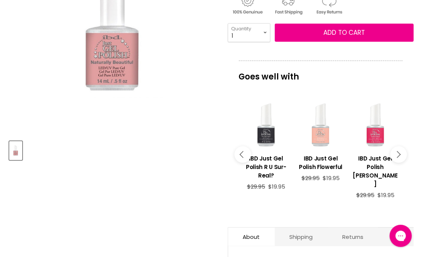
click at [400, 151] on icon "Main content" at bounding box center [396, 154] width 7 height 7
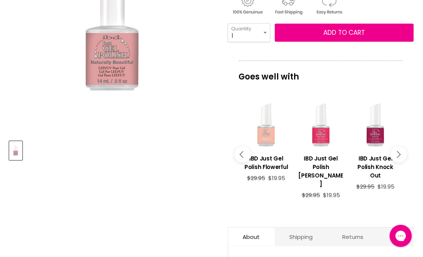
click at [400, 151] on icon "Main content" at bounding box center [396, 154] width 7 height 7
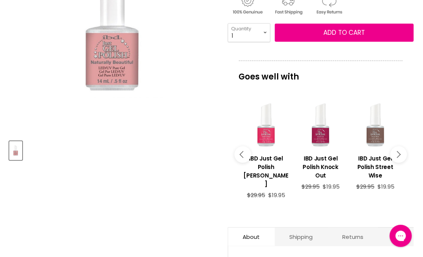
click at [400, 151] on icon "Main content" at bounding box center [396, 154] width 7 height 7
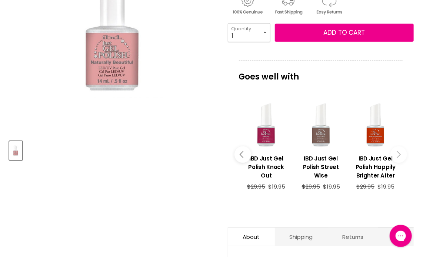
click at [400, 151] on icon "Main content" at bounding box center [396, 154] width 7 height 7
click at [265, 135] on div "Main content" at bounding box center [265, 125] width 47 height 47
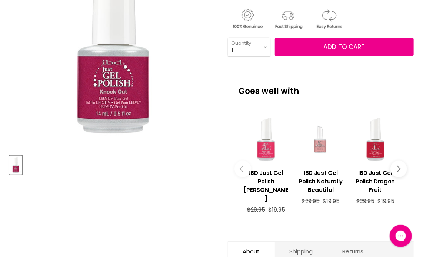
scroll to position [184, 0]
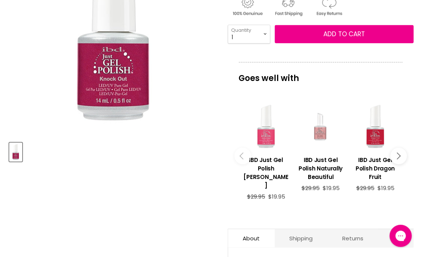
click at [272, 135] on div "Main content" at bounding box center [265, 126] width 47 height 47
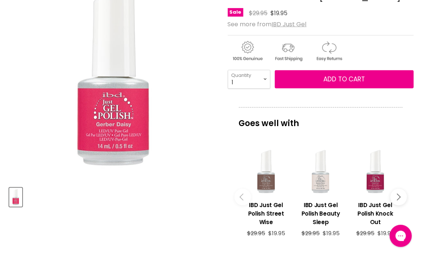
scroll to position [148, 0]
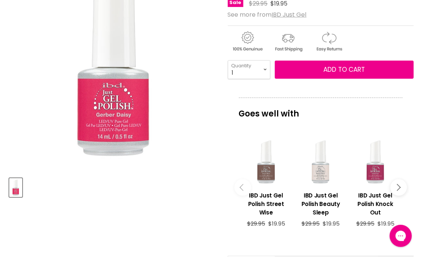
click at [375, 176] on div "Main content" at bounding box center [374, 162] width 47 height 47
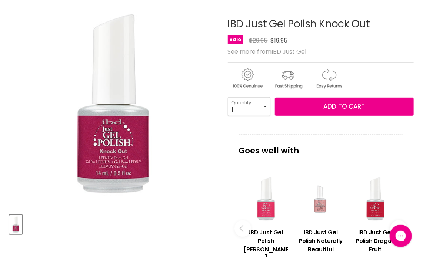
scroll to position [148, 0]
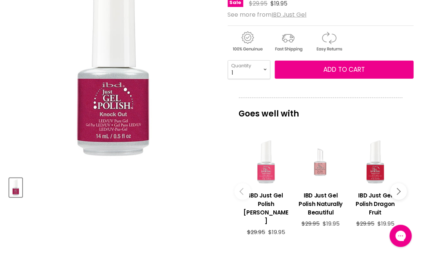
click at [266, 174] on div "Main content" at bounding box center [265, 162] width 47 height 47
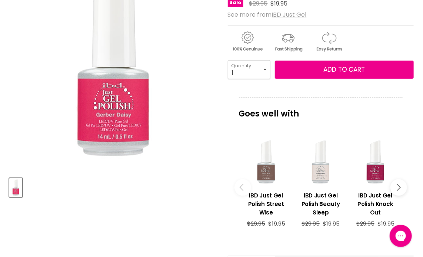
click at [240, 186] on icon "Main content" at bounding box center [242, 187] width 7 height 7
click at [401, 186] on button "Main content" at bounding box center [398, 187] width 17 height 17
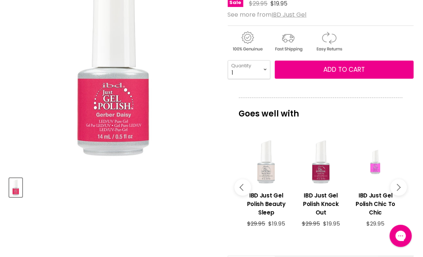
click at [399, 187] on icon "Main content" at bounding box center [396, 187] width 7 height 7
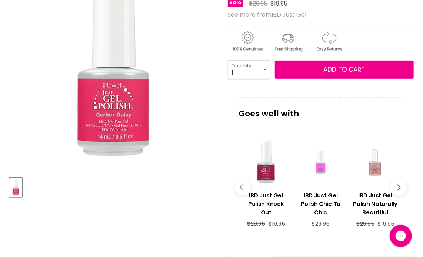
click at [398, 187] on icon "Main content" at bounding box center [396, 187] width 7 height 7
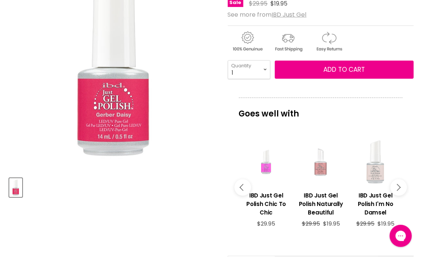
click at [398, 187] on icon "Main content" at bounding box center [396, 187] width 7 height 7
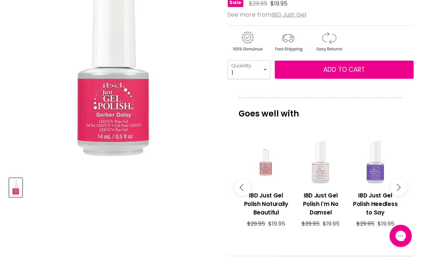
click at [319, 172] on div "Main content" at bounding box center [320, 162] width 47 height 47
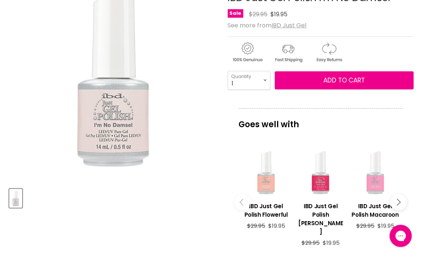
scroll to position [148, 0]
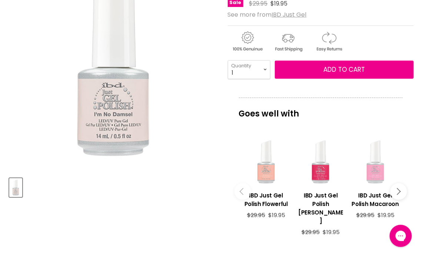
click at [378, 174] on div "Main content" at bounding box center [374, 162] width 47 height 47
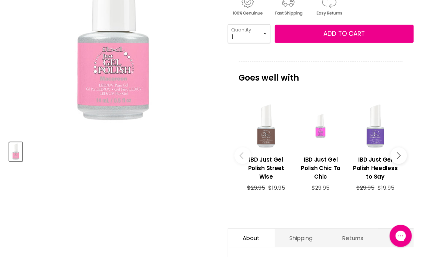
scroll to position [185, 0]
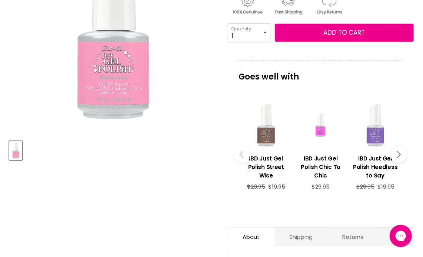
click at [374, 137] on div "Main content" at bounding box center [374, 125] width 47 height 47
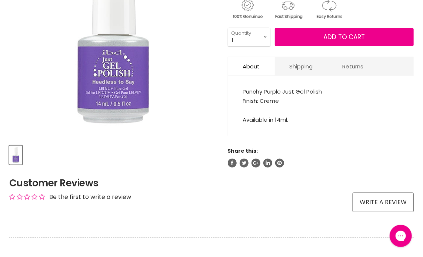
scroll to position [185, 0]
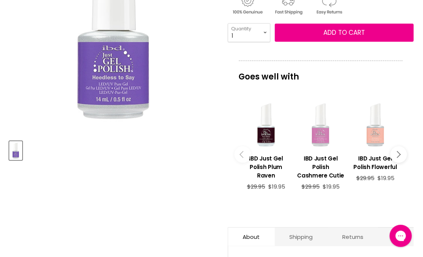
click at [319, 136] on div "Main content" at bounding box center [320, 125] width 47 height 47
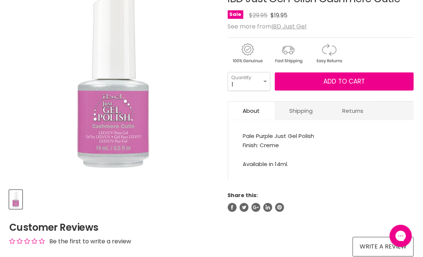
scroll to position [148, 0]
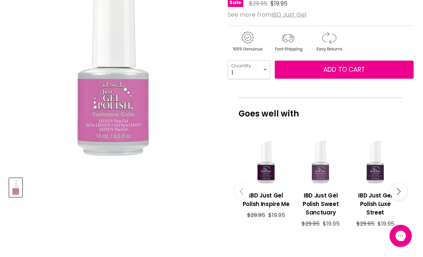
click at [399, 188] on icon "Main content" at bounding box center [396, 191] width 7 height 7
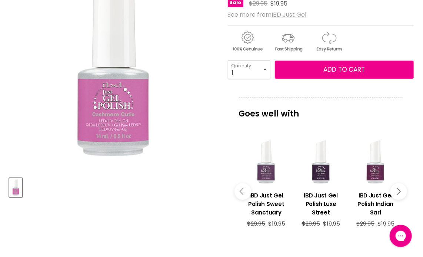
click at [380, 174] on div "Main content" at bounding box center [374, 162] width 47 height 47
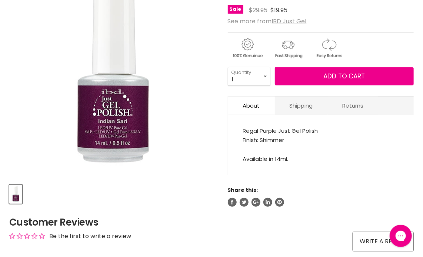
scroll to position [185, 0]
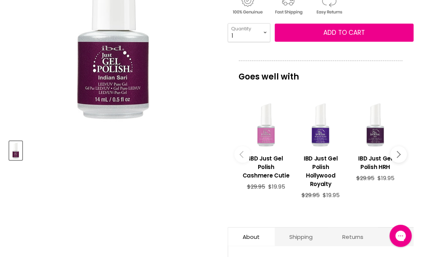
click at [318, 136] on div "Main content" at bounding box center [320, 125] width 47 height 47
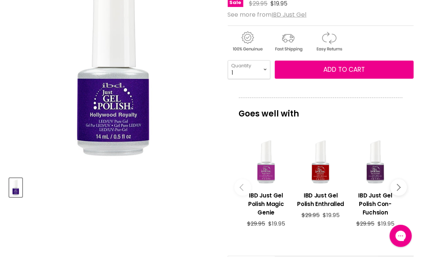
scroll to position [185, 0]
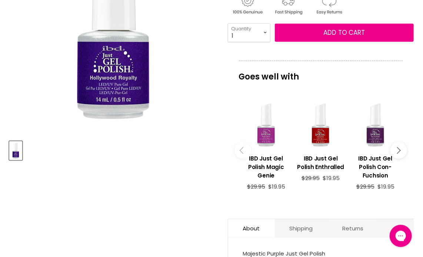
click at [399, 149] on icon "Main content" at bounding box center [396, 150] width 7 height 7
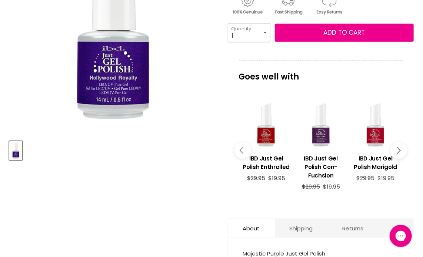
click at [399, 149] on icon "Main content" at bounding box center [396, 150] width 7 height 7
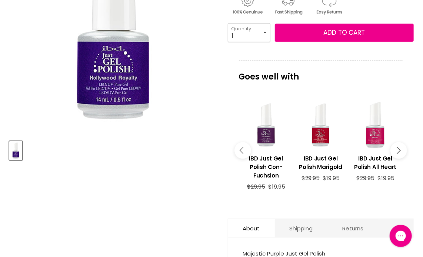
click at [399, 149] on icon "Main content" at bounding box center [396, 150] width 7 height 7
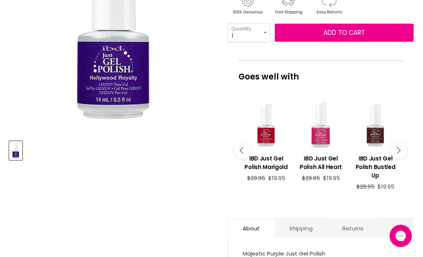
click at [318, 139] on div "Main content" at bounding box center [320, 125] width 47 height 47
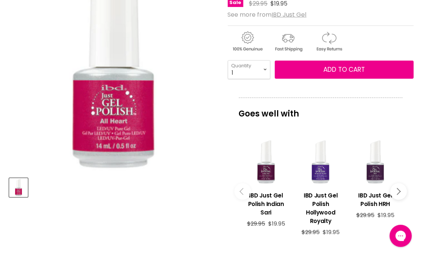
click at [324, 172] on div "Main content" at bounding box center [320, 162] width 47 height 47
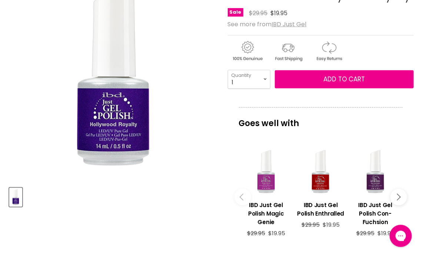
scroll to position [148, 0]
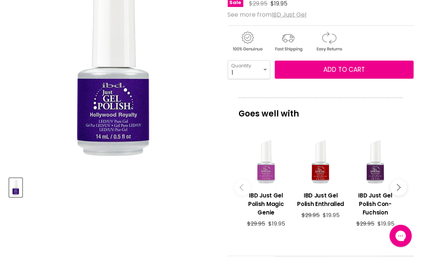
click at [268, 175] on div "Main content" at bounding box center [265, 162] width 47 height 47
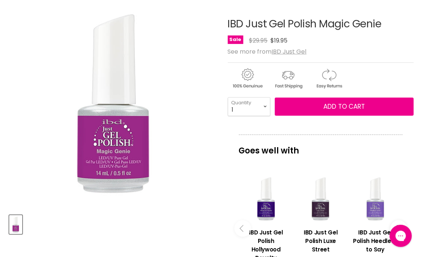
scroll to position [148, 0]
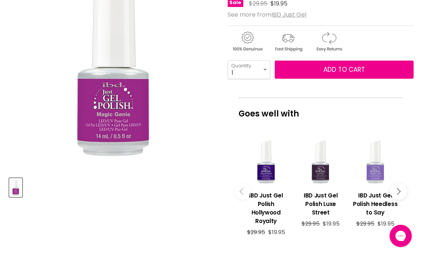
click at [378, 175] on div "Main content" at bounding box center [374, 162] width 47 height 47
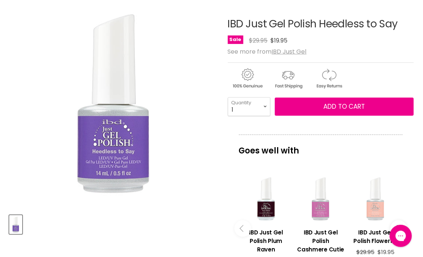
click at [373, 213] on div "Main content" at bounding box center [374, 199] width 47 height 47
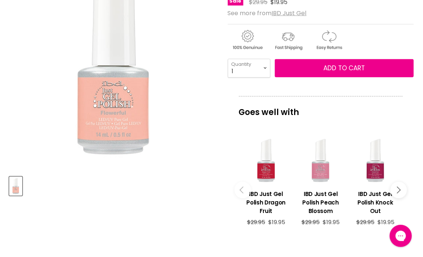
scroll to position [148, 0]
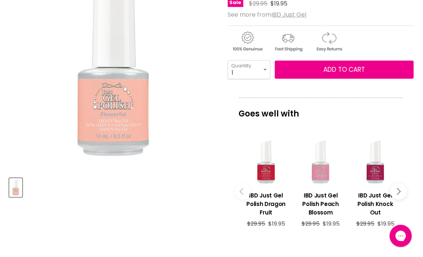
click at [322, 174] on div "Main content" at bounding box center [320, 162] width 47 height 47
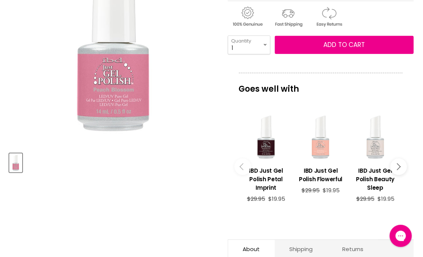
scroll to position [185, 0]
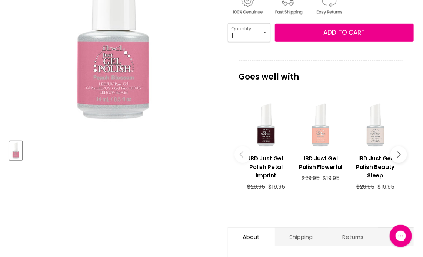
click at [398, 151] on icon "Main content" at bounding box center [396, 154] width 7 height 7
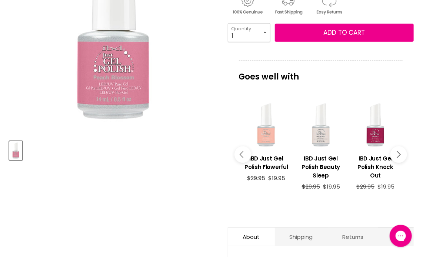
click at [398, 151] on icon "Main content" at bounding box center [396, 154] width 7 height 7
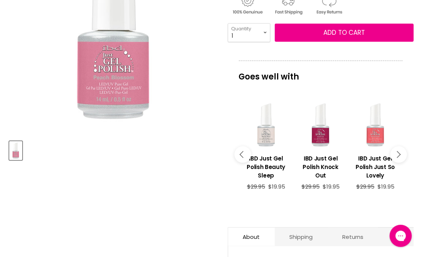
click at [397, 151] on icon "Main content" at bounding box center [396, 154] width 7 height 7
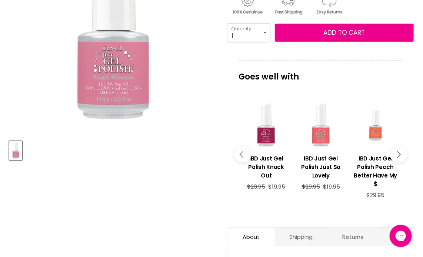
click at [397, 151] on icon "Main content" at bounding box center [396, 154] width 7 height 7
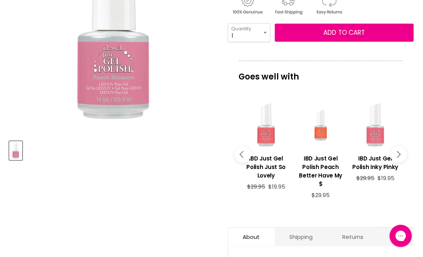
click at [397, 151] on icon "Main content" at bounding box center [396, 154] width 7 height 7
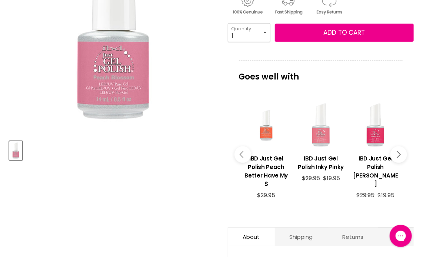
click at [322, 138] on div "Main content" at bounding box center [320, 125] width 47 height 47
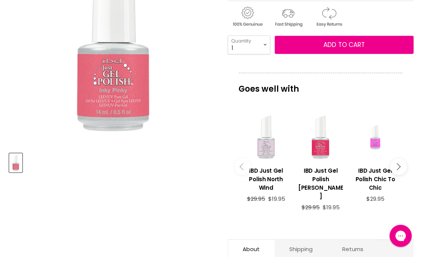
scroll to position [185, 0]
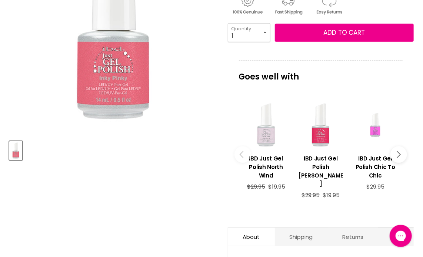
click at [269, 139] on div "Main content" at bounding box center [265, 125] width 47 height 47
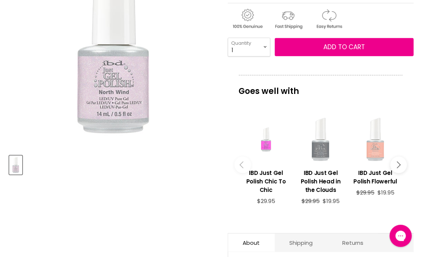
scroll to position [185, 0]
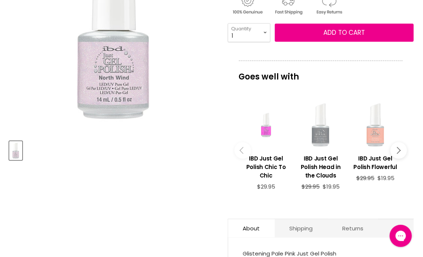
click at [320, 137] on div "Main content" at bounding box center [320, 125] width 47 height 47
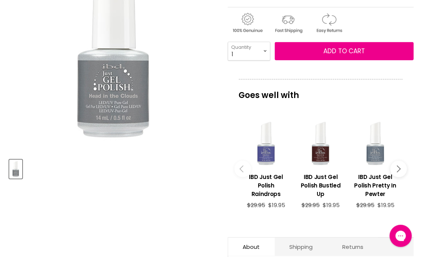
scroll to position [185, 0]
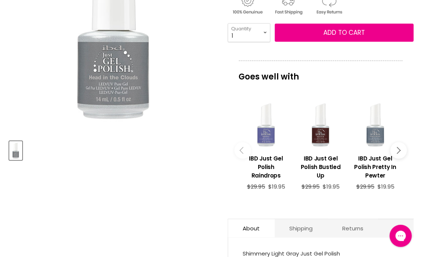
click at [258, 140] on div "Main content" at bounding box center [265, 125] width 47 height 47
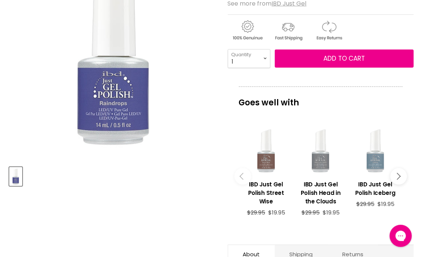
scroll to position [185, 0]
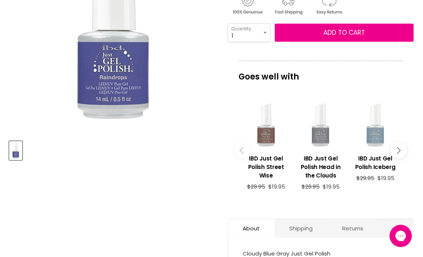
click at [375, 137] on div "Main content" at bounding box center [374, 125] width 47 height 47
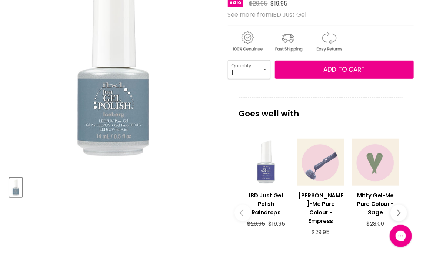
scroll to position [185, 0]
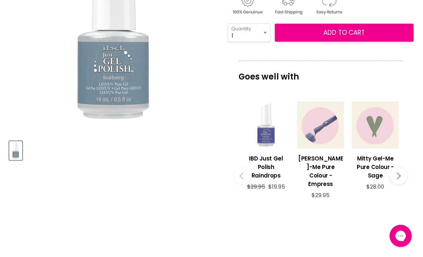
click at [398, 173] on icon "Main content" at bounding box center [396, 176] width 7 height 7
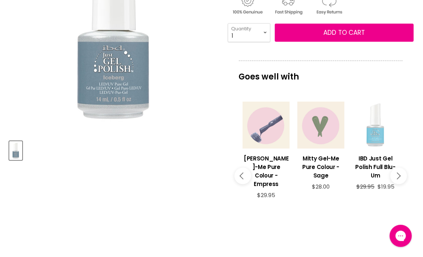
click at [376, 138] on div "Main content" at bounding box center [374, 125] width 47 height 47
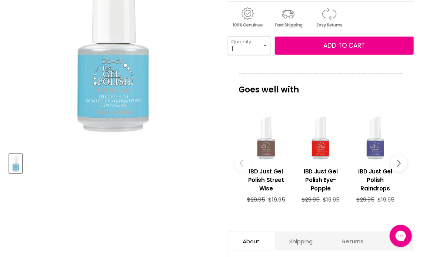
scroll to position [185, 0]
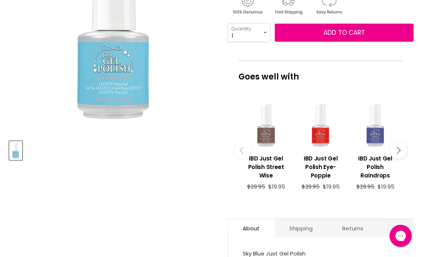
click at [399, 149] on icon "Main content" at bounding box center [396, 150] width 7 height 7
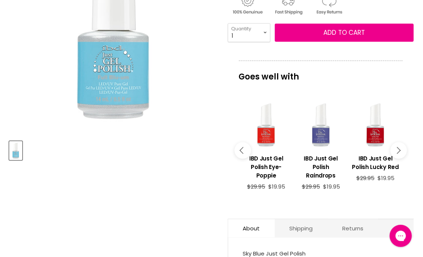
click at [399, 149] on icon "Main content" at bounding box center [396, 150] width 7 height 7
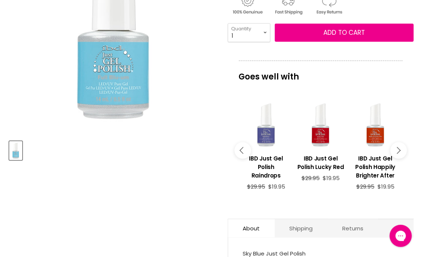
click at [399, 149] on icon "Main content" at bounding box center [396, 150] width 7 height 7
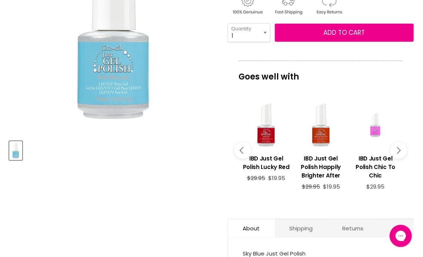
click at [399, 149] on icon "Main content" at bounding box center [396, 150] width 7 height 7
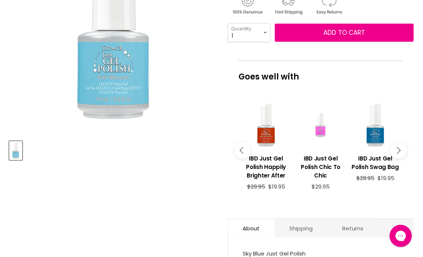
click at [399, 149] on icon "Main content" at bounding box center [396, 150] width 7 height 7
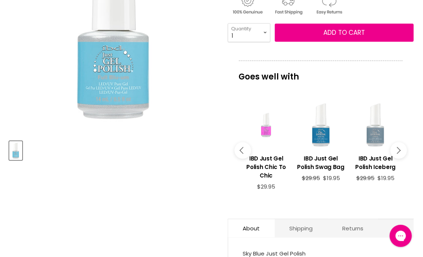
click at [325, 135] on div "Main content" at bounding box center [320, 125] width 47 height 47
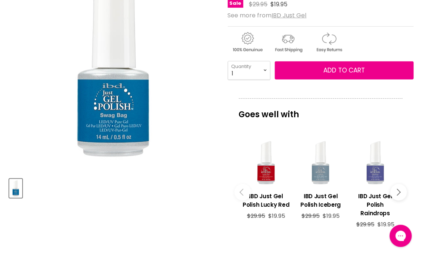
scroll to position [148, 0]
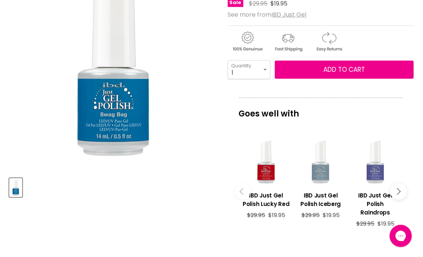
click at [403, 184] on button "Main content" at bounding box center [398, 192] width 17 height 17
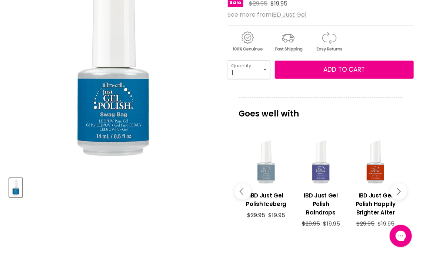
click at [399, 188] on icon "Main content" at bounding box center [396, 191] width 7 height 7
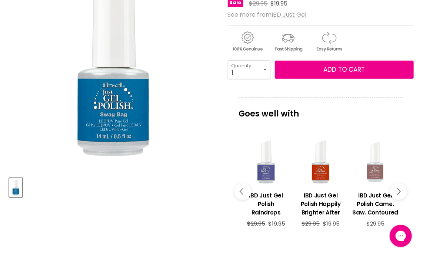
click at [378, 173] on div "Main content" at bounding box center [374, 162] width 47 height 47
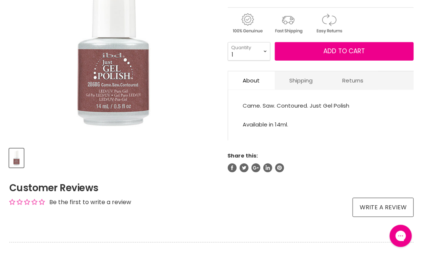
scroll to position [185, 0]
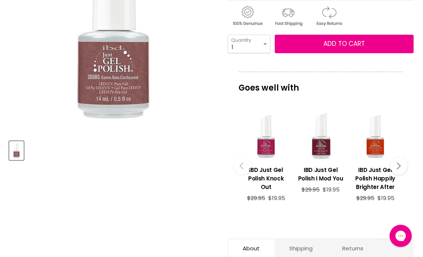
click at [319, 149] on div "Main content" at bounding box center [320, 136] width 47 height 47
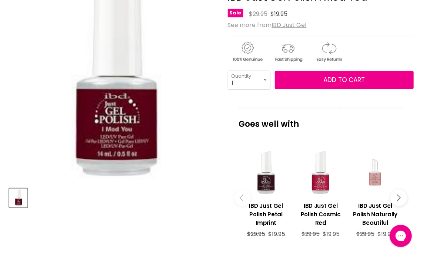
scroll to position [148, 0]
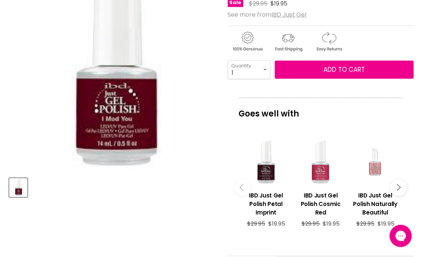
click at [321, 173] on div "Main content" at bounding box center [320, 162] width 47 height 47
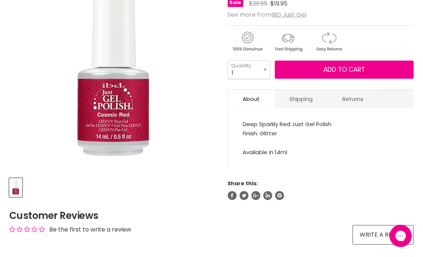
scroll to position [185, 0]
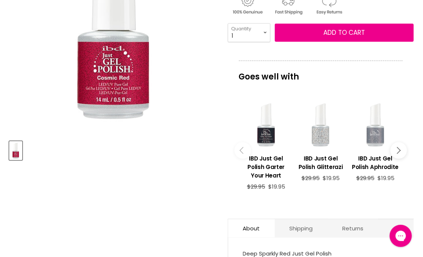
click at [267, 136] on div "Main content" at bounding box center [265, 125] width 47 height 47
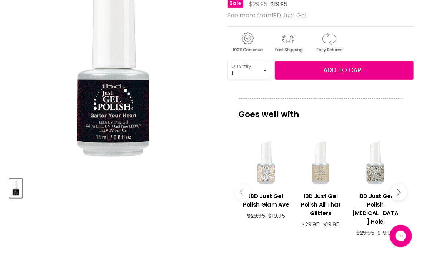
scroll to position [148, 0]
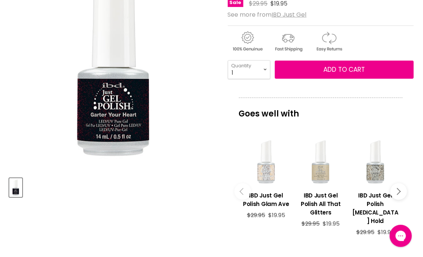
click at [266, 171] on div "Main content" at bounding box center [265, 162] width 47 height 47
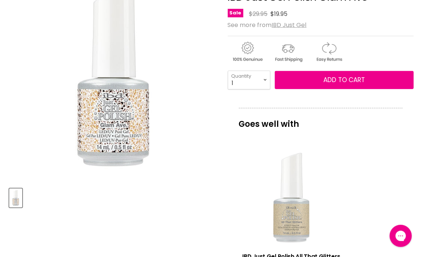
scroll to position [148, 0]
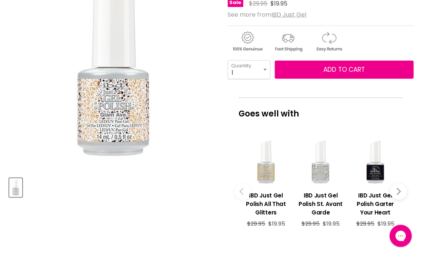
click at [323, 174] on div "Main content" at bounding box center [320, 162] width 47 height 47
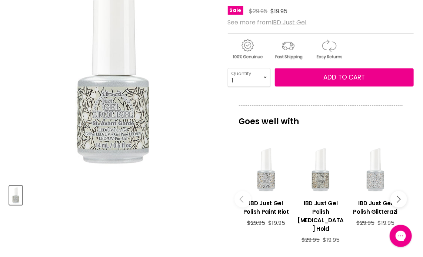
scroll to position [148, 0]
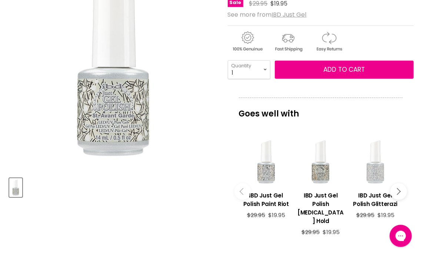
click at [372, 174] on div "Main content" at bounding box center [374, 162] width 47 height 47
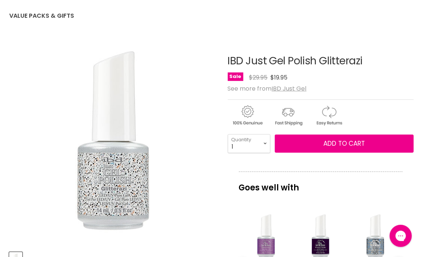
scroll to position [185, 0]
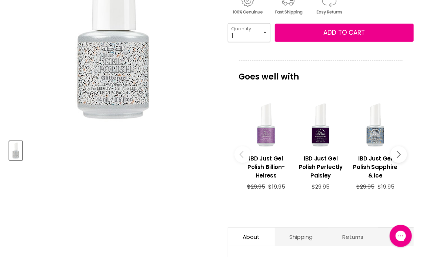
click at [268, 134] on div "Main content" at bounding box center [265, 125] width 47 height 47
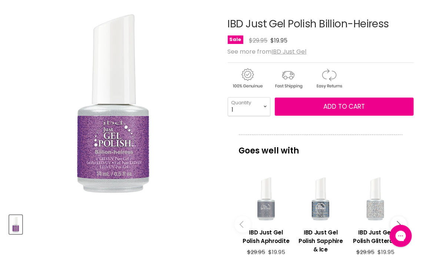
scroll to position [185, 0]
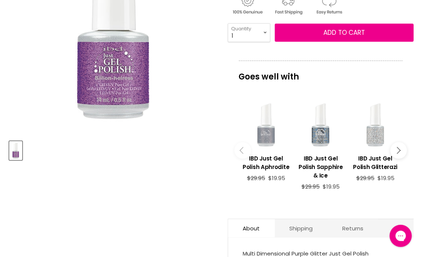
click at [266, 138] on div "Main content" at bounding box center [265, 125] width 47 height 47
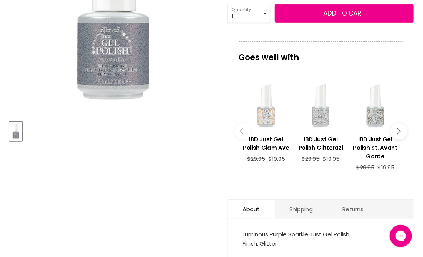
scroll to position [148, 0]
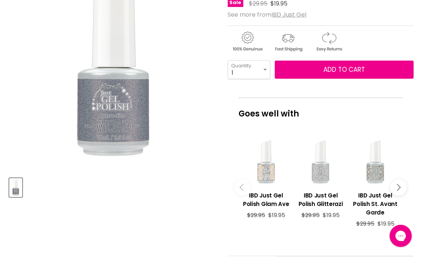
click at [399, 186] on icon "Main content" at bounding box center [396, 187] width 7 height 7
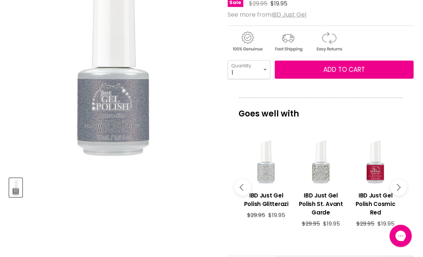
click at [399, 186] on icon "Main content" at bounding box center [396, 187] width 7 height 7
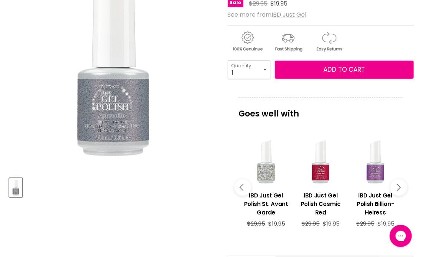
click at [399, 186] on icon "Main content" at bounding box center [396, 187] width 7 height 7
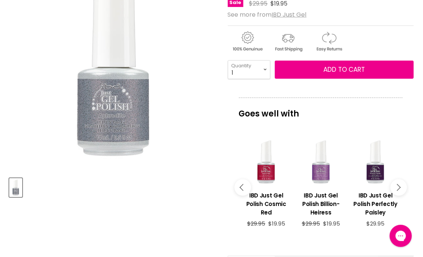
click at [380, 175] on div "Main content" at bounding box center [374, 162] width 47 height 47
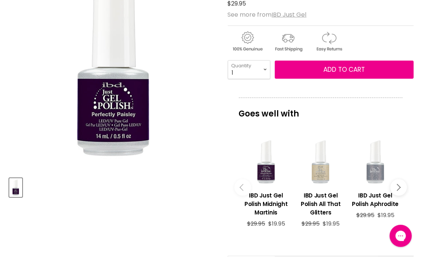
click at [400, 186] on button "Main content" at bounding box center [398, 187] width 17 height 17
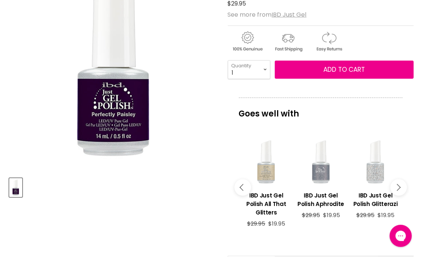
click at [378, 177] on div "Main content" at bounding box center [374, 162] width 47 height 47
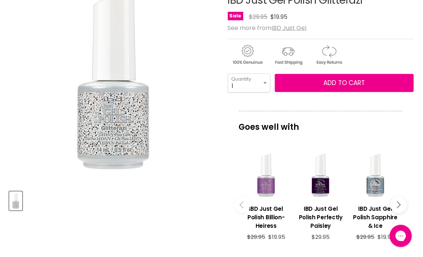
scroll to position [148, 0]
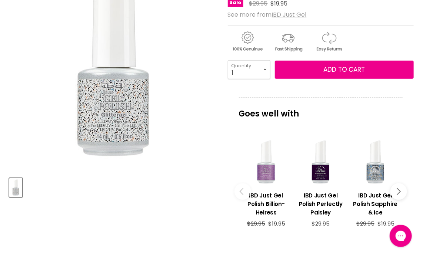
click at [266, 182] on div "Main content" at bounding box center [265, 162] width 47 height 47
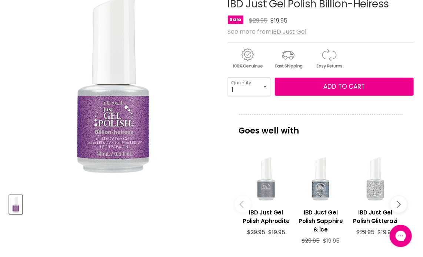
scroll to position [148, 0]
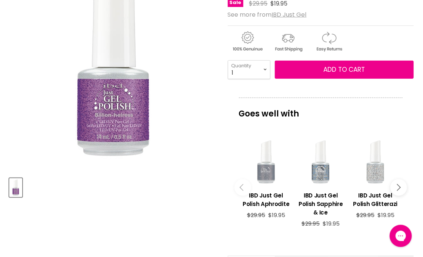
click at [324, 174] on div "Main content" at bounding box center [320, 162] width 47 height 47
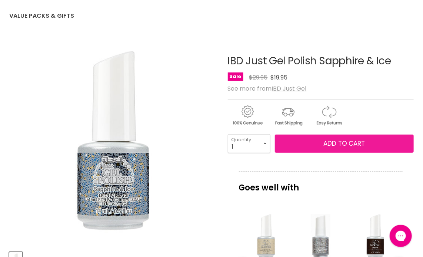
scroll to position [111, 0]
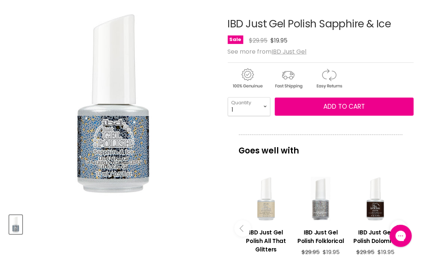
click at [266, 208] on div "Main content" at bounding box center [265, 199] width 47 height 47
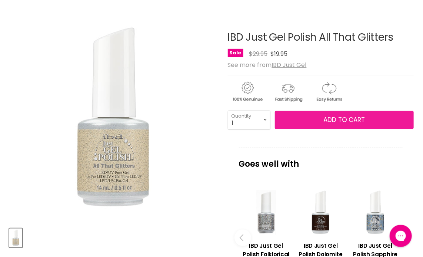
scroll to position [111, 0]
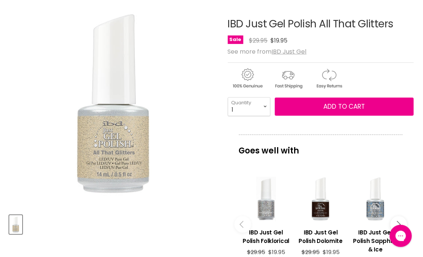
click at [265, 206] on div "Main content" at bounding box center [265, 199] width 47 height 47
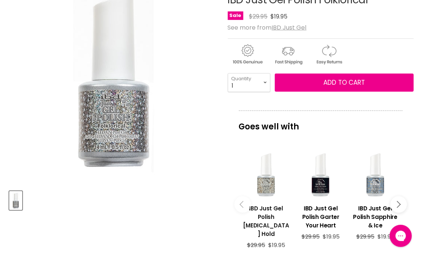
scroll to position [148, 0]
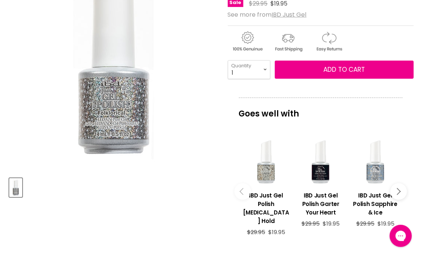
click at [372, 176] on div "Main content" at bounding box center [374, 162] width 47 height 47
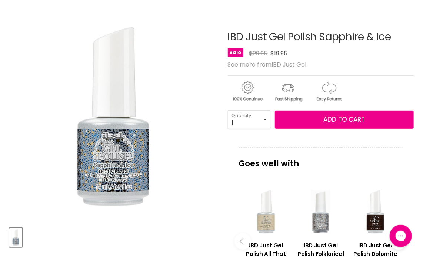
scroll to position [111, 0]
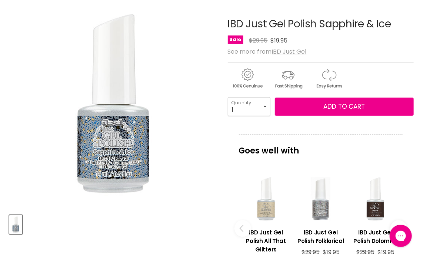
click at [377, 205] on div "Main content" at bounding box center [374, 199] width 47 height 47
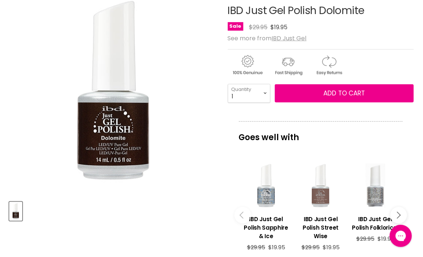
scroll to position [148, 0]
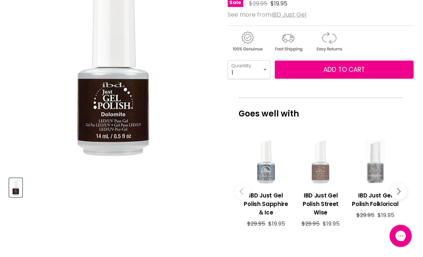
click at [322, 174] on div "Main content" at bounding box center [320, 162] width 47 height 47
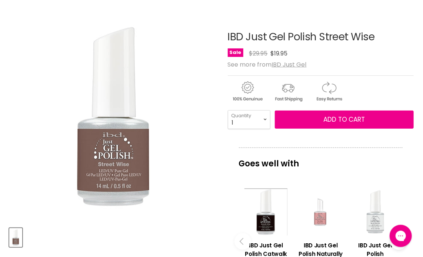
scroll to position [111, 0]
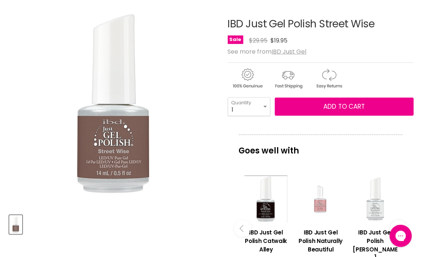
click at [320, 203] on div "Main content" at bounding box center [320, 199] width 47 height 47
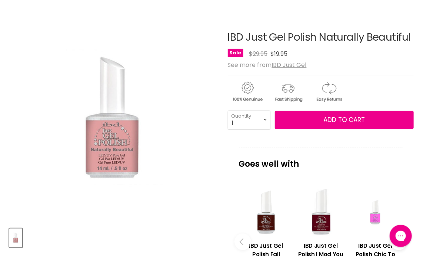
scroll to position [111, 0]
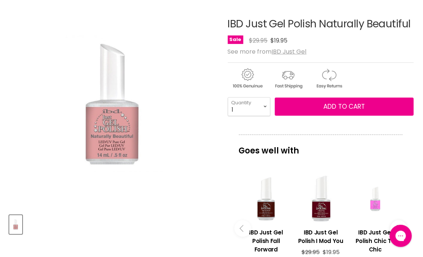
click at [371, 199] on div "Main content" at bounding box center [374, 199] width 47 height 47
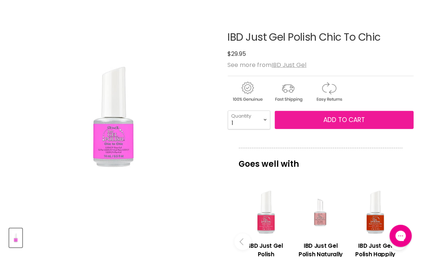
scroll to position [111, 0]
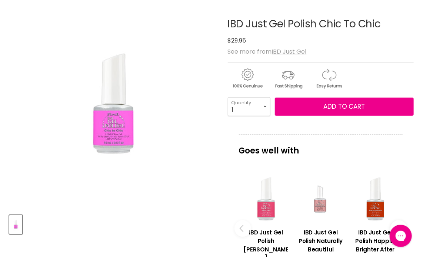
click at [267, 210] on div "Main content" at bounding box center [265, 199] width 47 height 47
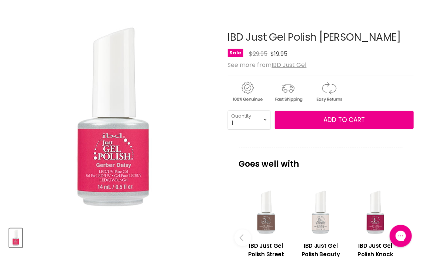
scroll to position [111, 0]
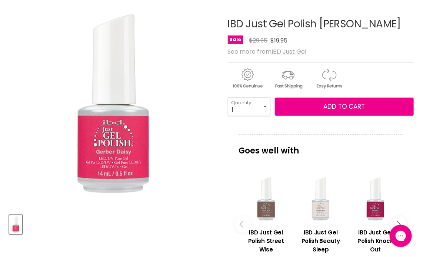
click at [327, 211] on div "Main content" at bounding box center [320, 199] width 47 height 47
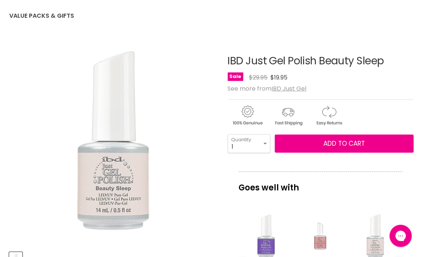
scroll to position [111, 0]
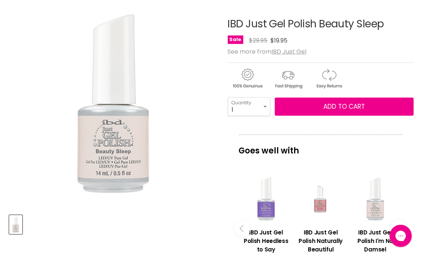
click at [269, 210] on div "Main content" at bounding box center [265, 199] width 47 height 47
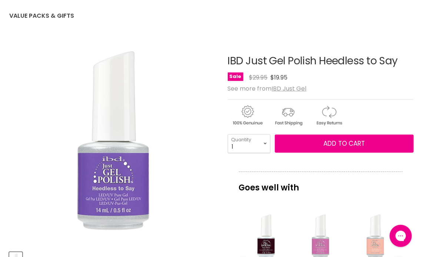
scroll to position [111, 0]
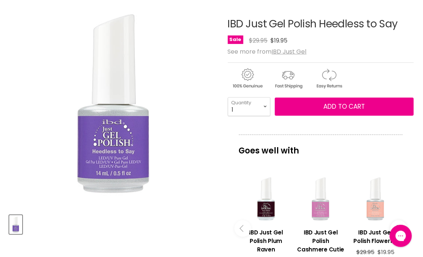
click at [321, 211] on div "Main content" at bounding box center [320, 199] width 47 height 47
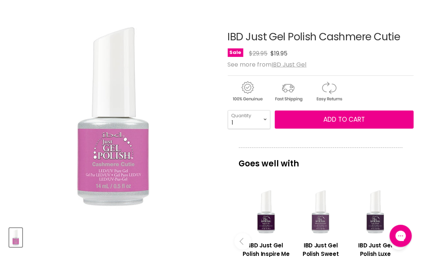
scroll to position [111, 0]
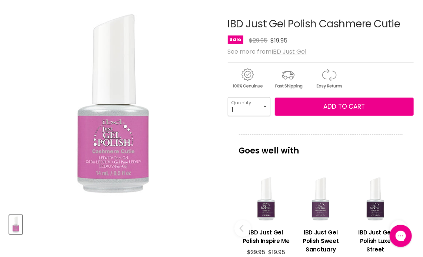
click at [271, 213] on div "Main content" at bounding box center [265, 199] width 47 height 47
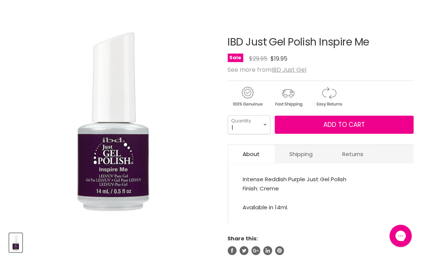
scroll to position [111, 0]
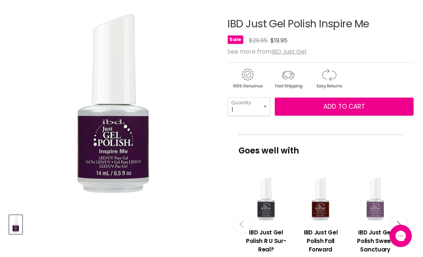
click at [374, 203] on div "Main content" at bounding box center [374, 199] width 47 height 47
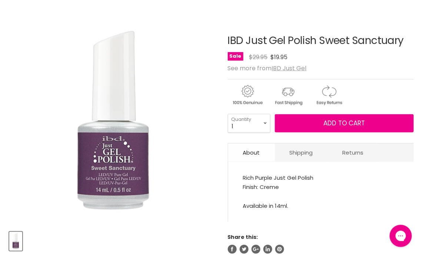
scroll to position [111, 0]
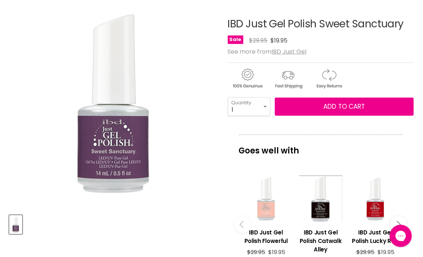
click at [268, 209] on div "Main content" at bounding box center [265, 199] width 47 height 47
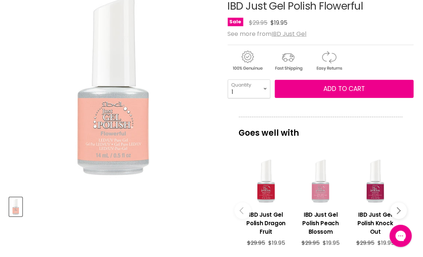
scroll to position [148, 0]
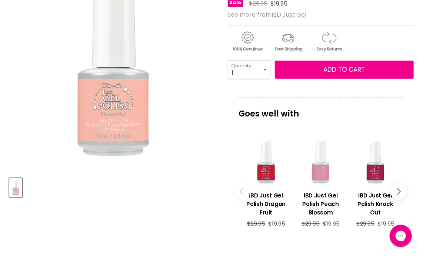
click at [323, 175] on div "Main content" at bounding box center [320, 162] width 47 height 47
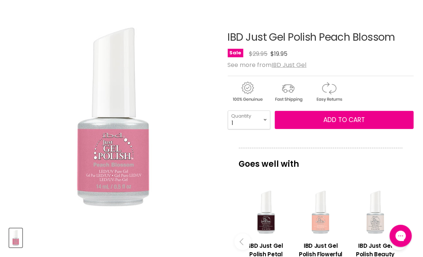
scroll to position [111, 0]
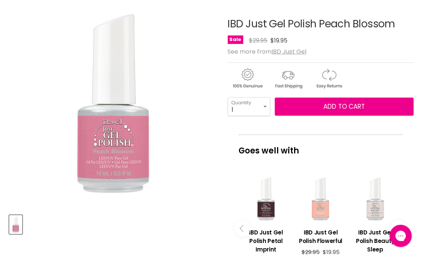
click at [257, 209] on div "Main content" at bounding box center [265, 199] width 47 height 47
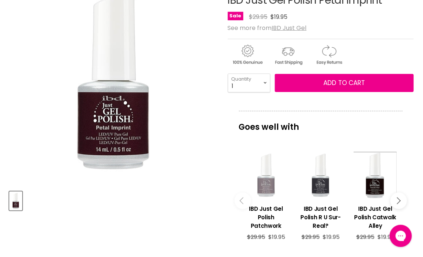
scroll to position [148, 0]
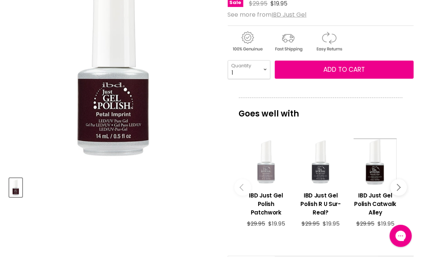
click at [264, 174] on div "Main content" at bounding box center [265, 162] width 47 height 47
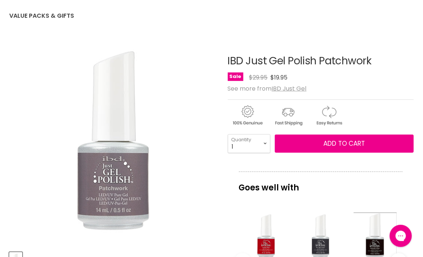
scroll to position [111, 0]
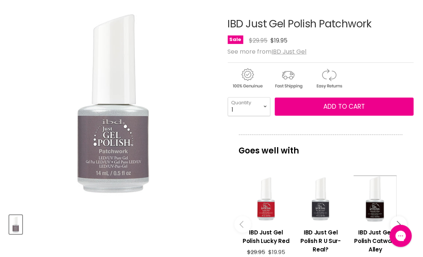
click at [267, 208] on div "Main content" at bounding box center [265, 199] width 47 height 47
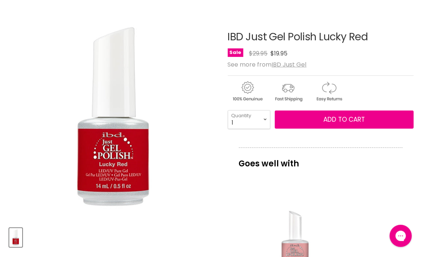
scroll to position [111, 0]
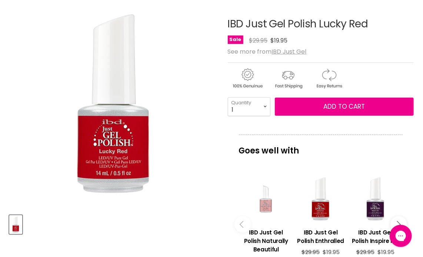
click at [266, 204] on div "Main content" at bounding box center [265, 199] width 47 height 47
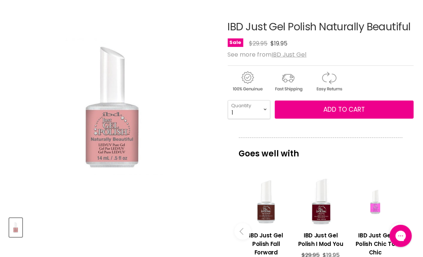
scroll to position [111, 0]
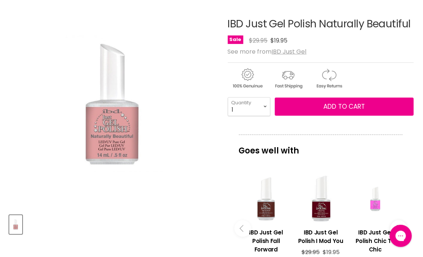
click at [265, 208] on div "Main content" at bounding box center [265, 199] width 47 height 47
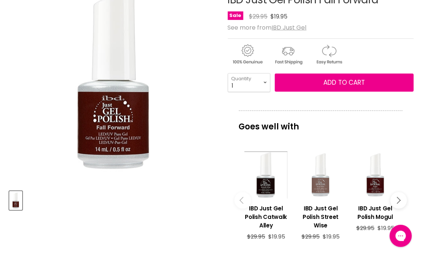
scroll to position [148, 0]
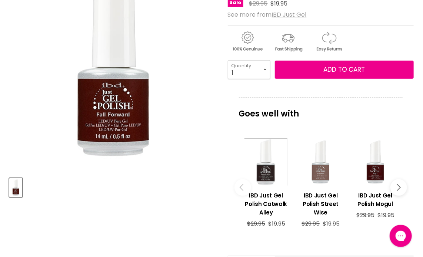
click at [264, 173] on div "Main content" at bounding box center [265, 162] width 47 height 47
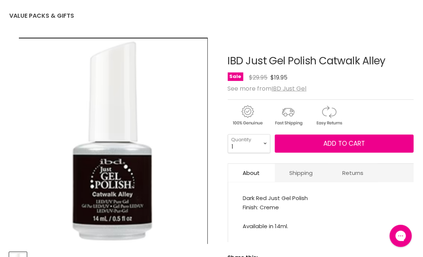
scroll to position [111, 0]
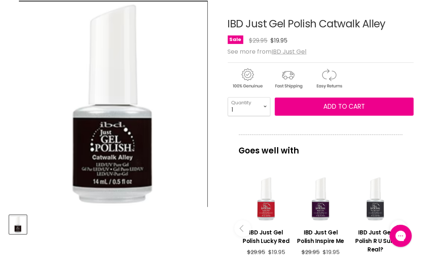
click at [270, 207] on div "Main content" at bounding box center [265, 199] width 47 height 47
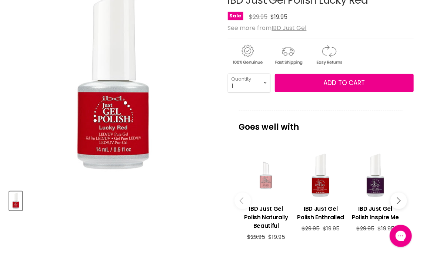
scroll to position [148, 0]
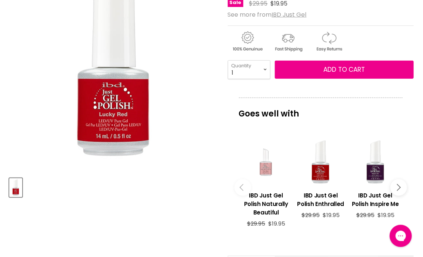
click at [266, 169] on div "Main content" at bounding box center [265, 162] width 47 height 47
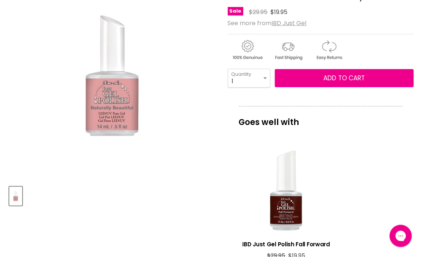
scroll to position [185, 0]
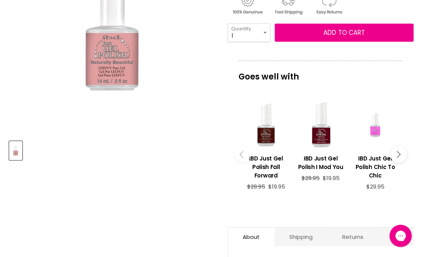
click at [400, 149] on button "Main content" at bounding box center [398, 155] width 17 height 17
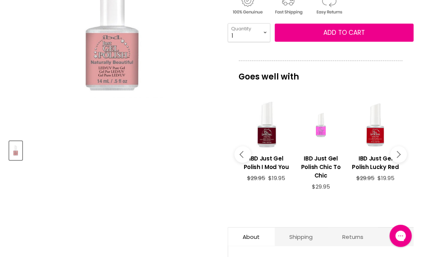
click at [400, 149] on button "Main content" at bounding box center [398, 155] width 17 height 17
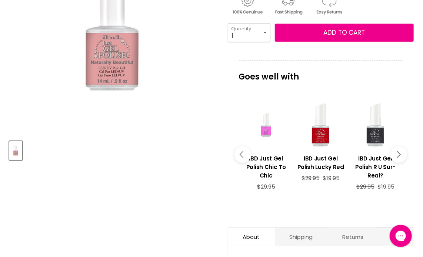
click at [400, 149] on button "Main content" at bounding box center [398, 155] width 17 height 17
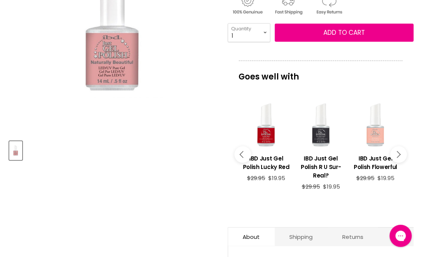
click at [400, 149] on button "Main content" at bounding box center [398, 155] width 17 height 17
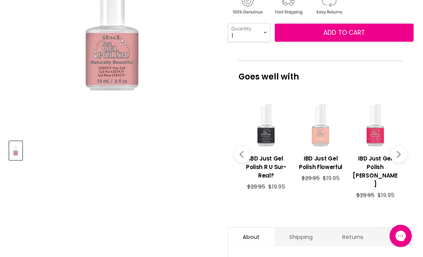
click at [400, 149] on button "Main content" at bounding box center [398, 155] width 17 height 17
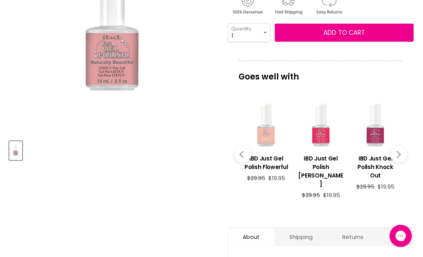
click at [376, 134] on div "Main content" at bounding box center [374, 125] width 47 height 47
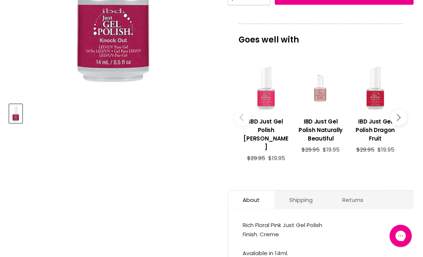
click at [400, 111] on button "Main content" at bounding box center [398, 118] width 17 height 17
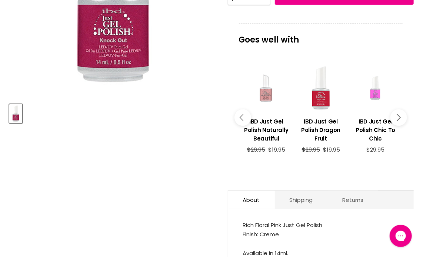
click at [400, 111] on button "Main content" at bounding box center [398, 118] width 17 height 17
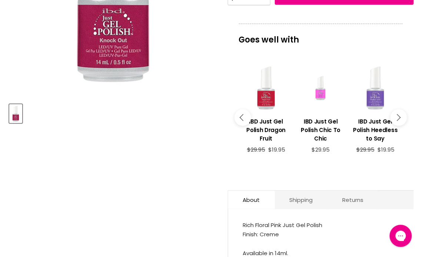
click at [400, 111] on button "Main content" at bounding box center [398, 118] width 17 height 17
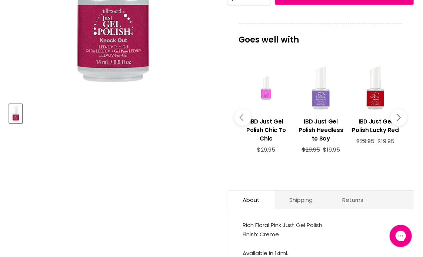
click at [320, 99] on div "Main content" at bounding box center [320, 88] width 47 height 47
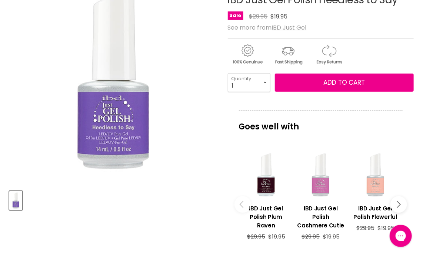
scroll to position [148, 0]
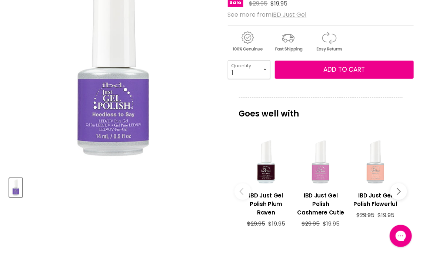
click at [321, 172] on div "Main content" at bounding box center [320, 162] width 47 height 47
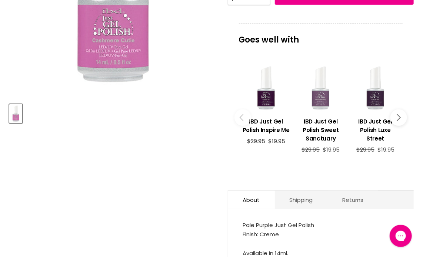
click at [321, 102] on div "Main content" at bounding box center [320, 88] width 47 height 47
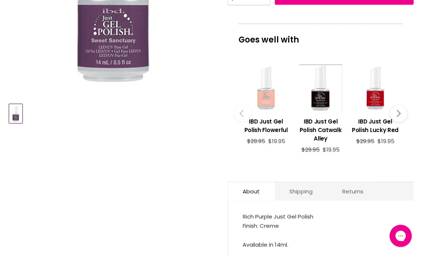
click at [399, 111] on button "Main content" at bounding box center [398, 113] width 17 height 17
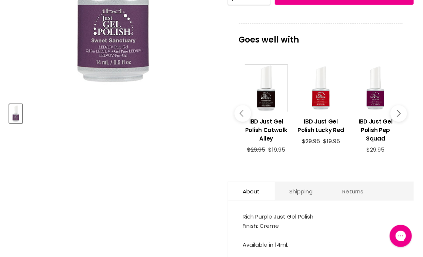
click at [399, 111] on button "Main content" at bounding box center [398, 113] width 17 height 17
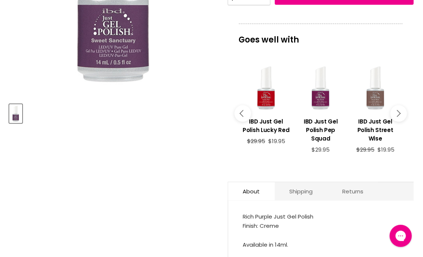
click at [320, 98] on div "Main content" at bounding box center [320, 88] width 47 height 47
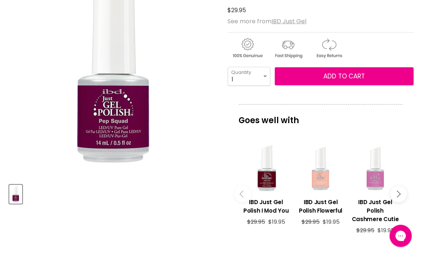
scroll to position [148, 0]
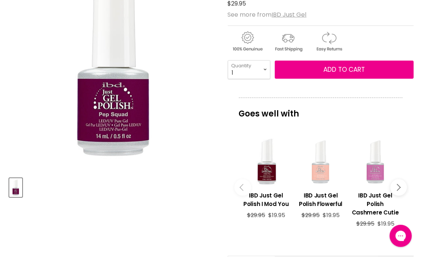
click at [321, 173] on div "Main content" at bounding box center [320, 162] width 47 height 47
